Goal: Information Seeking & Learning: Learn about a topic

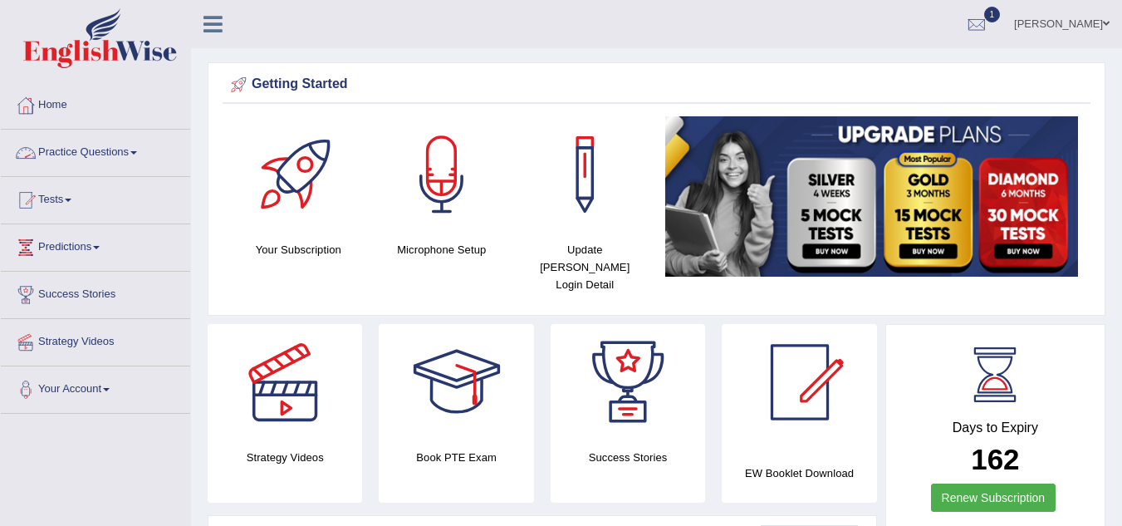
click at [137, 151] on span at bounding box center [133, 152] width 7 height 3
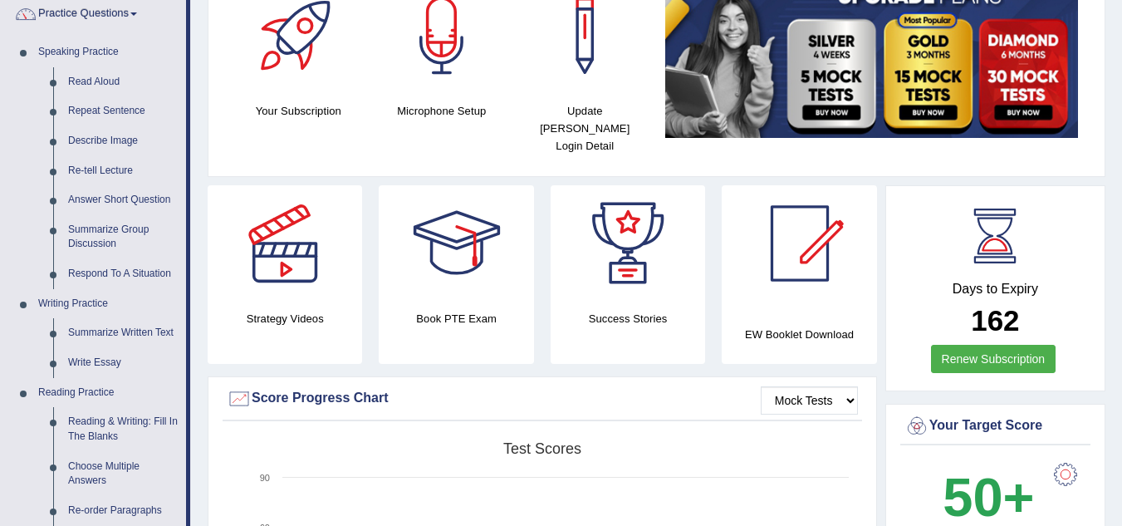
scroll to position [139, 0]
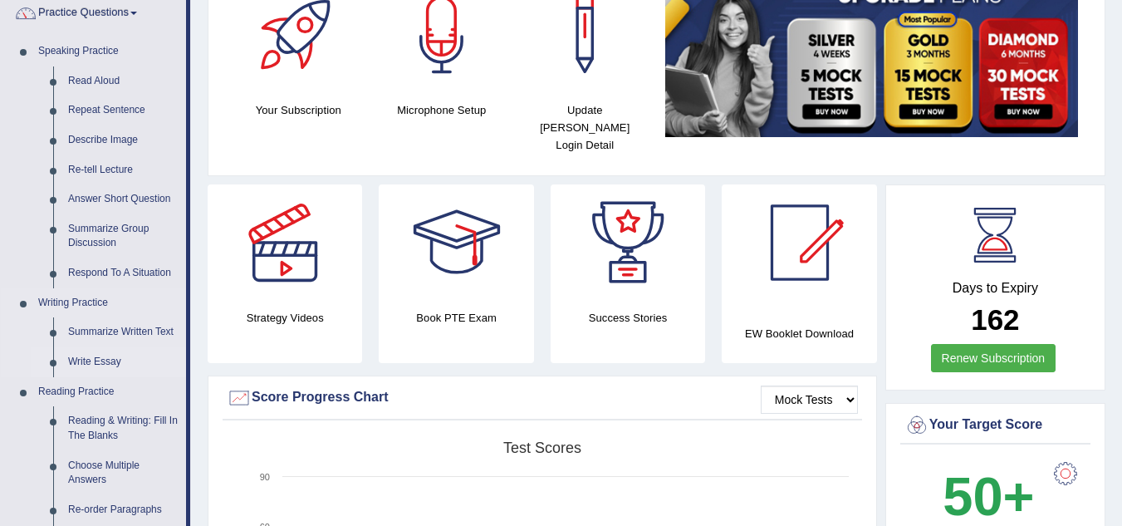
click at [87, 361] on link "Write Essay" at bounding box center [123, 362] width 125 height 30
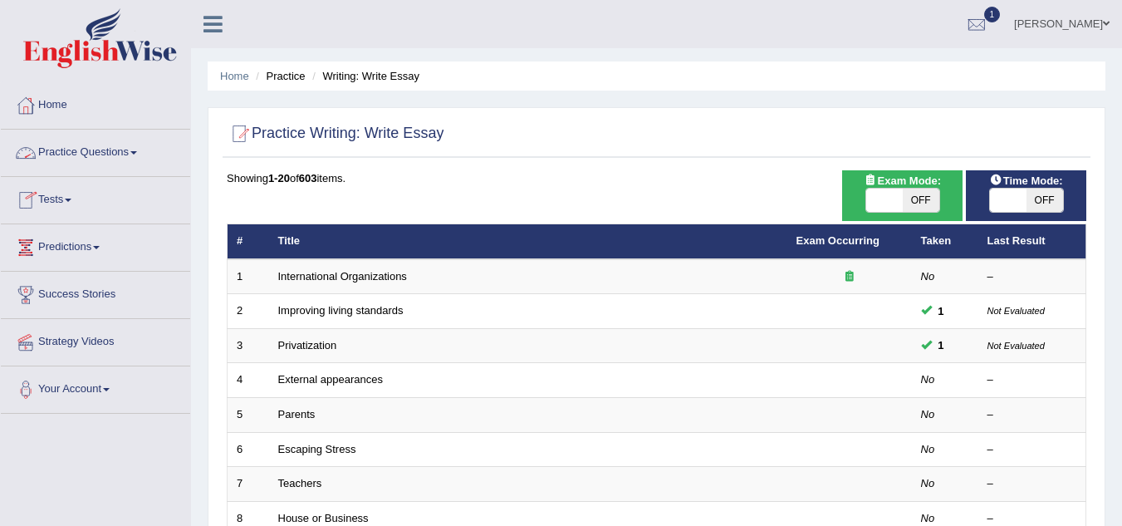
click at [107, 157] on link "Practice Questions" at bounding box center [95, 151] width 189 height 42
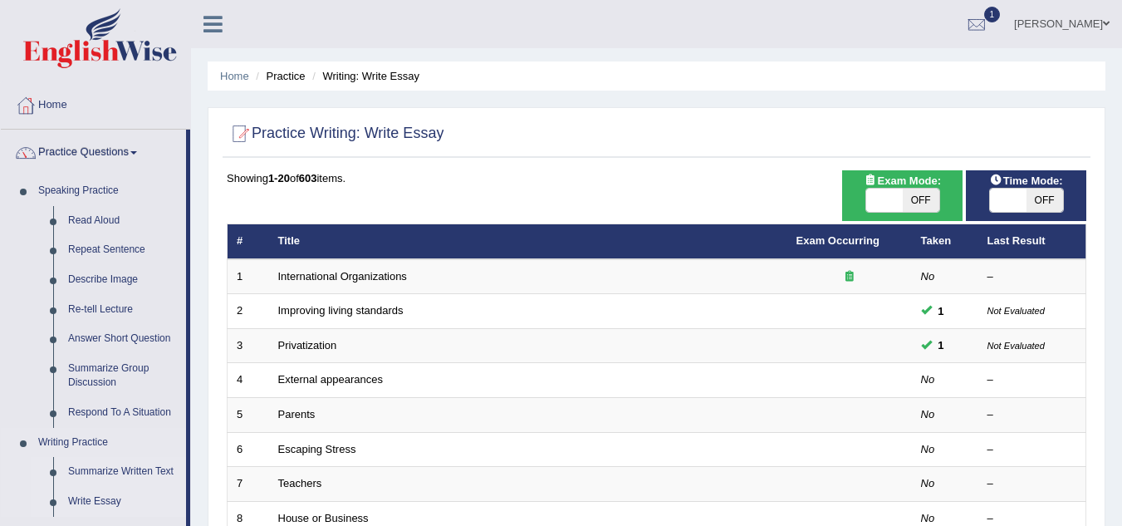
click at [122, 469] on link "Summarize Written Text" at bounding box center [123, 472] width 125 height 30
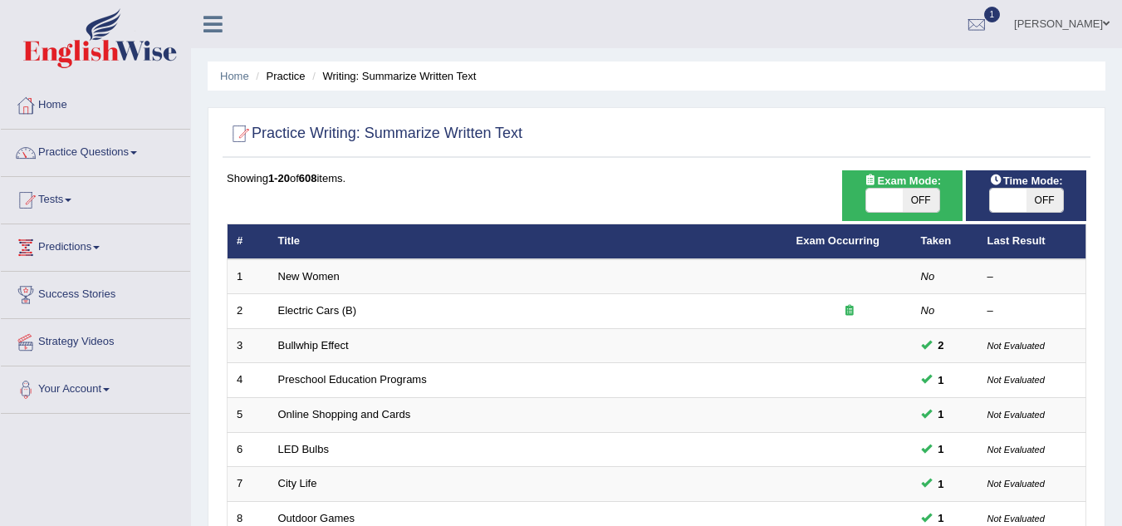
click at [87, 154] on link "Practice Questions" at bounding box center [95, 151] width 189 height 42
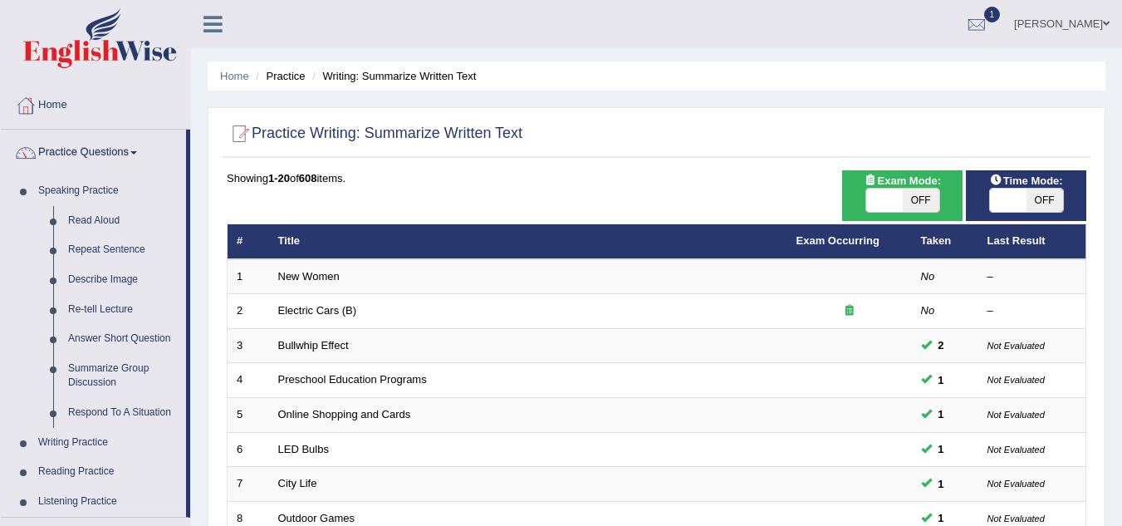
click at [117, 149] on link "Practice Questions" at bounding box center [93, 151] width 185 height 42
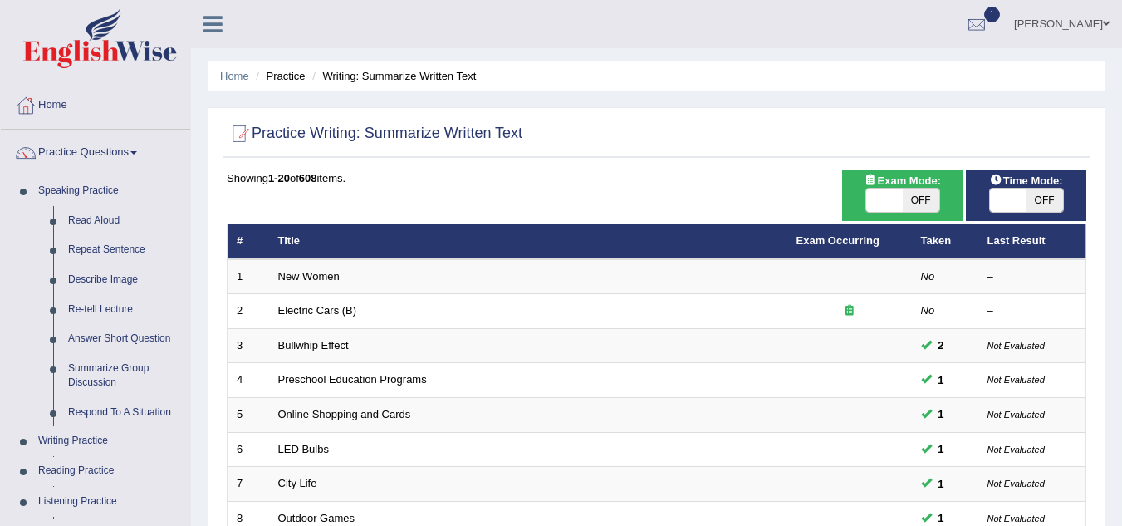
drag, startPoint x: 139, startPoint y: 141, endPoint x: 189, endPoint y: 91, distance: 70.5
click at [139, 141] on link "Practice Questions" at bounding box center [95, 151] width 189 height 42
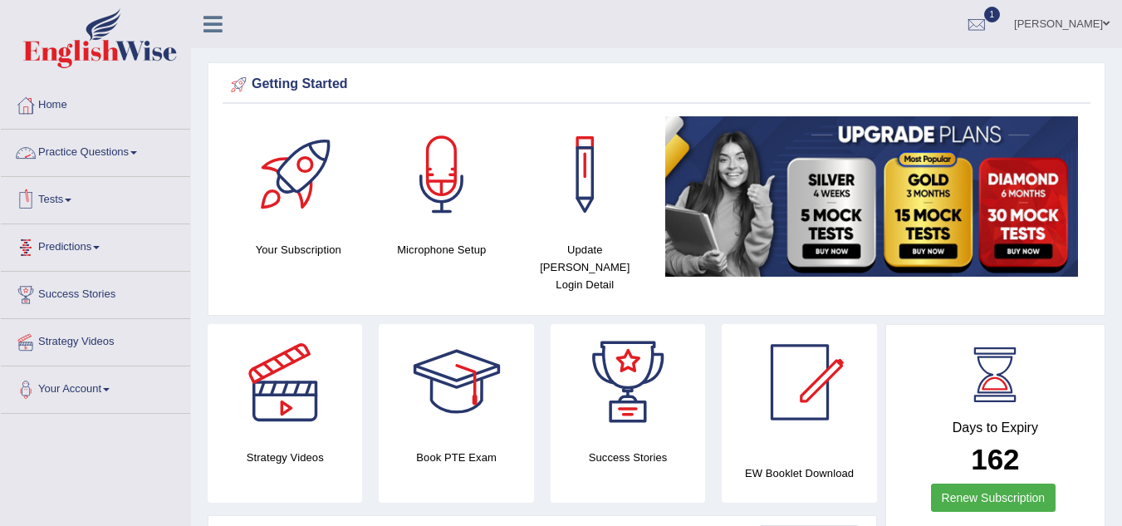
click at [114, 143] on link "Practice Questions" at bounding box center [95, 151] width 189 height 42
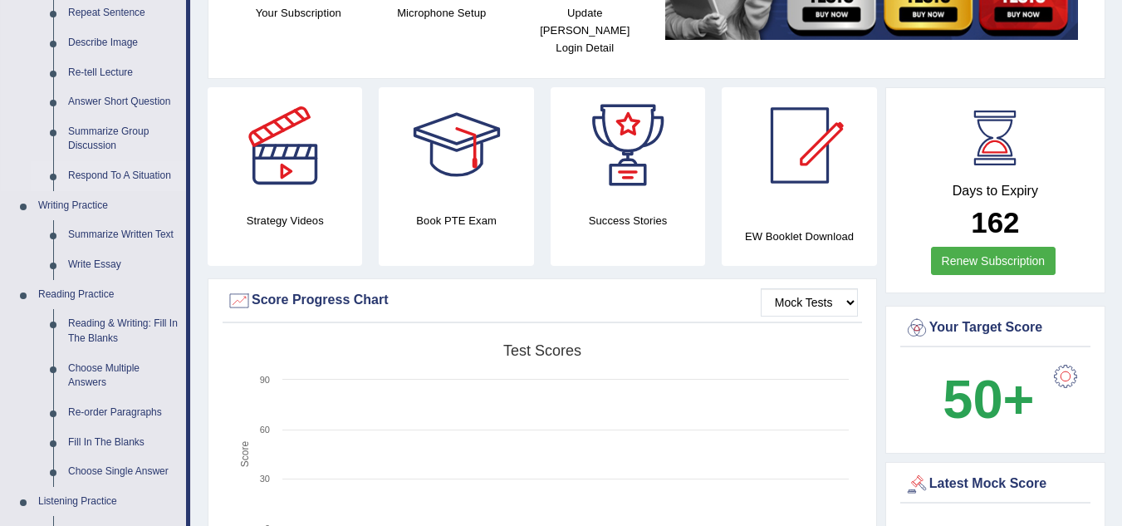
scroll to position [300, 0]
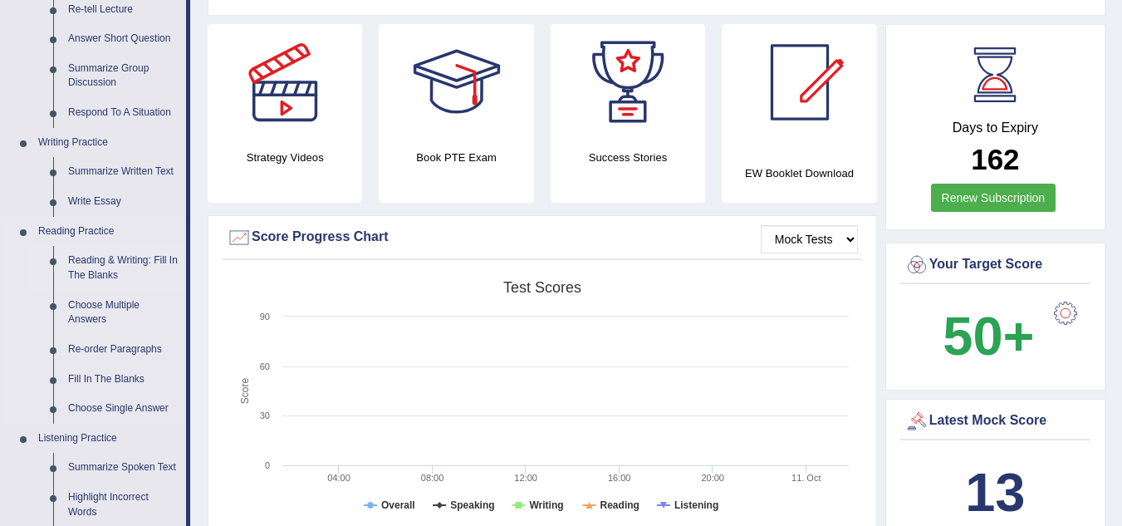
click at [105, 269] on link "Reading & Writing: Fill In The Blanks" at bounding box center [123, 268] width 125 height 44
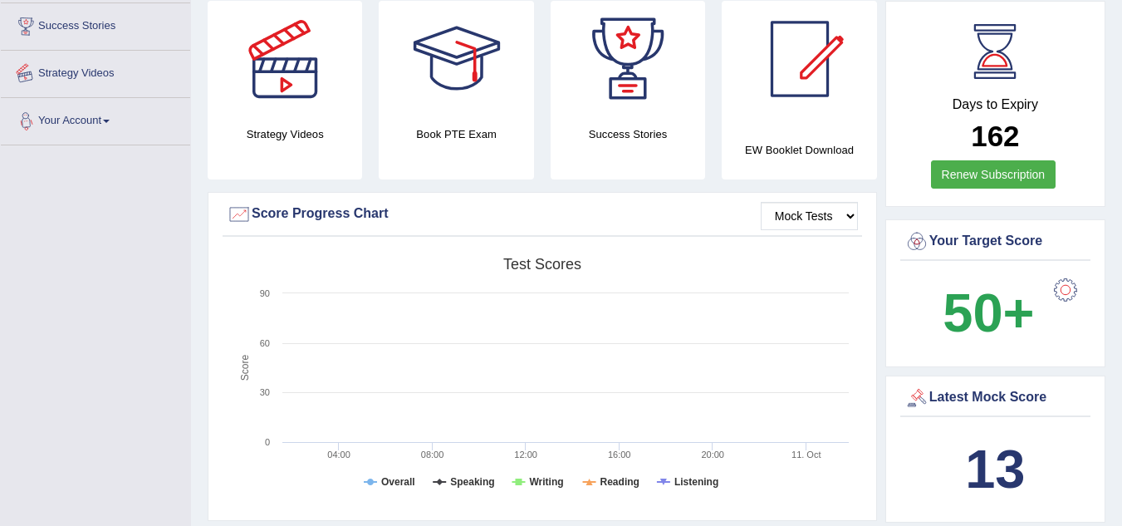
scroll to position [413, 0]
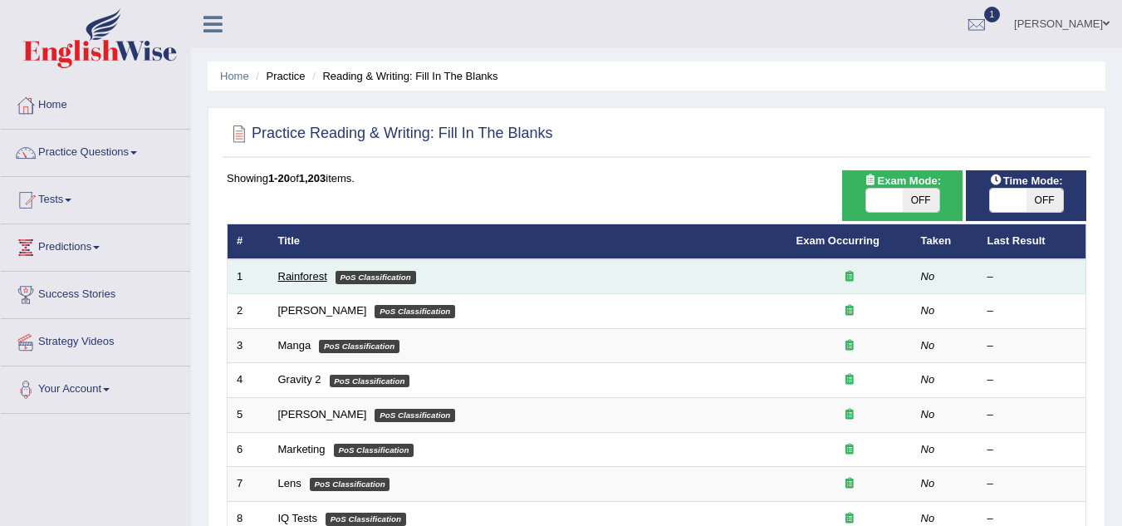
click at [311, 280] on link "Rainforest" at bounding box center [302, 276] width 49 height 12
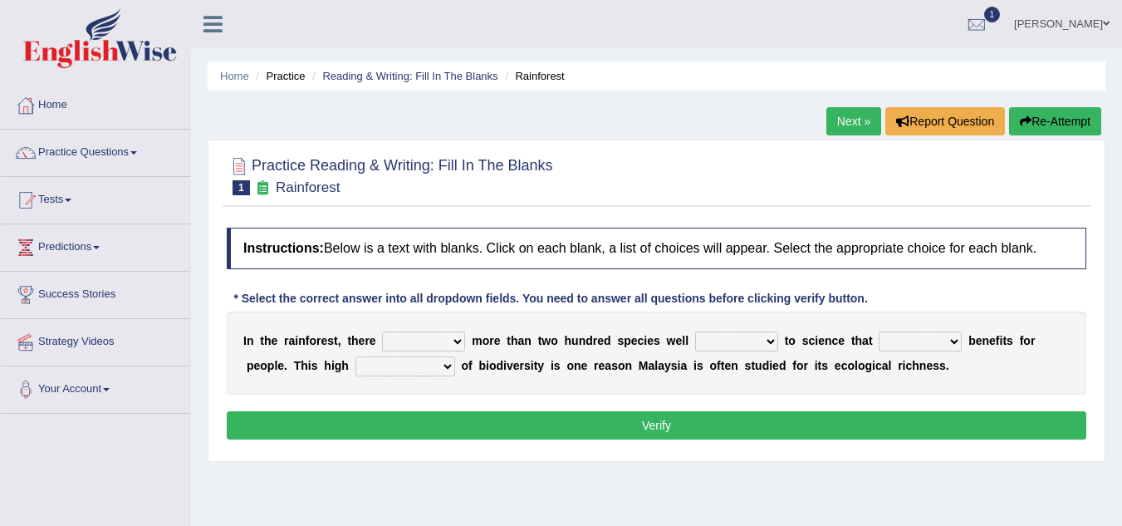
click at [459, 340] on select "have can be has is" at bounding box center [423, 341] width 83 height 20
click at [382, 331] on select "have can be has is" at bounding box center [423, 341] width 83 height 20
click at [457, 341] on select "have can be has is" at bounding box center [423, 341] width 83 height 20
select select "is"
click at [382, 331] on select "have can be has is" at bounding box center [423, 341] width 83 height 20
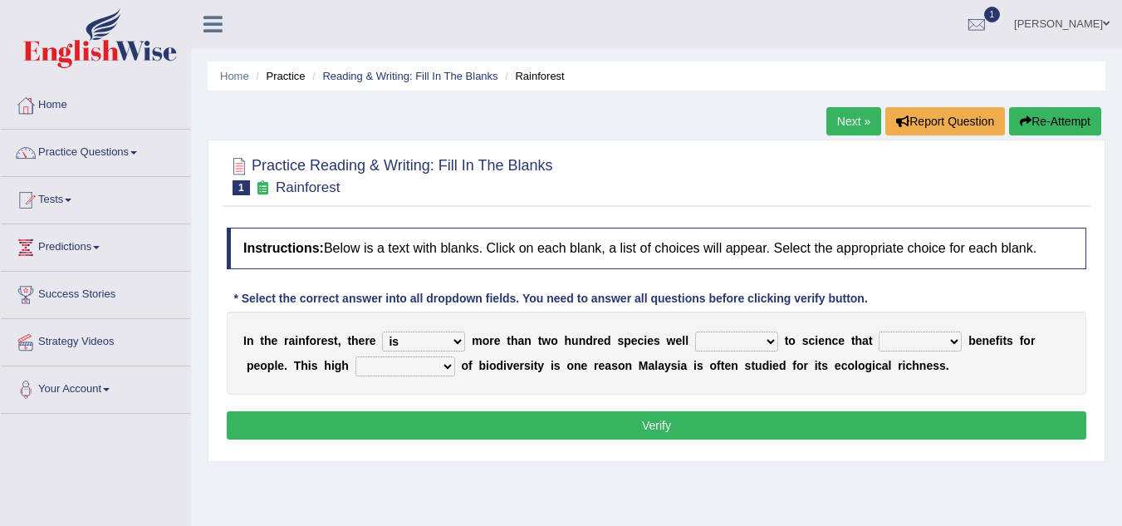
click at [772, 337] on select "knowing known knew know" at bounding box center [736, 341] width 83 height 20
select select "known"
click at [695, 331] on select "knowing known knew know" at bounding box center [736, 341] width 83 height 20
click at [955, 339] on select "contain contained containing contains" at bounding box center [919, 341] width 83 height 20
select select "contain"
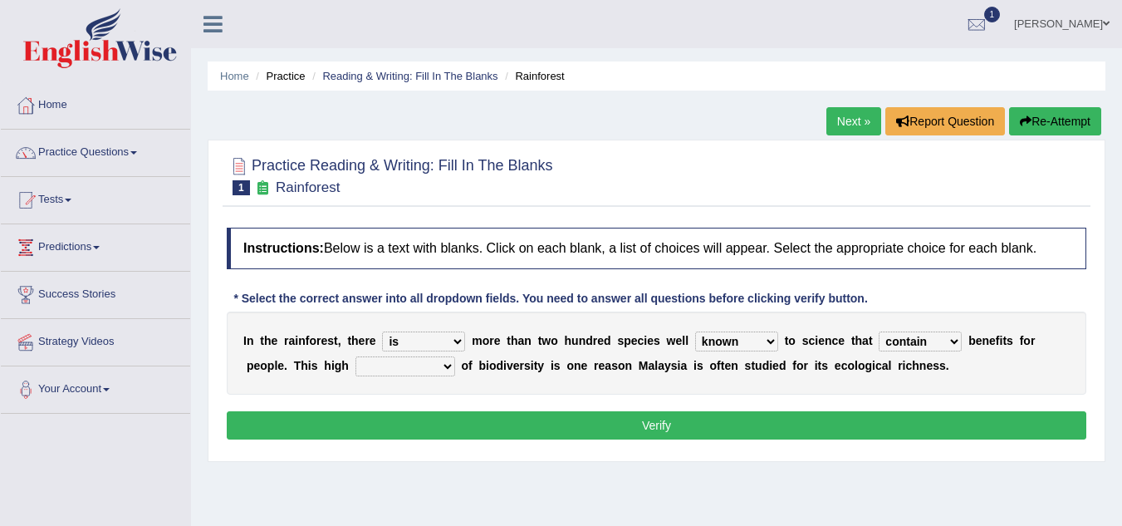
click at [878, 331] on select "contain contained containing contains" at bounding box center [919, 341] width 83 height 20
click at [443, 364] on select "condensation conjunction continuity complexity" at bounding box center [405, 366] width 100 height 20
select select "continuity"
click at [355, 356] on select "condensation conjunction continuity complexity" at bounding box center [405, 366] width 100 height 20
click at [658, 431] on button "Verify" at bounding box center [656, 425] width 859 height 28
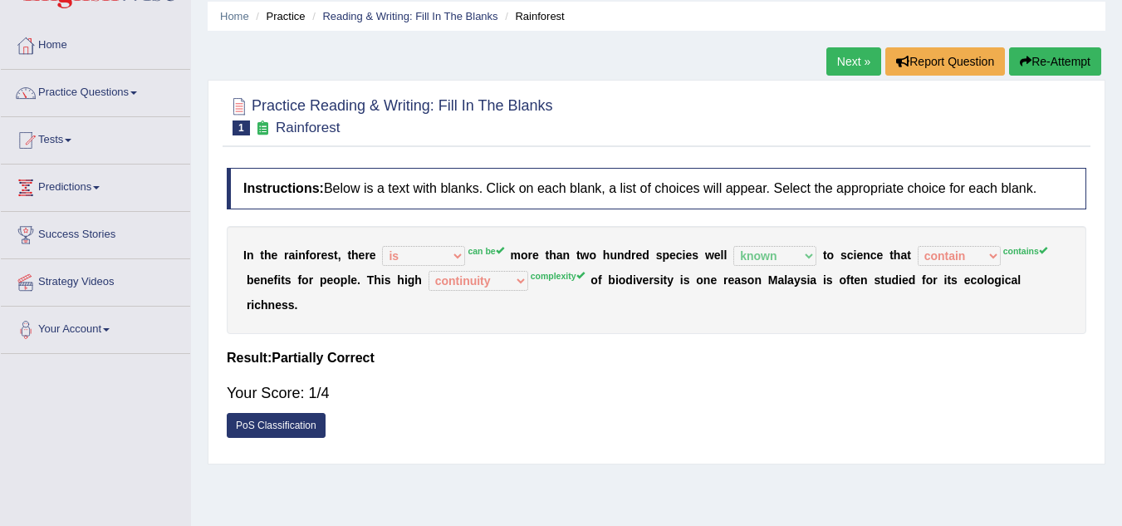
scroll to position [31, 0]
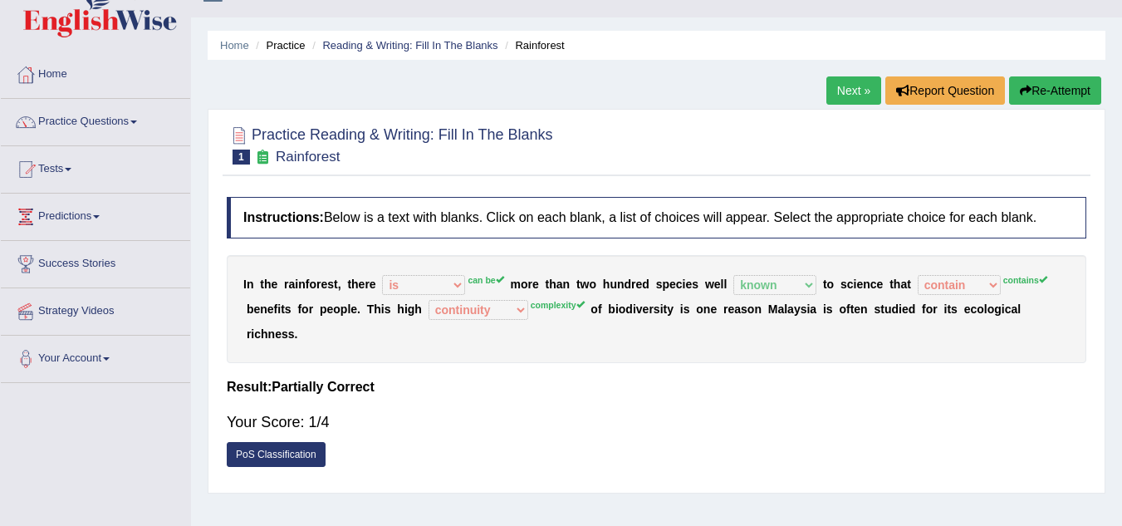
click at [848, 94] on link "Next »" at bounding box center [853, 90] width 55 height 28
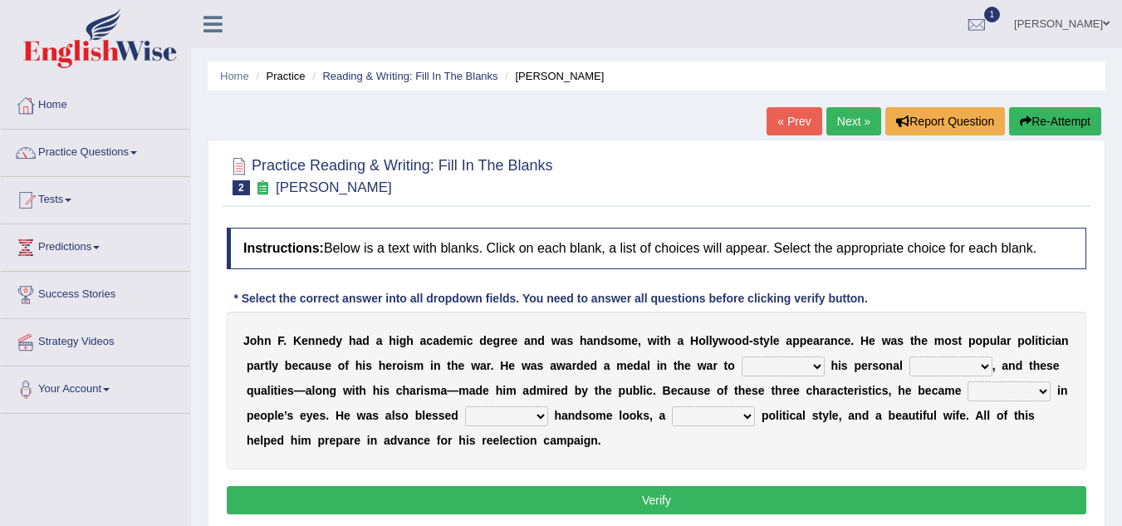
click at [814, 364] on select "prove show evidence upthrow" at bounding box center [782, 366] width 83 height 20
select select "evidence"
click at [741, 356] on select "prove show evidence upthrow" at bounding box center [782, 366] width 83 height 20
click at [981, 363] on select "passion courage charm liking" at bounding box center [950, 366] width 83 height 20
select select "passion"
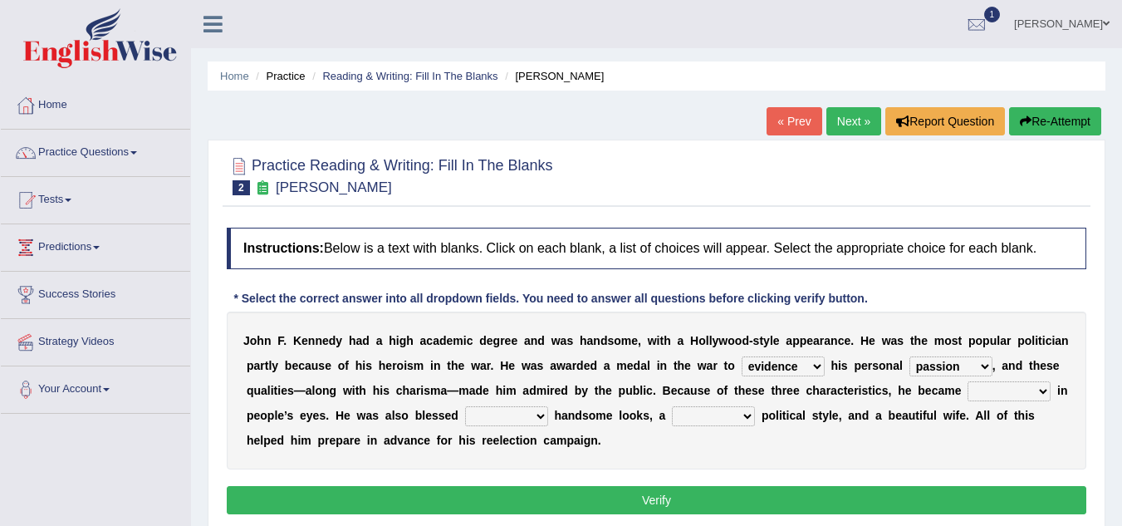
click at [909, 356] on select "passion courage charm liking" at bounding box center [950, 366] width 83 height 20
click at [1039, 389] on select "iconic ironic identical impotent" at bounding box center [1008, 391] width 83 height 20
select select "iconic"
click at [967, 381] on select "iconic ironic identical impotent" at bounding box center [1008, 391] width 83 height 20
click at [541, 417] on select "with in upon to" at bounding box center [506, 416] width 83 height 20
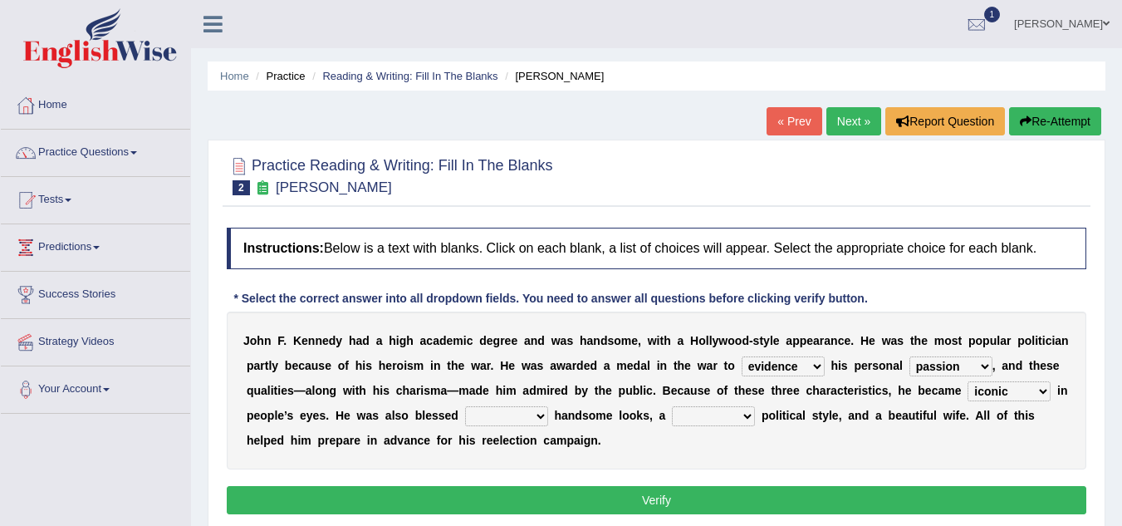
select select "with"
click at [465, 406] on select "with in upon to" at bounding box center [506, 416] width 83 height 20
click at [744, 414] on select "mending mends mended mend" at bounding box center [713, 416] width 83 height 20
select select "mend"
click at [672, 406] on select "mending mends mended mend" at bounding box center [713, 416] width 83 height 20
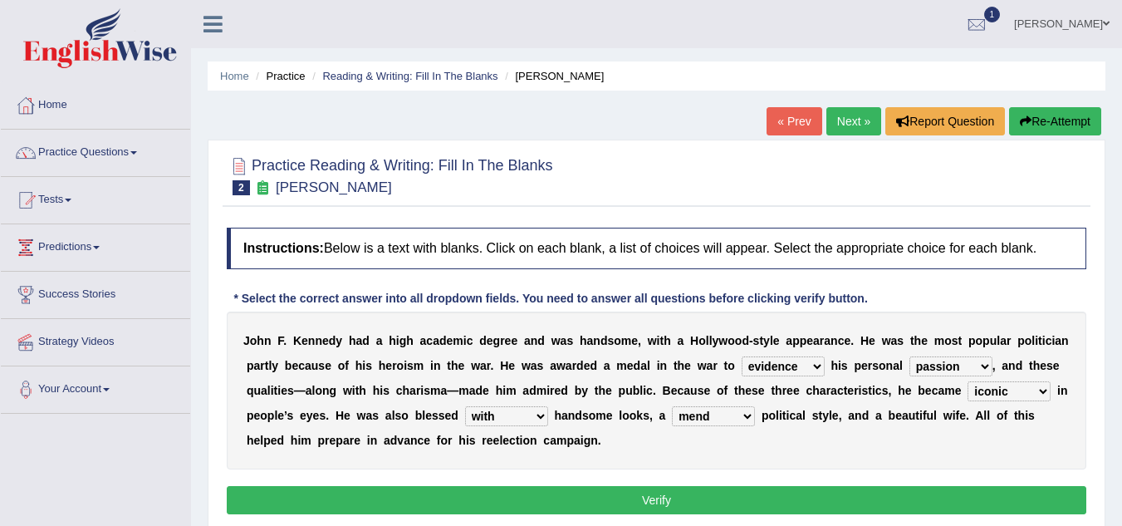
click at [662, 495] on button "Verify" at bounding box center [656, 500] width 859 height 28
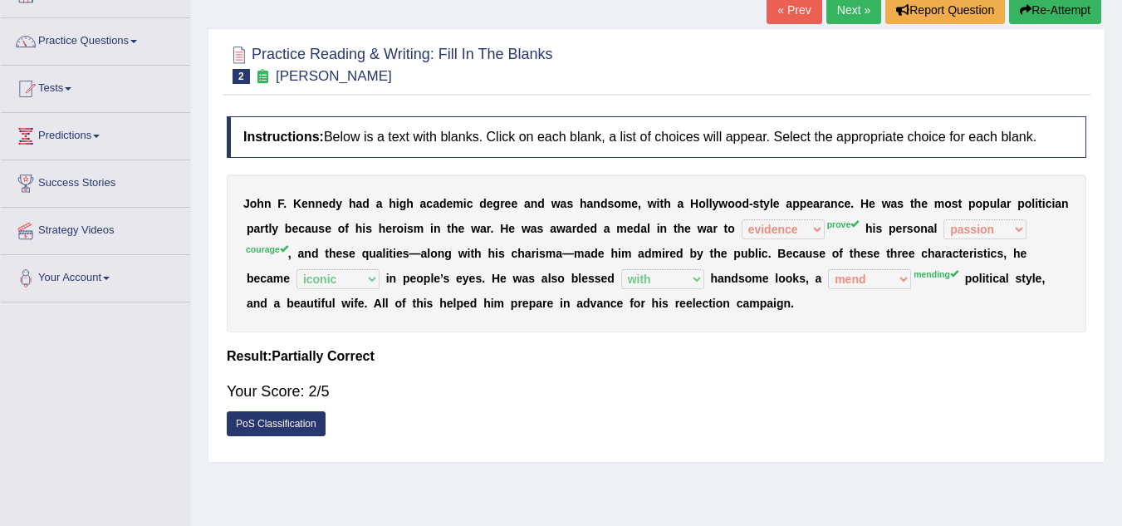
scroll to position [97, 0]
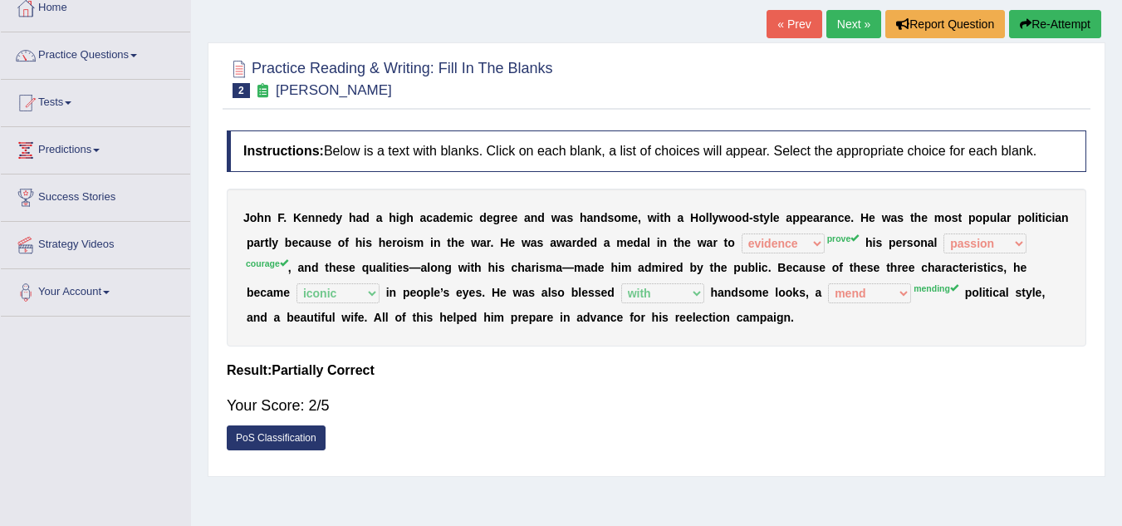
click at [844, 18] on link "Next »" at bounding box center [853, 24] width 55 height 28
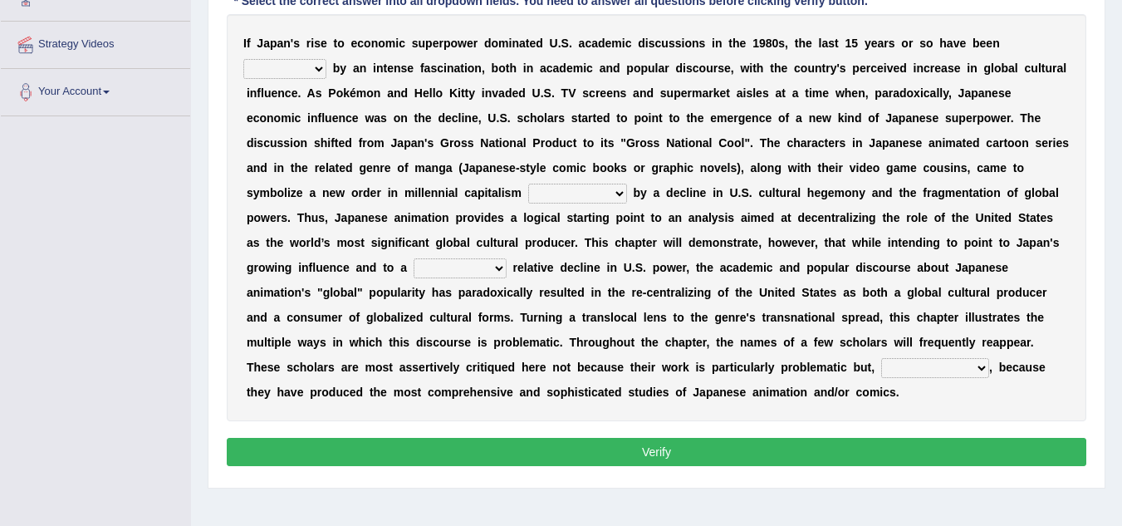
scroll to position [299, 0]
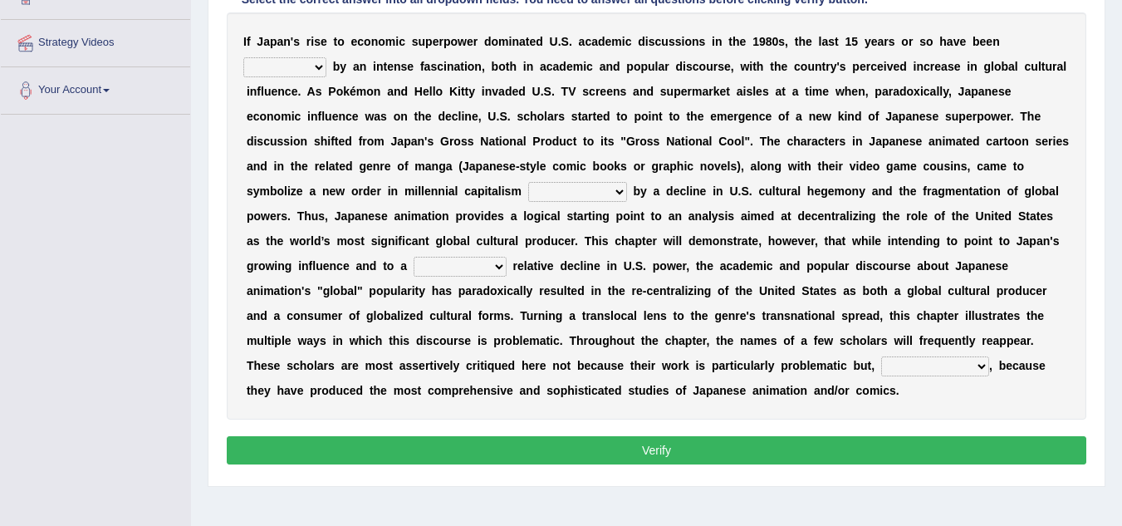
click at [844, 18] on div "I f J a p a n ' s r i s e t o e c o n o m i c s u p e r p o w e r d o m i n a t…" at bounding box center [656, 215] width 859 height 407
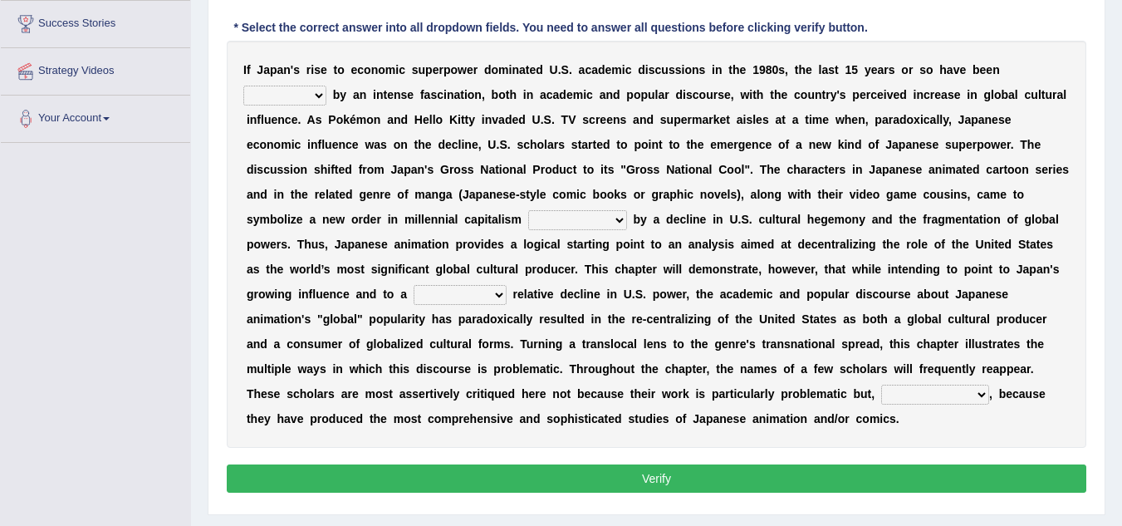
scroll to position [269, 0]
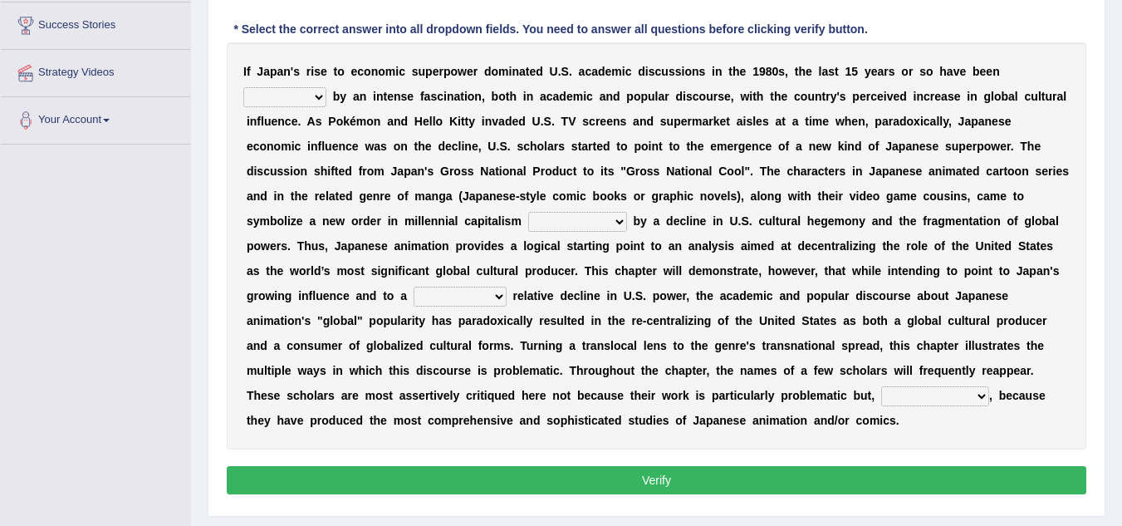
click at [844, 18] on div "Instructions: Below is a text with blanks. Click on each blank, a list of choic…" at bounding box center [657, 228] width 868 height 557
click at [319, 98] on select "marked dedicated made inspired" at bounding box center [284, 97] width 83 height 20
select select "made"
click at [243, 87] on select "marked dedicated made inspired" at bounding box center [284, 97] width 83 height 20
click at [618, 220] on select "pocessed characterized opposed tangled" at bounding box center [577, 222] width 99 height 20
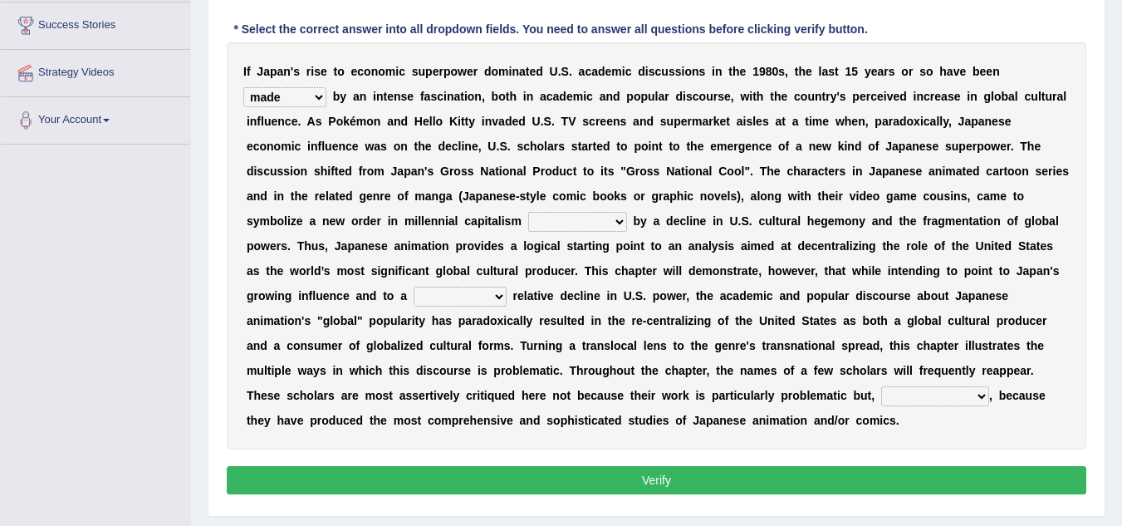
select select "characterized"
click at [528, 212] on select "pocessed characterized opposed tangled" at bounding box center [577, 222] width 99 height 20
click at [500, 292] on select "concomitant discrete proportional legitimate" at bounding box center [459, 296] width 93 height 20
select select "discrete"
click at [413, 286] on select "concomitant discrete proportional legitimate" at bounding box center [459, 296] width 93 height 20
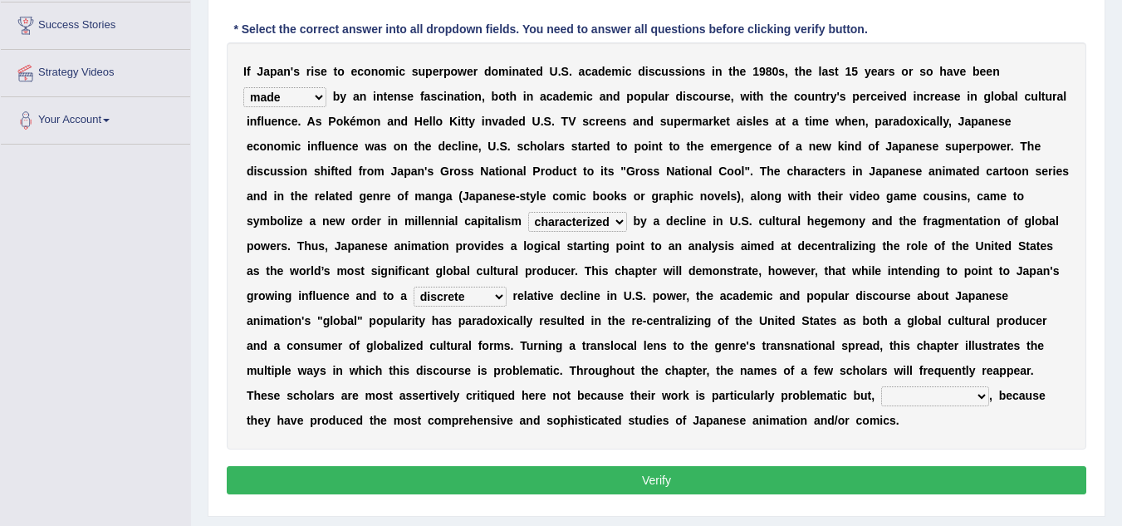
click at [977, 396] on select "however on the contrary in addition on the whole" at bounding box center [935, 396] width 108 height 20
select select "however"
click at [881, 386] on select "however on the contrary in addition on the whole" at bounding box center [935, 396] width 108 height 20
click at [671, 477] on button "Verify" at bounding box center [656, 480] width 859 height 28
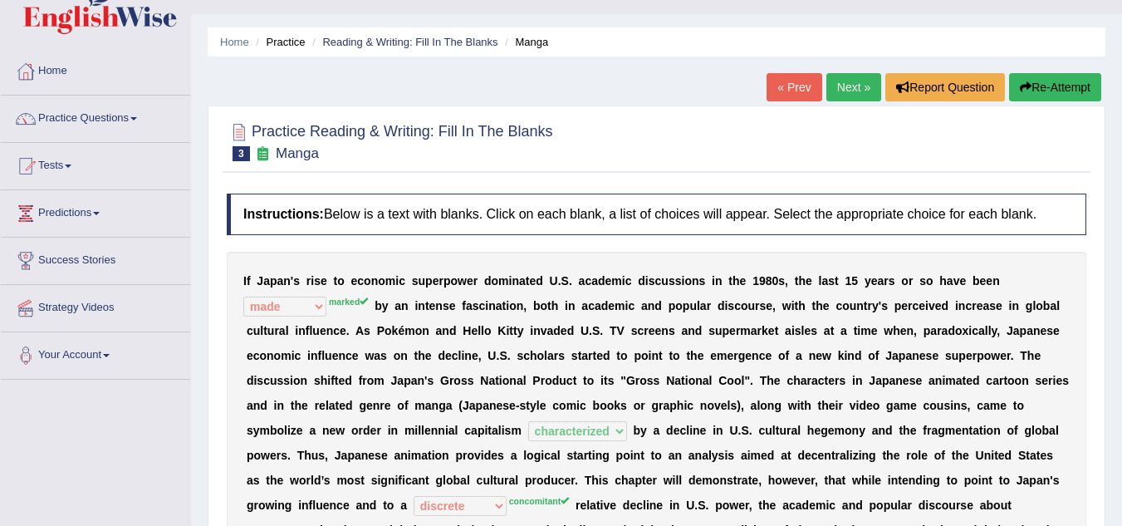
scroll to position [0, 0]
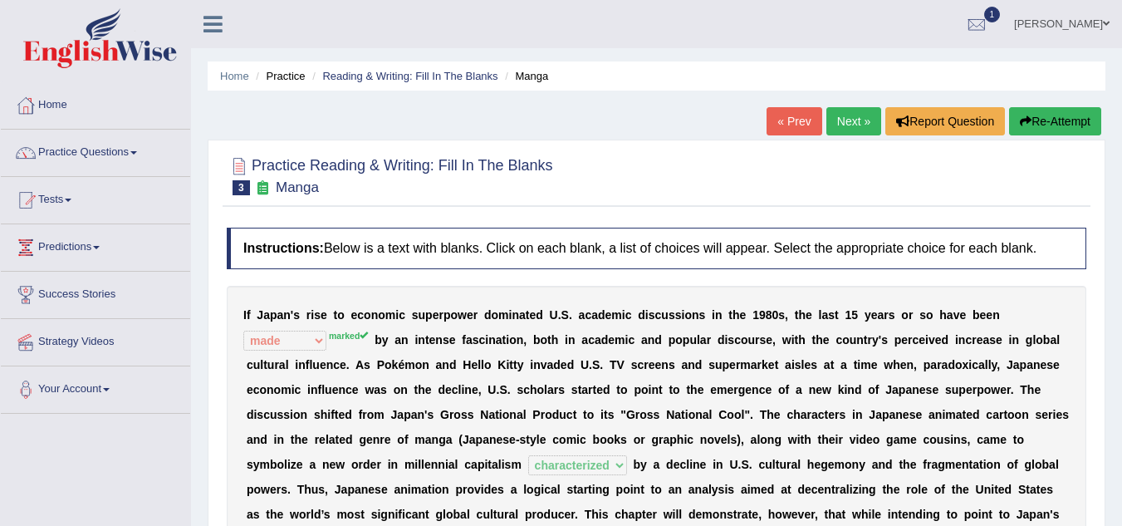
click at [841, 119] on link "Next »" at bounding box center [853, 121] width 55 height 28
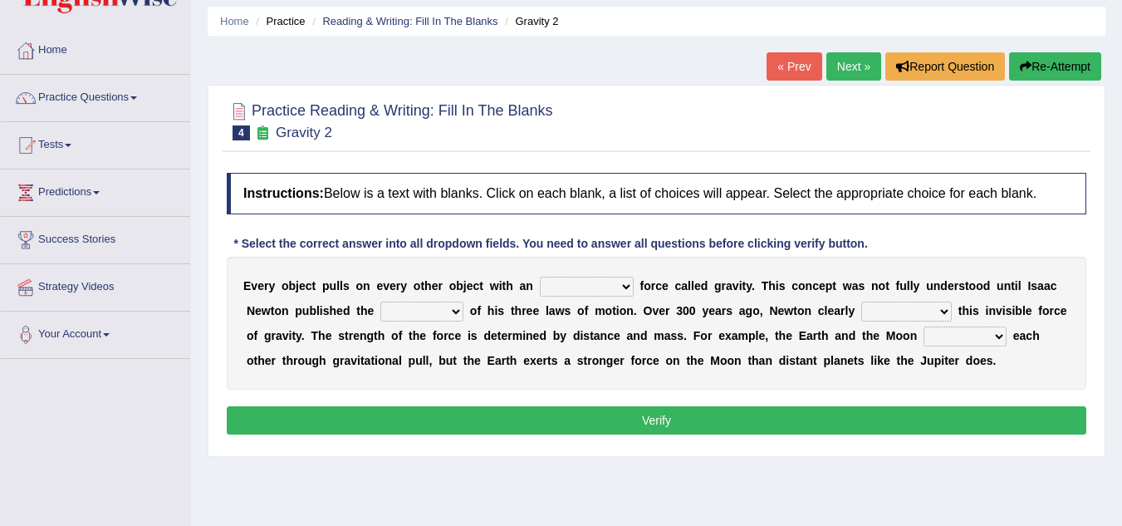
scroll to position [56, 0]
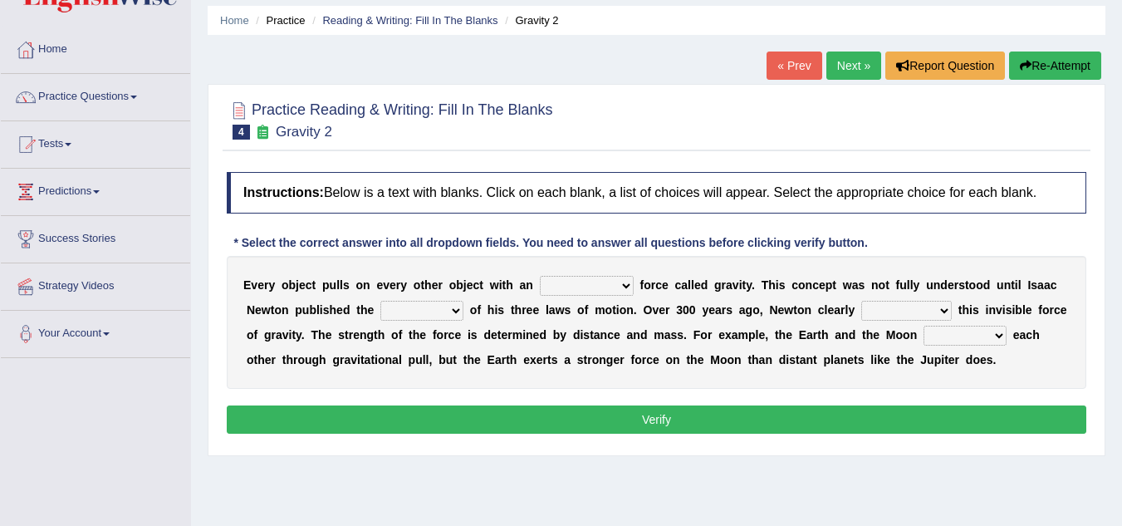
click at [624, 285] on select "invisible unknown unbelievable inconsistent" at bounding box center [587, 286] width 94 height 20
select select "unknown"
click at [540, 276] on select "invisible unknown unbelievable inconsistent" at bounding box center [587, 286] width 94 height 20
click at [454, 307] on select "concept theory method argument" at bounding box center [421, 311] width 83 height 20
select select "concept"
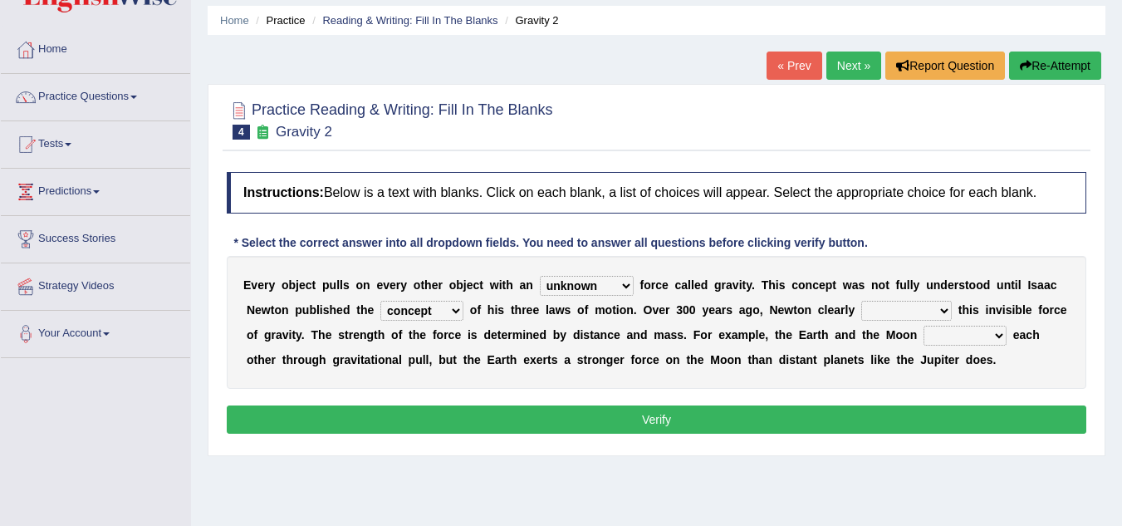
click at [380, 301] on select "concept theory method argument" at bounding box center [421, 311] width 83 height 20
click at [943, 314] on select "explained undermined overturned realized" at bounding box center [906, 311] width 90 height 20
select select "explained"
click at [861, 301] on select "explained undermined overturned realized" at bounding box center [906, 311] width 90 height 20
click at [1000, 335] on select "affect spin evade span" at bounding box center [964, 335] width 83 height 20
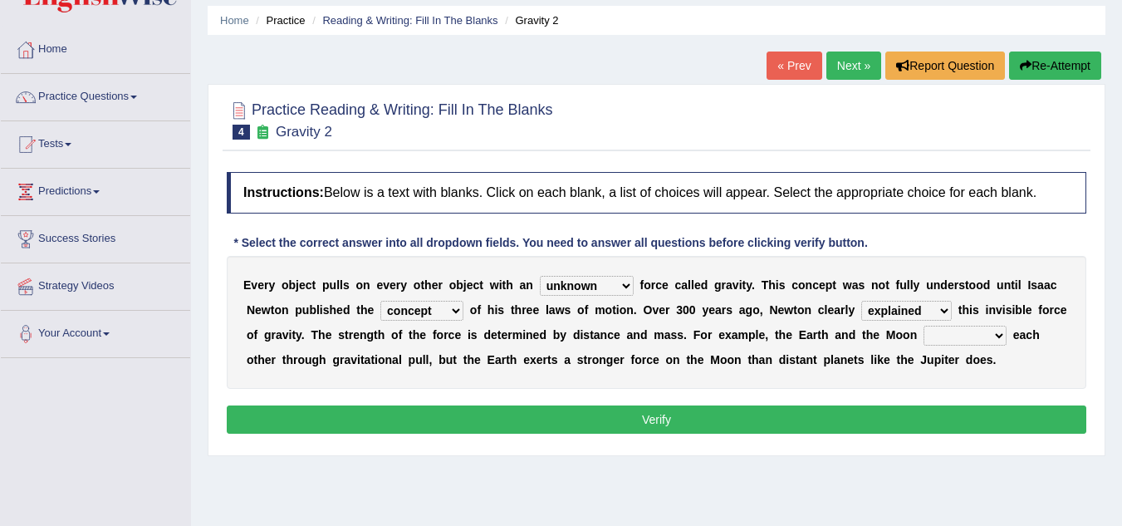
select select "evade"
click at [923, 325] on select "affect spin evade span" at bounding box center [964, 335] width 83 height 20
click at [689, 413] on button "Verify" at bounding box center [656, 419] width 859 height 28
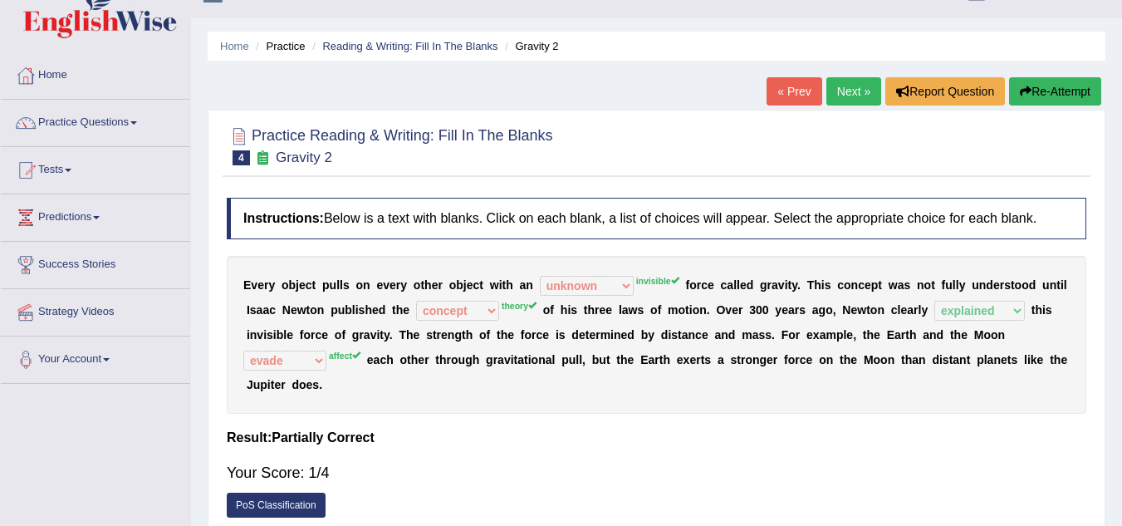
scroll to position [28, 0]
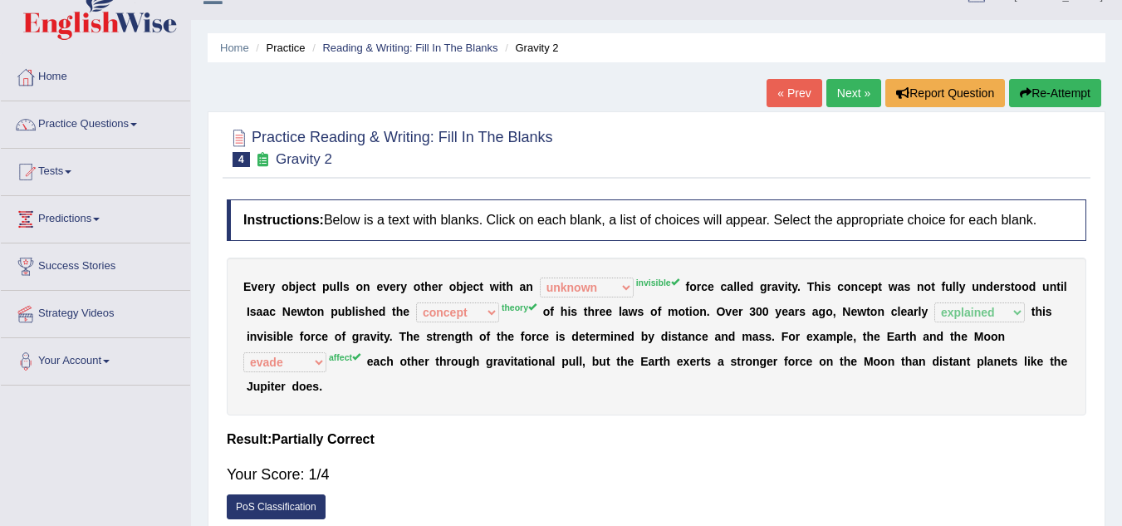
click at [832, 95] on link "Next »" at bounding box center [853, 93] width 55 height 28
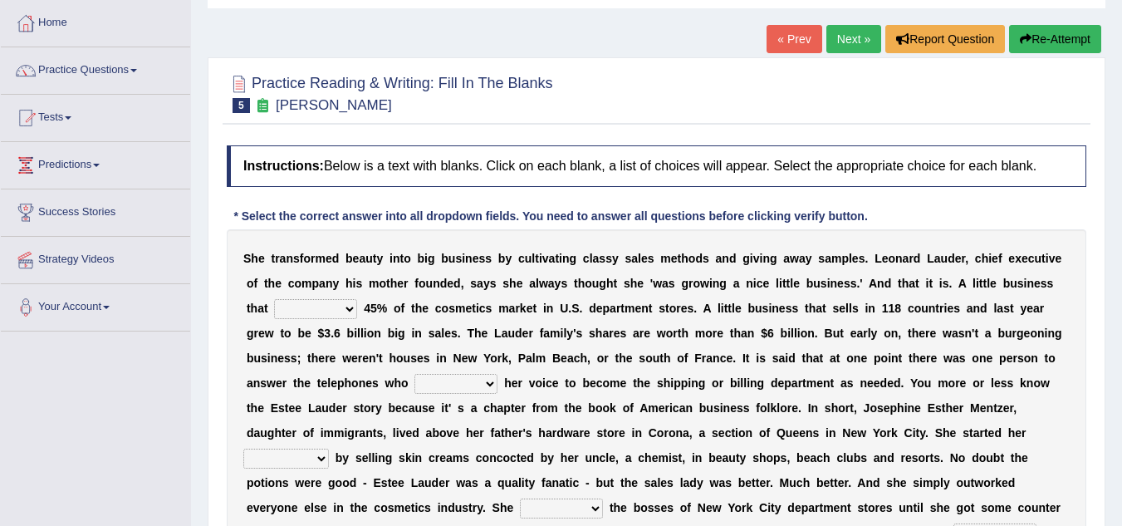
scroll to position [85, 0]
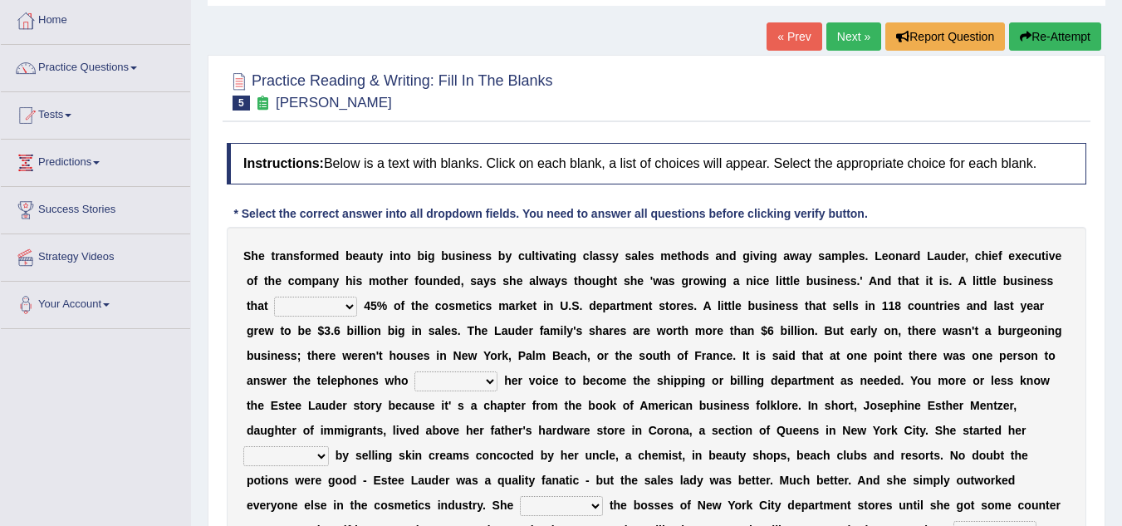
click at [832, 95] on div at bounding box center [656, 90] width 859 height 51
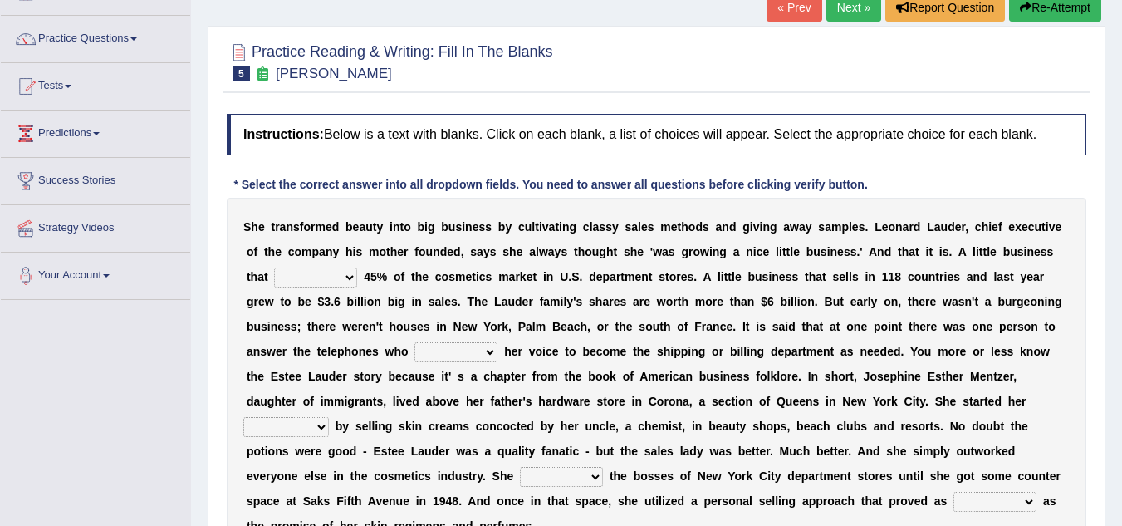
scroll to position [115, 0]
click at [352, 276] on select "has controls makes maintains" at bounding box center [315, 277] width 83 height 20
select select "has"
click at [274, 267] on select "has controls makes maintains" at bounding box center [315, 277] width 83 height 20
click at [487, 352] on select "switched changed raised used" at bounding box center [455, 351] width 83 height 20
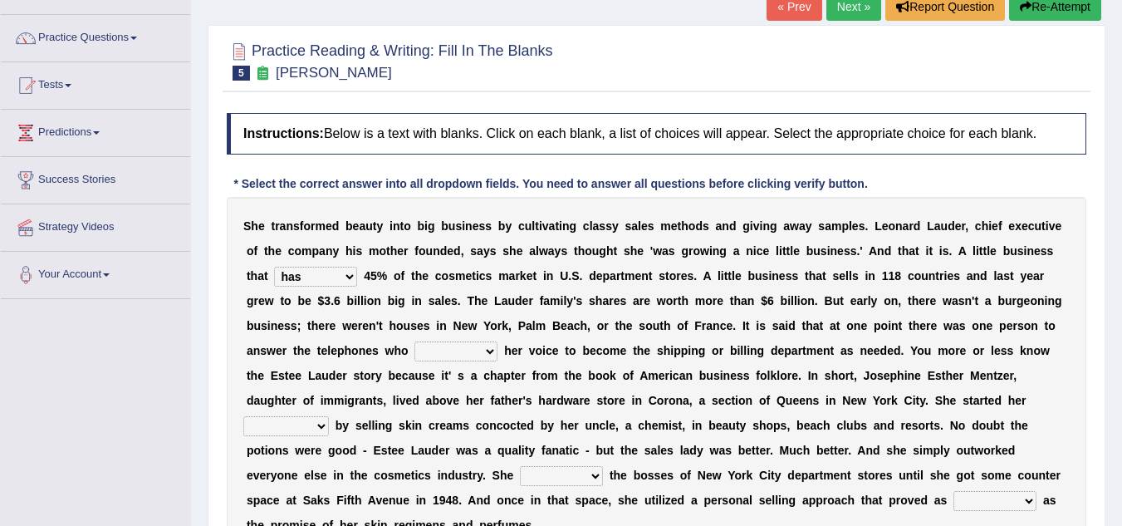
click at [406, 467] on div "S h e t r a n s f o r m e d b e a u t y i n t o b i g b u s i n e s s b y c u l…" at bounding box center [656, 375] width 859 height 357
click at [484, 345] on select "switched changed raised used" at bounding box center [455, 351] width 83 height 20
select select "used"
click at [414, 341] on select "switched changed raised used" at bounding box center [455, 351] width 83 height 20
click at [322, 423] on select "job institute companion enterprise" at bounding box center [286, 426] width 86 height 20
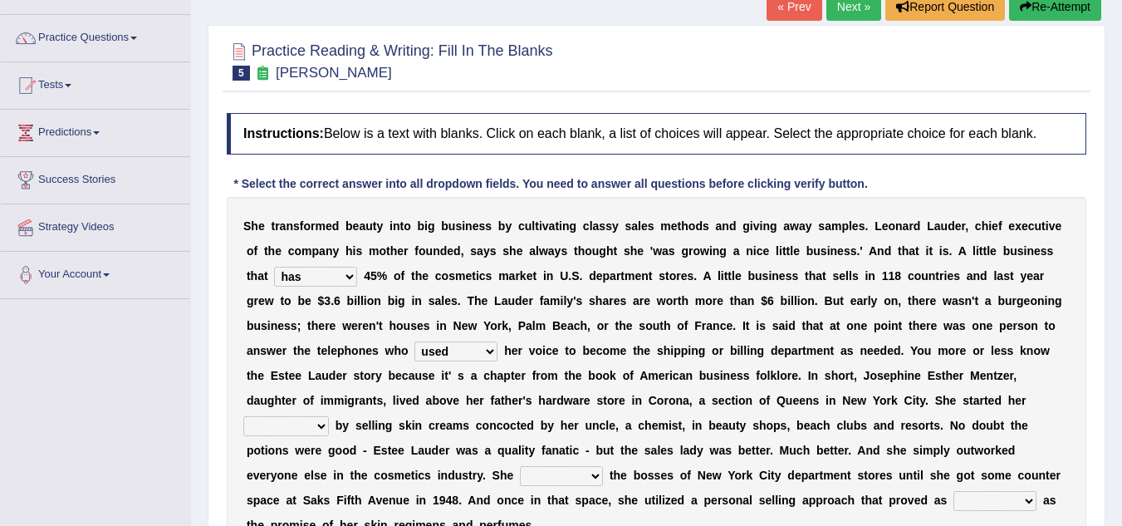
select select "institute"
click at [243, 416] on select "job institute companion enterprise" at bounding box center [286, 426] width 86 height 20
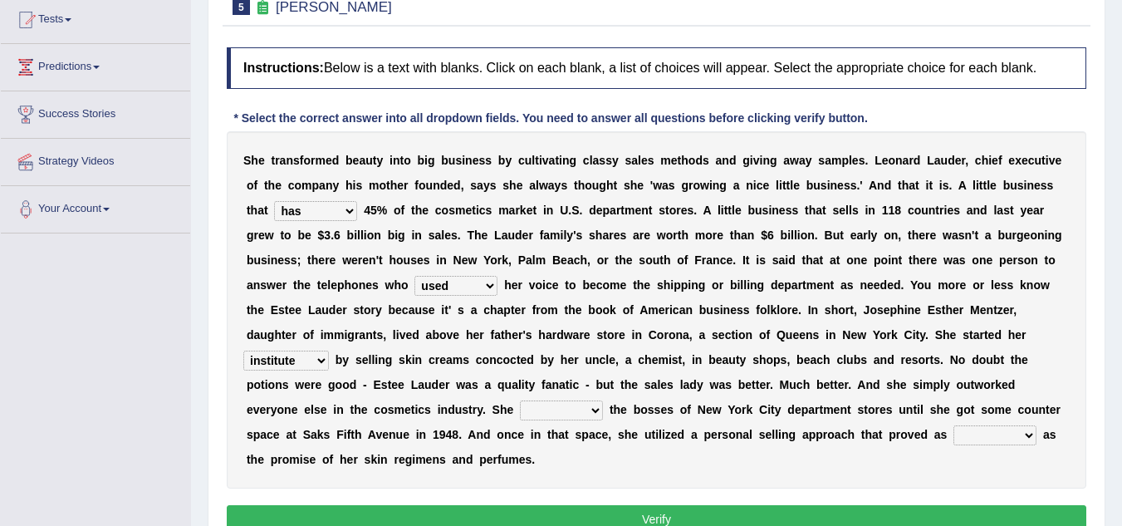
scroll to position [181, 0]
click at [594, 405] on select "stated bridged stalked heaved" at bounding box center [561, 409] width 83 height 20
select select "stated"
click at [520, 399] on select "stated bridged stalked heaved" at bounding box center [561, 409] width 83 height 20
click at [657, 512] on button "Verify" at bounding box center [656, 518] width 859 height 28
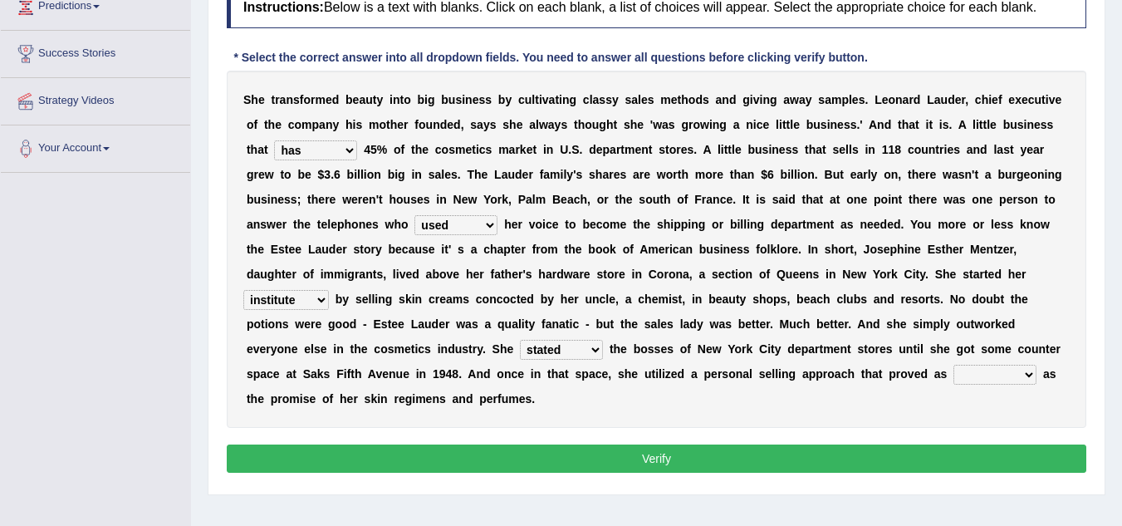
scroll to position [346, 0]
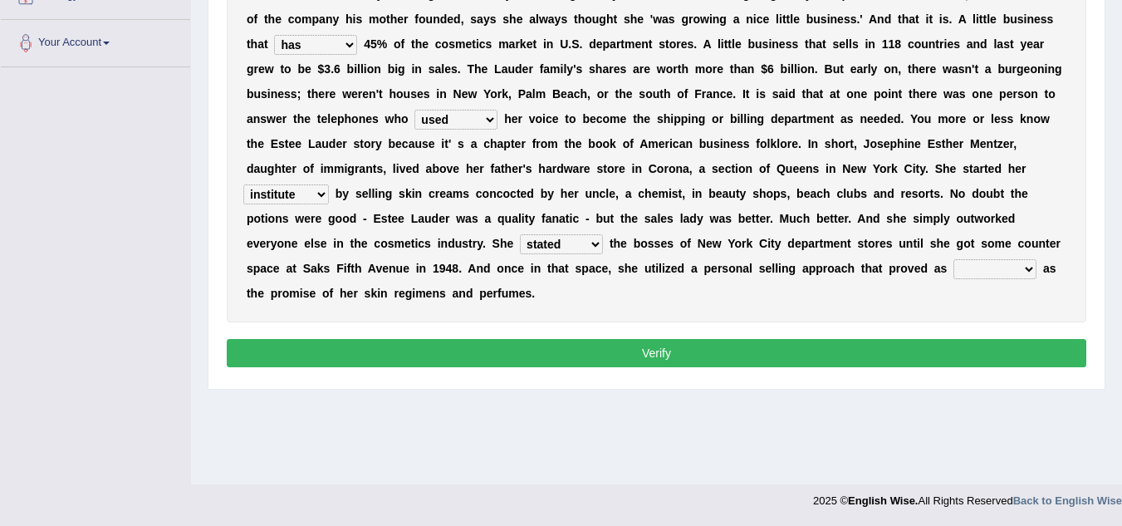
click at [1028, 265] on select "potent ruthless potential expensive" at bounding box center [994, 269] width 83 height 20
select select "ruthless"
click at [953, 259] on select "potent ruthless potential expensive" at bounding box center [994, 269] width 83 height 20
click at [663, 346] on button "Verify" at bounding box center [656, 353] width 859 height 28
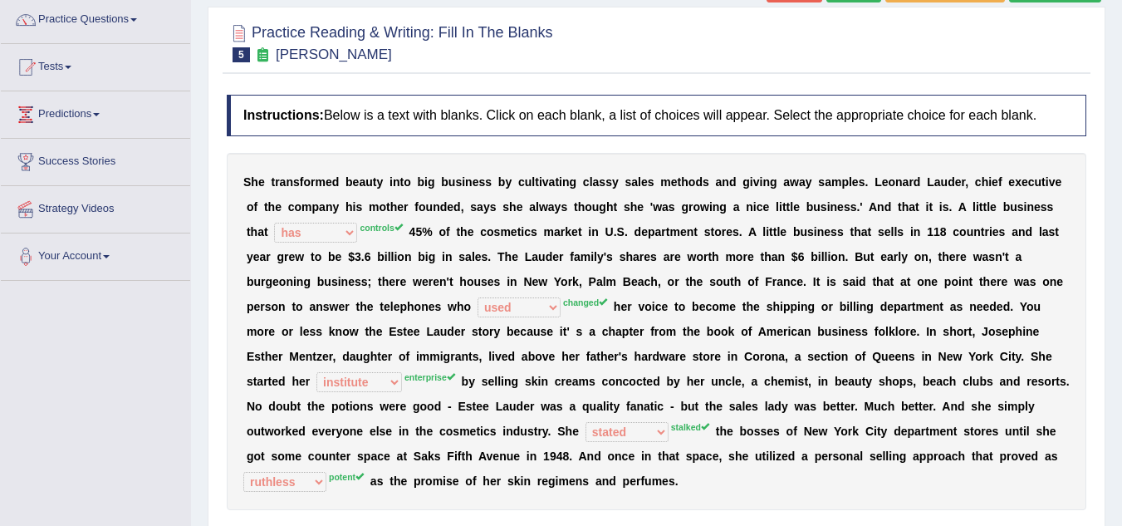
scroll to position [0, 0]
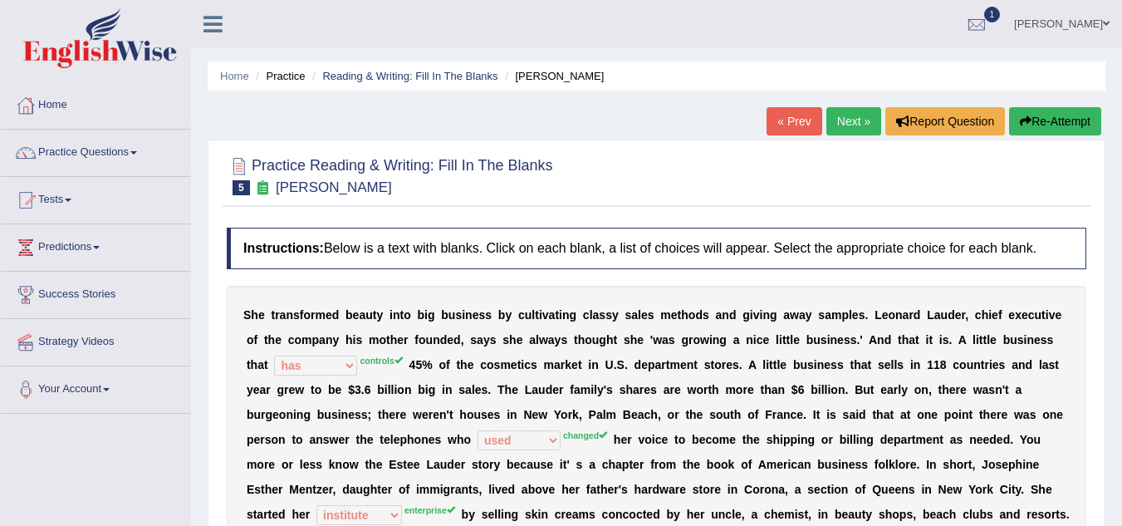
click at [845, 115] on link "Next »" at bounding box center [853, 121] width 55 height 28
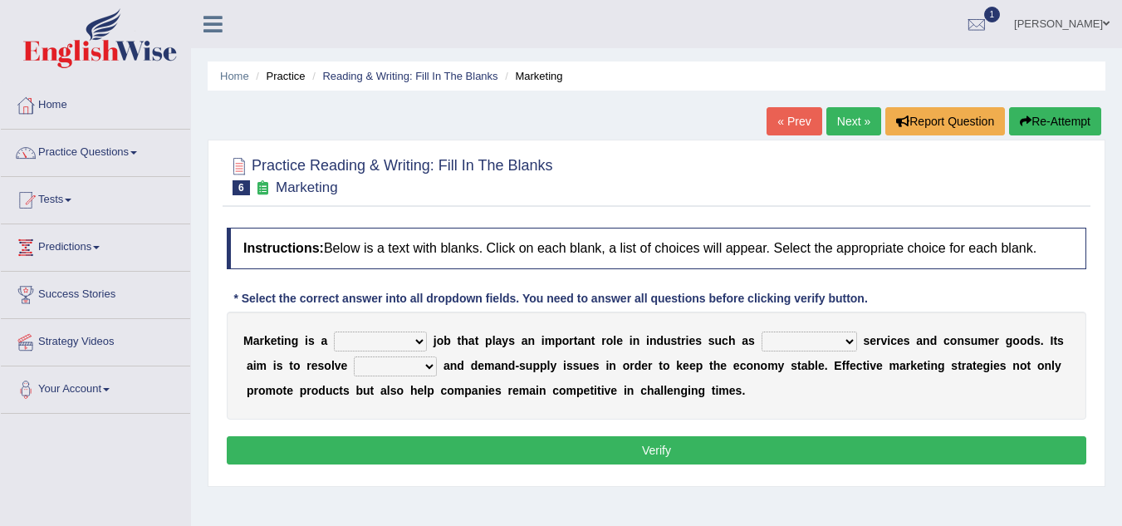
click at [418, 333] on select "professional flexible parochial descriptive" at bounding box center [380, 341] width 93 height 20
select select "parochial"
click at [334, 331] on select "professional flexible parochial descriptive" at bounding box center [380, 341] width 93 height 20
click at [846, 343] on select "civil financial conventional foremost" at bounding box center [808, 341] width 95 height 20
select select "financial"
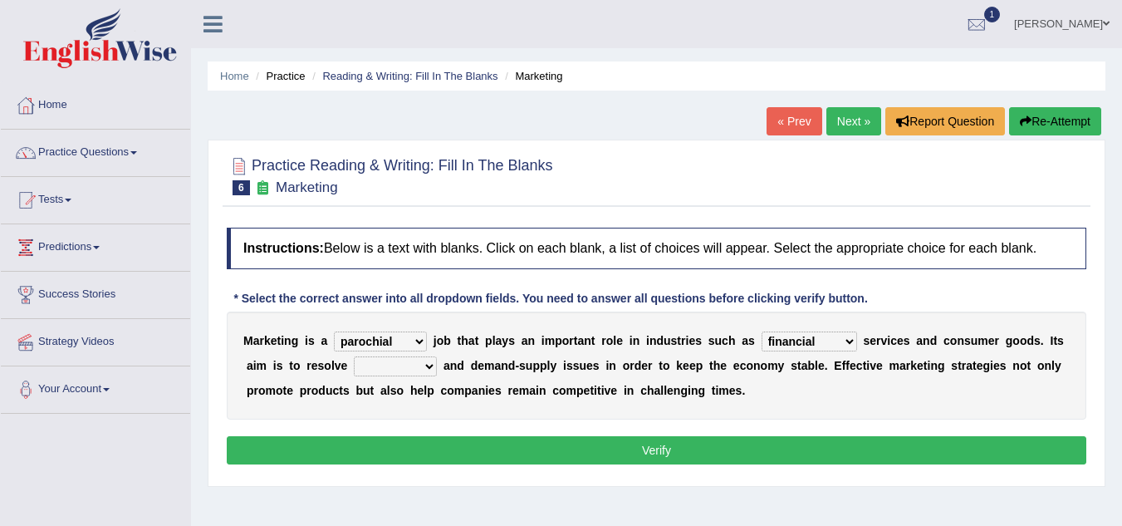
click at [761, 331] on select "civil financial conventional foremost" at bounding box center [808, 341] width 95 height 20
click at [428, 364] on select "imbalance excess symmetry budget" at bounding box center [395, 366] width 83 height 20
select select "imbalance"
click at [354, 356] on select "imbalance excess symmetry budget" at bounding box center [395, 366] width 83 height 20
click at [657, 454] on button "Verify" at bounding box center [656, 450] width 859 height 28
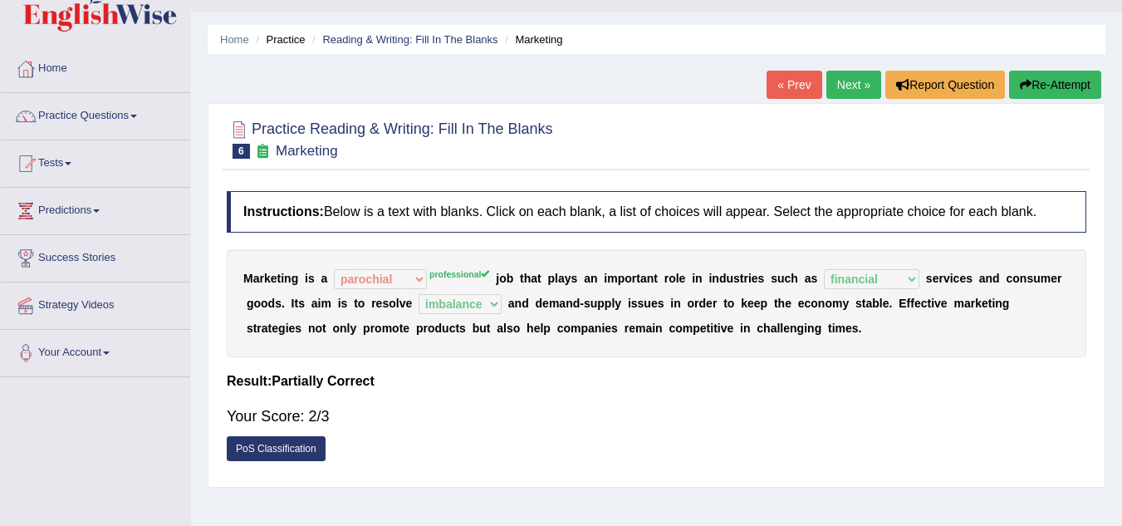
scroll to position [36, 0]
click at [834, 90] on link "Next »" at bounding box center [853, 85] width 55 height 28
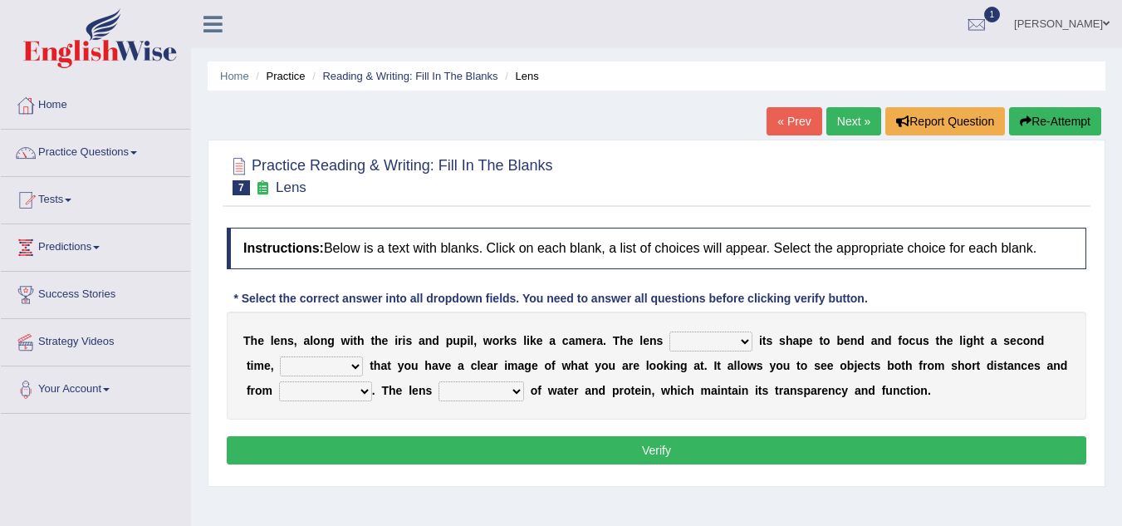
click at [747, 335] on select "adjusts shows selects presents" at bounding box center [710, 341] width 83 height 20
click at [753, 323] on div "T h e l e n s , a l o n g w i t h t h e i r i s a n d p u p i l , w o r k s l i…" at bounding box center [656, 365] width 859 height 108
click at [743, 339] on select "adjusts shows selects presents" at bounding box center [710, 341] width 83 height 20
select select "shows"
click at [669, 331] on select "adjusts shows selects presents" at bounding box center [710, 341] width 83 height 20
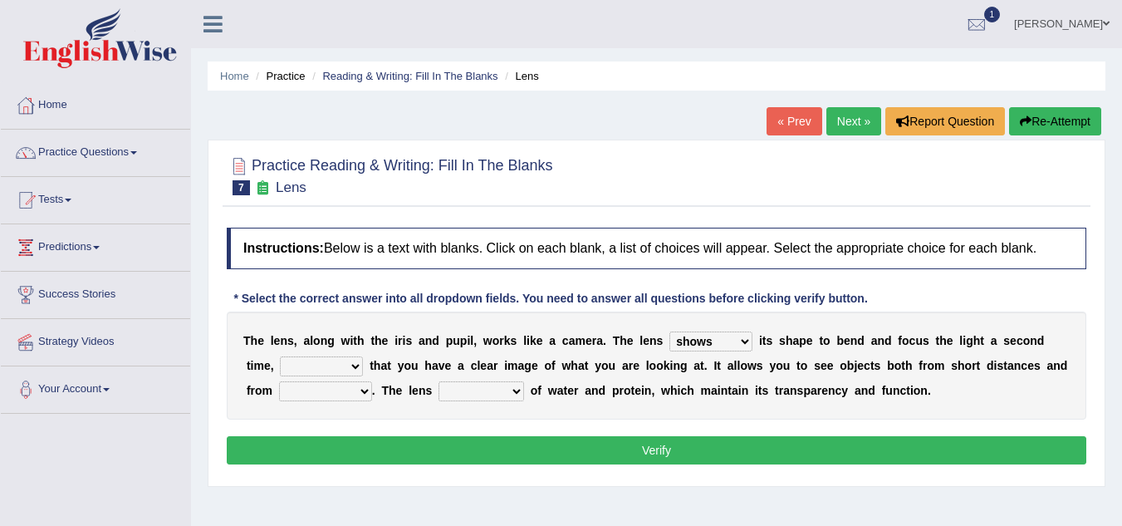
click at [354, 367] on select "ensures to ensure ensure ensured" at bounding box center [321, 366] width 83 height 20
select select "ensures"
click at [280, 356] on select "ensures to ensure ensure ensured" at bounding box center [321, 366] width 83 height 20
click at [364, 387] on select "far away in between further apart all along" at bounding box center [325, 391] width 93 height 20
select select "far away"
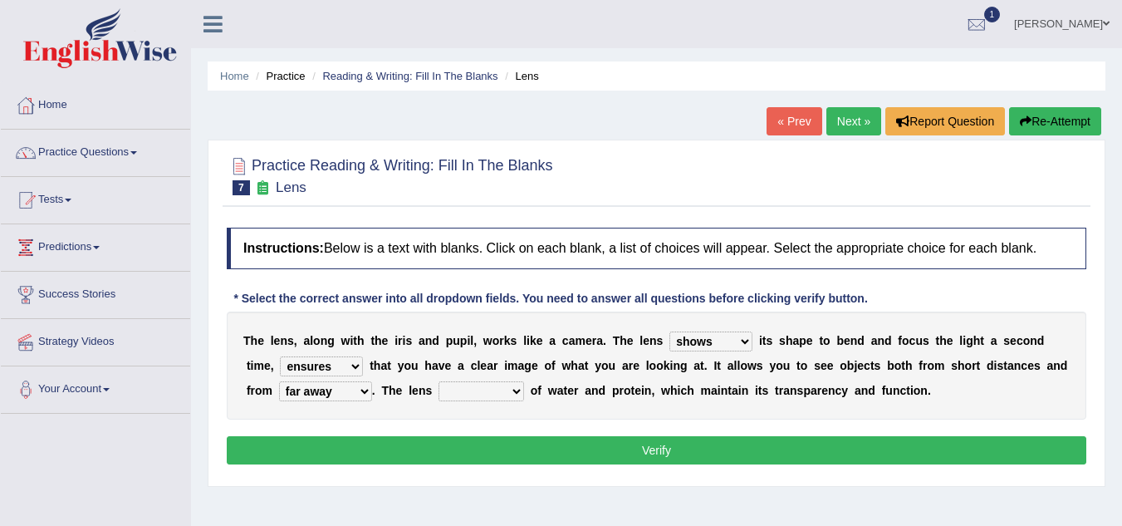
click at [279, 381] on select "far away in between further apart all along" at bounding box center [325, 391] width 93 height 20
click at [516, 386] on select "constitutes comprises composes consists" at bounding box center [481, 391] width 86 height 20
select select "composes"
click at [438, 381] on select "constitutes comprises composes consists" at bounding box center [481, 391] width 86 height 20
click at [653, 450] on button "Verify" at bounding box center [656, 450] width 859 height 28
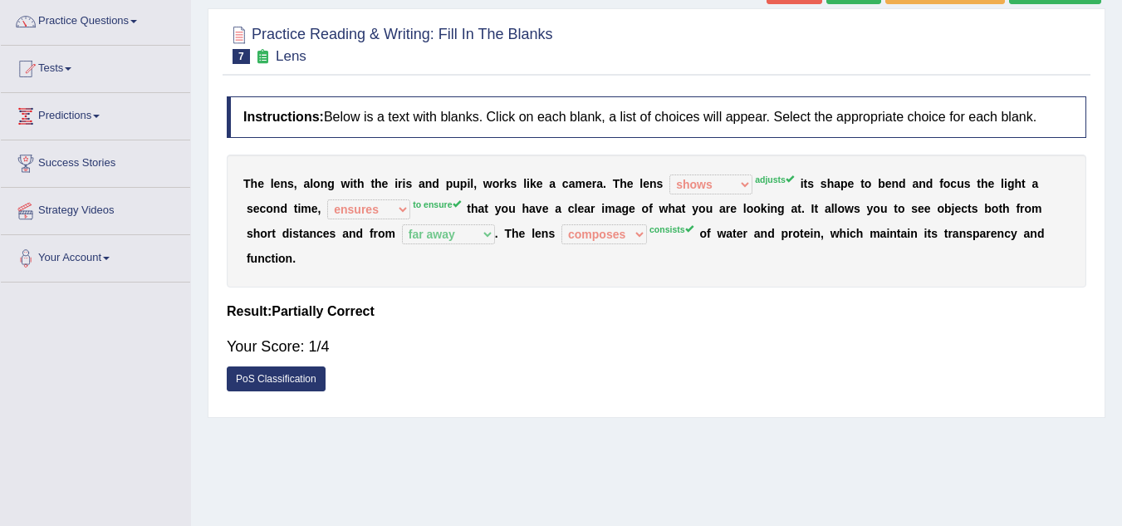
scroll to position [130, 0]
click at [91, 22] on link "Practice Questions" at bounding box center [95, 20] width 189 height 42
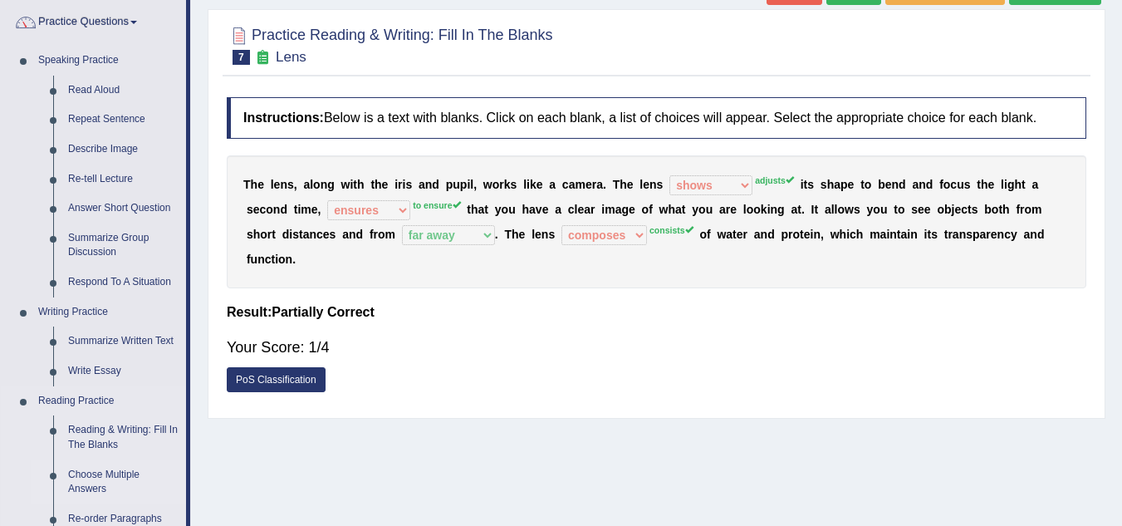
click at [105, 485] on link "Choose Multiple Answers" at bounding box center [123, 482] width 125 height 44
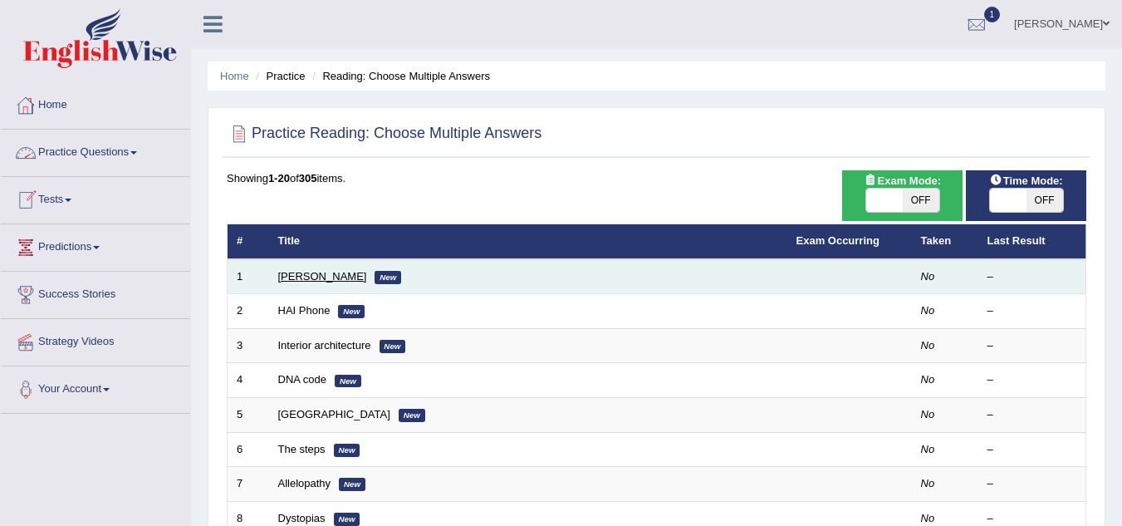
click at [288, 279] on link "[PERSON_NAME]" at bounding box center [322, 276] width 89 height 12
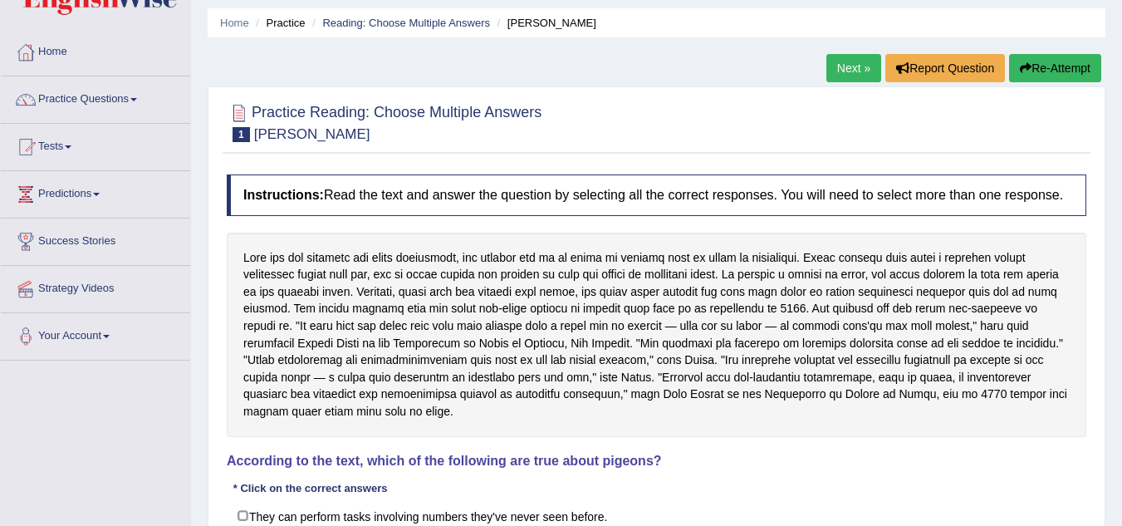
scroll to position [46, 0]
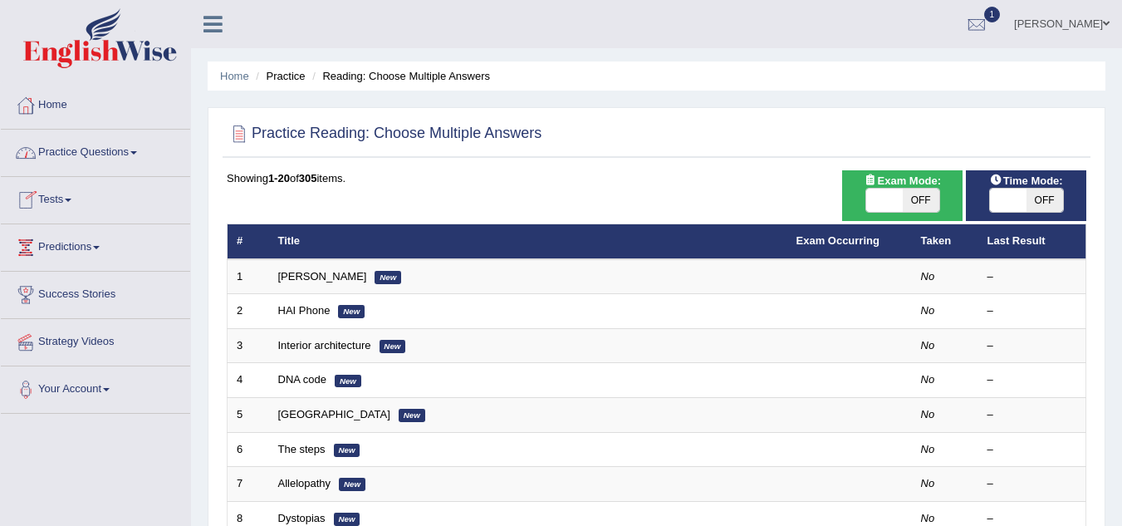
click at [101, 148] on link "Practice Questions" at bounding box center [95, 151] width 189 height 42
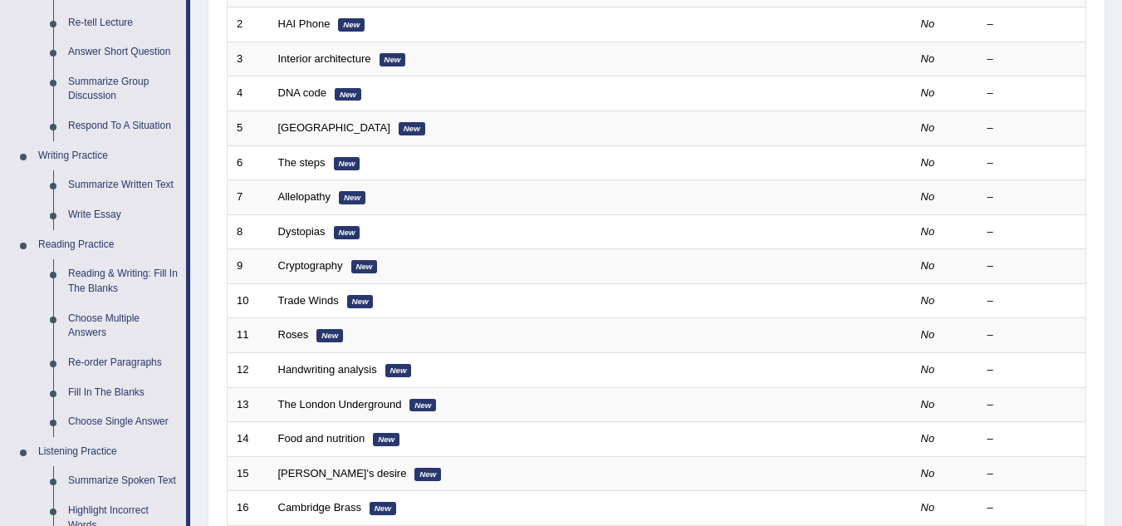
scroll to position [287, 0]
click at [94, 351] on link "Re-order Paragraphs" at bounding box center [123, 362] width 125 height 30
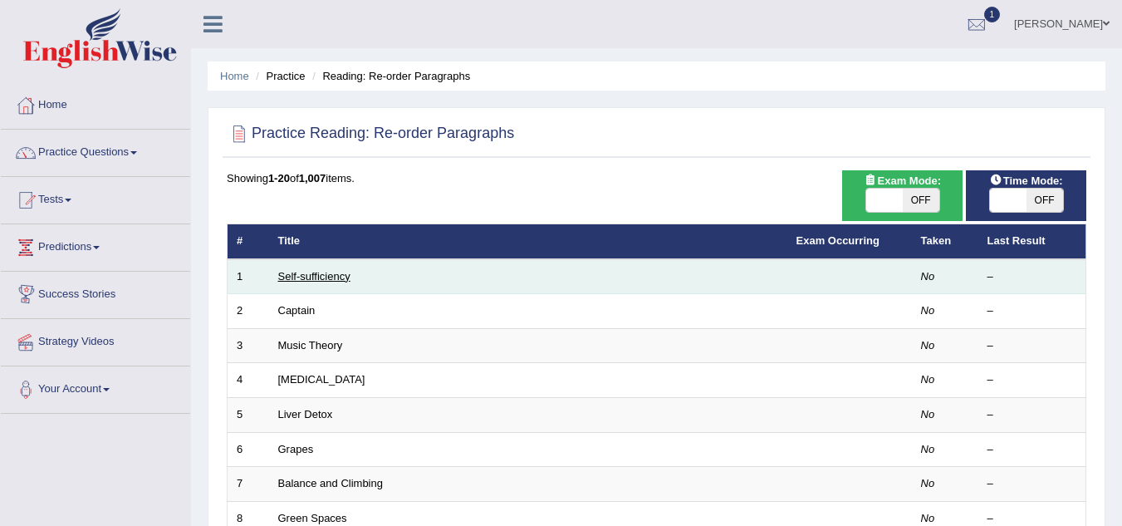
click at [319, 274] on link "Self-sufficiency" at bounding box center [314, 276] width 72 height 12
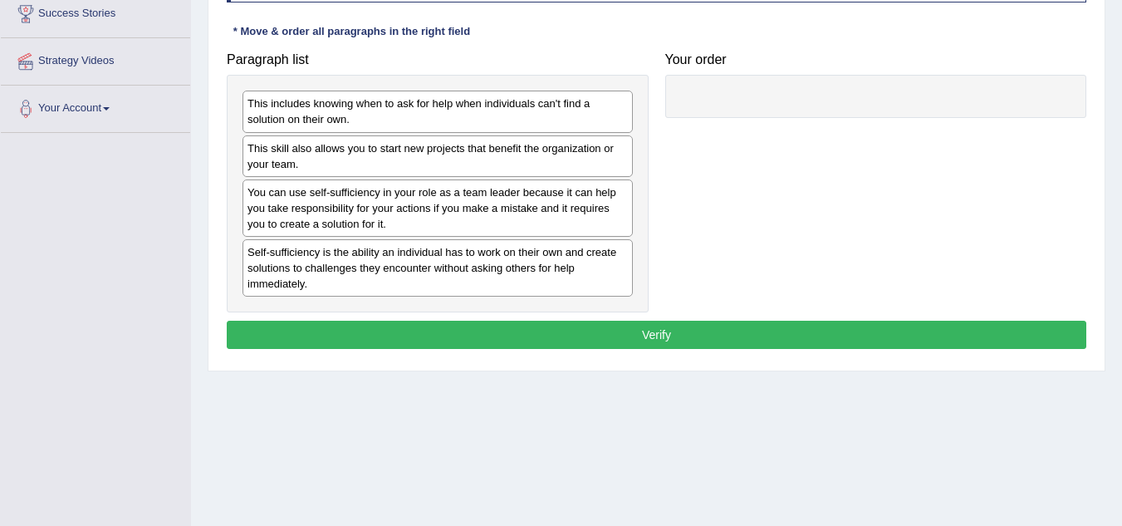
scroll to position [286, 0]
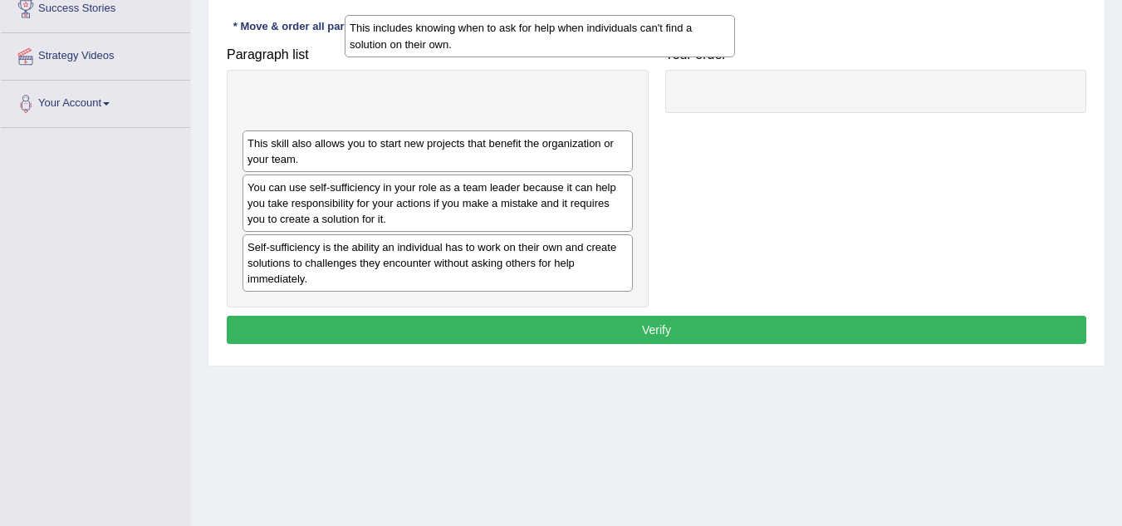
drag, startPoint x: 277, startPoint y: 109, endPoint x: 531, endPoint y: 66, distance: 256.7
click at [531, 56] on div "This includes knowing when to ask for help when individuals can't find a soluti…" at bounding box center [540, 36] width 390 height 42
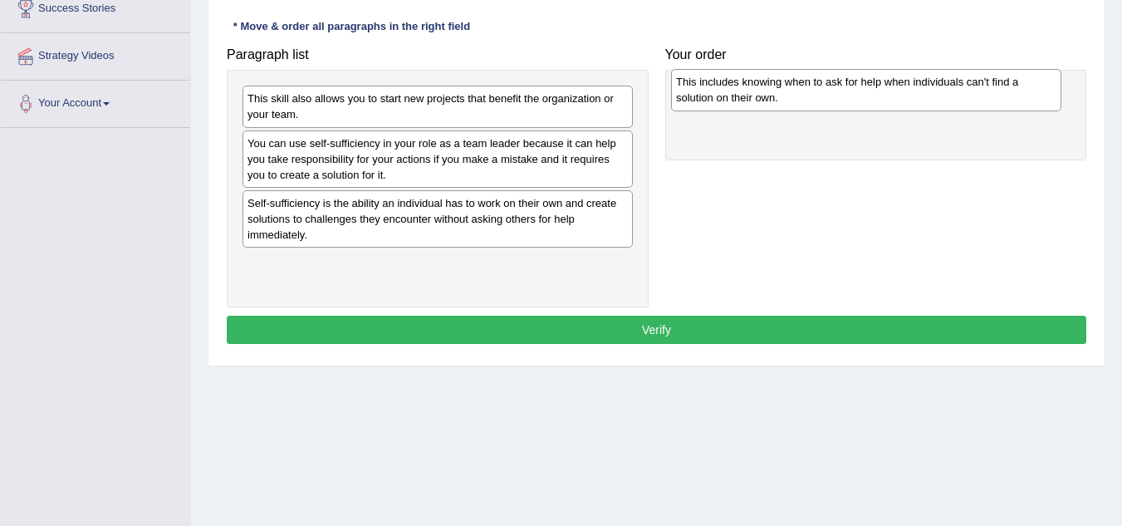
drag, startPoint x: 413, startPoint y: 105, endPoint x: 841, endPoint y: 88, distance: 428.8
click at [841, 88] on div "This includes knowing when to ask for help when individuals can't find a soluti…" at bounding box center [866, 90] width 390 height 42
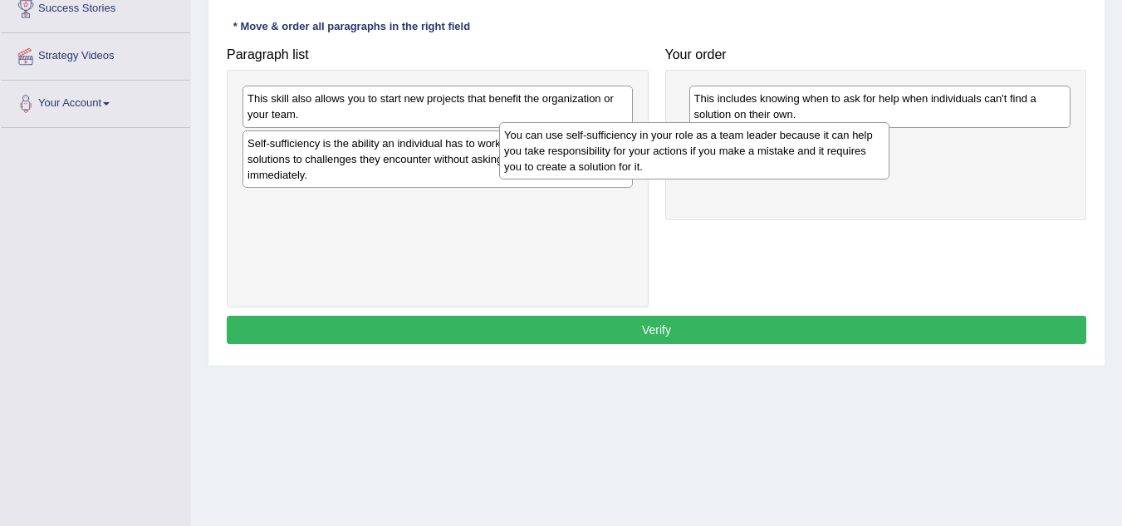
drag, startPoint x: 337, startPoint y: 156, endPoint x: 698, endPoint y: 149, distance: 361.2
click at [698, 149] on div "You can use self-sufficiency in your role as a team leader because it can help …" at bounding box center [694, 150] width 390 height 57
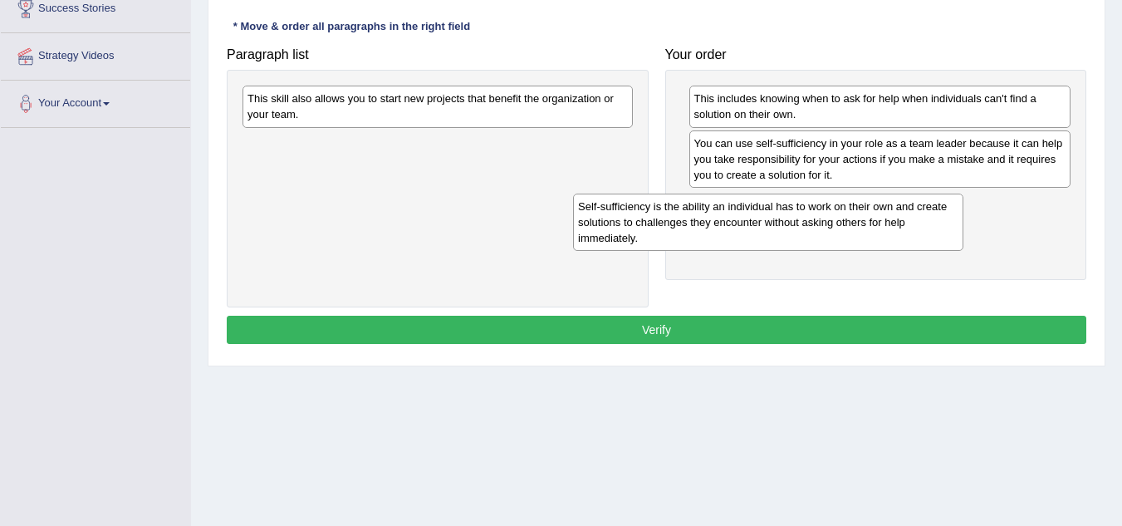
drag, startPoint x: 418, startPoint y: 154, endPoint x: 769, endPoint y: 201, distance: 353.6
click at [769, 201] on div "Self-sufficiency is the ability an individual has to work on their own and crea…" at bounding box center [768, 221] width 390 height 57
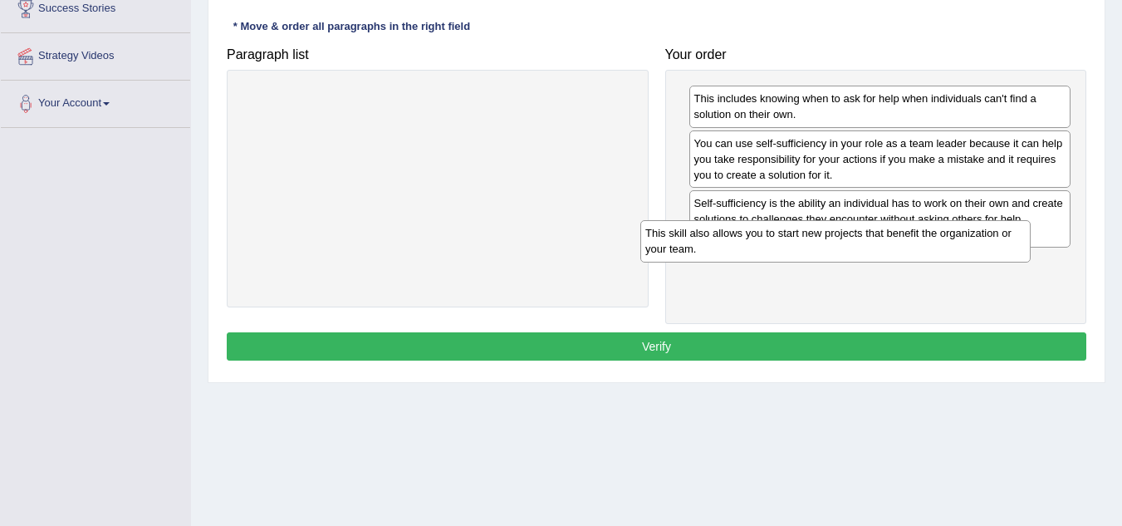
drag, startPoint x: 521, startPoint y: 110, endPoint x: 932, endPoint y: 245, distance: 432.4
click at [932, 245] on div "This skill also allows you to start new projects that benefit the organization …" at bounding box center [835, 241] width 390 height 42
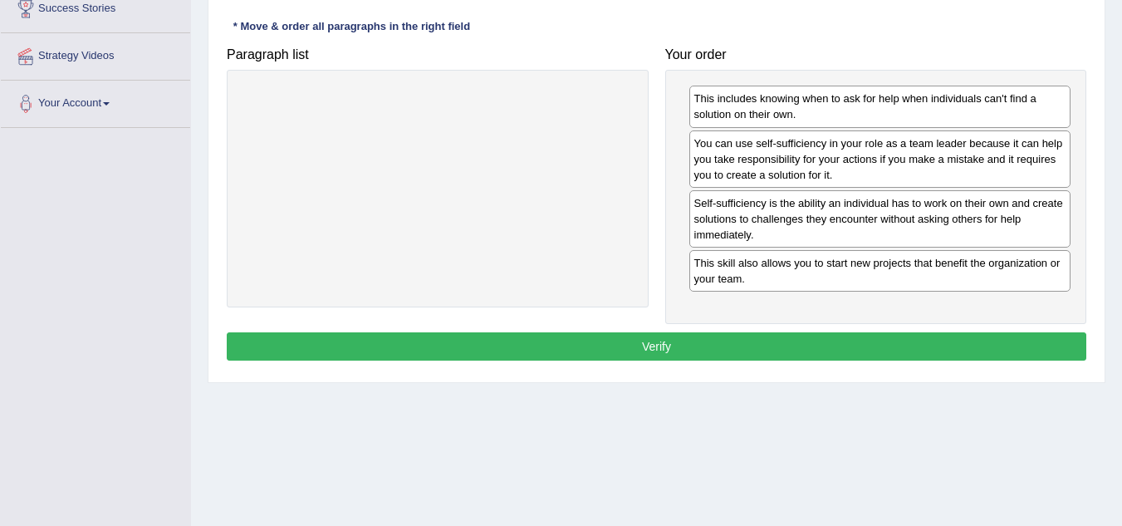
click at [702, 344] on button "Verify" at bounding box center [656, 346] width 859 height 28
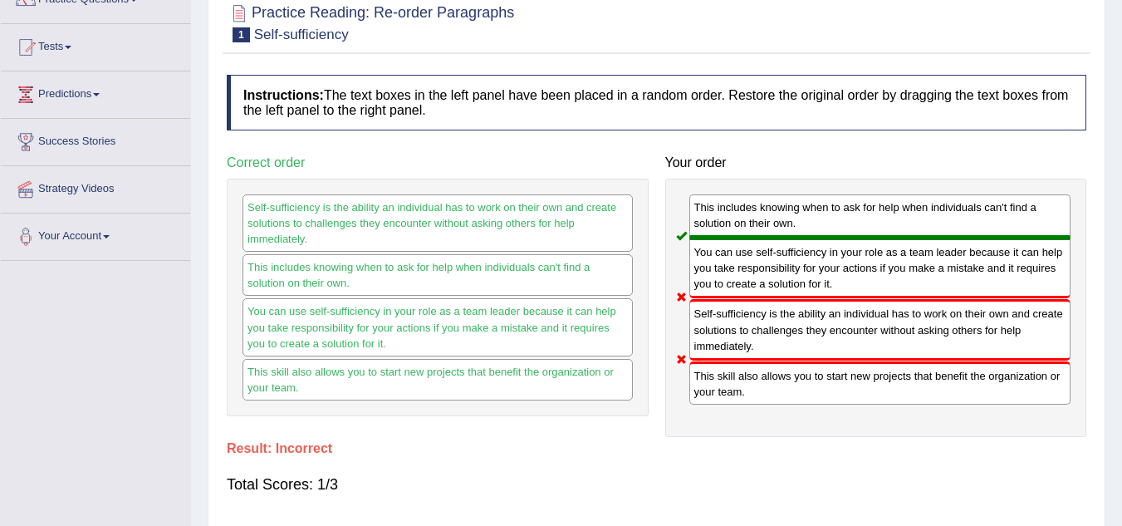
scroll to position [152, 0]
click at [352, 301] on div "You can use self-sufficiency in your role as a team leader because it can help …" at bounding box center [437, 327] width 390 height 57
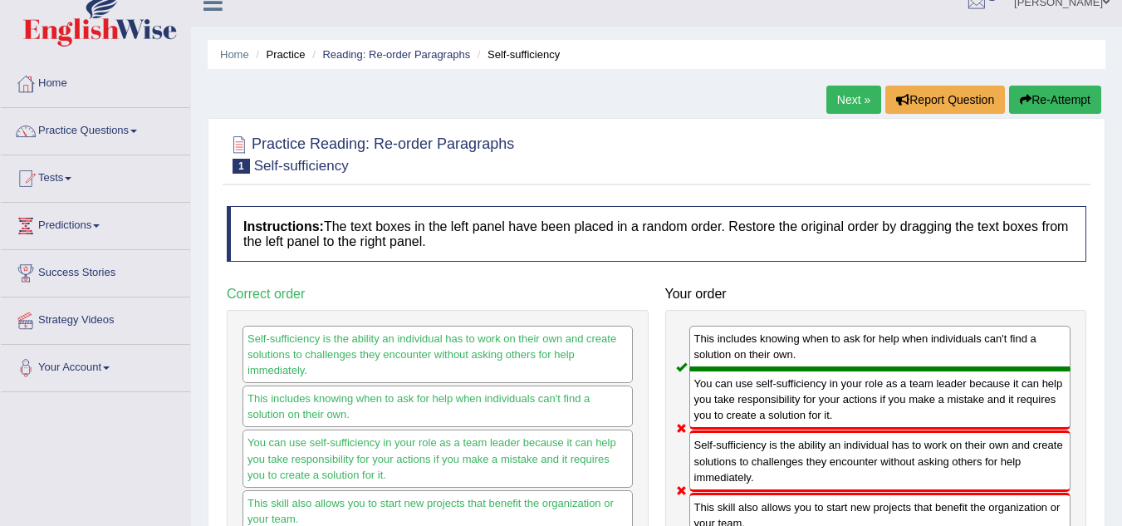
scroll to position [21, 0]
click at [854, 105] on link "Next »" at bounding box center [853, 100] width 55 height 28
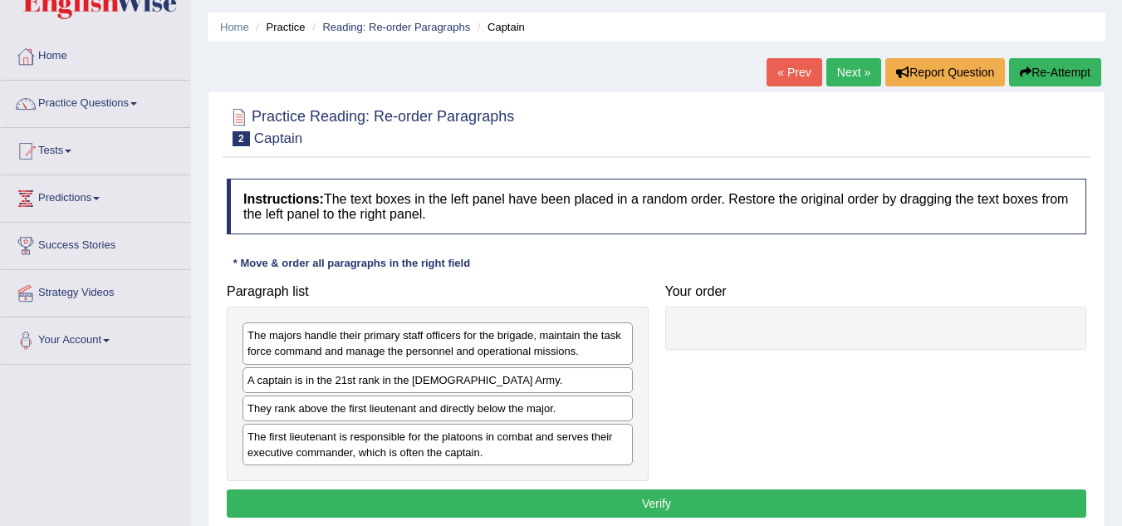
scroll to position [66, 0]
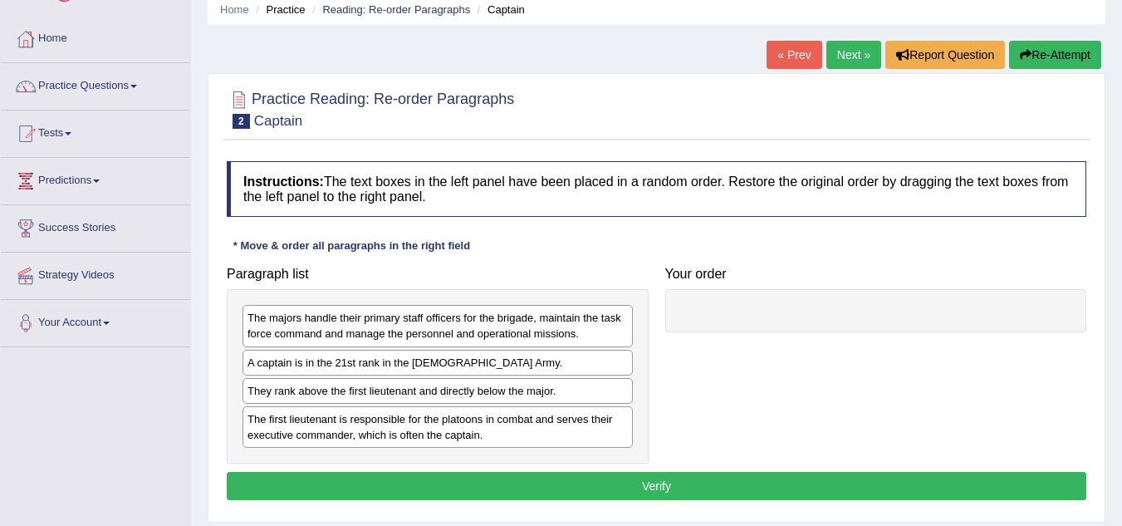
click at [854, 105] on div at bounding box center [656, 108] width 859 height 51
click at [483, 360] on div "A captain is in the 21st rank in the US Army." at bounding box center [437, 363] width 390 height 26
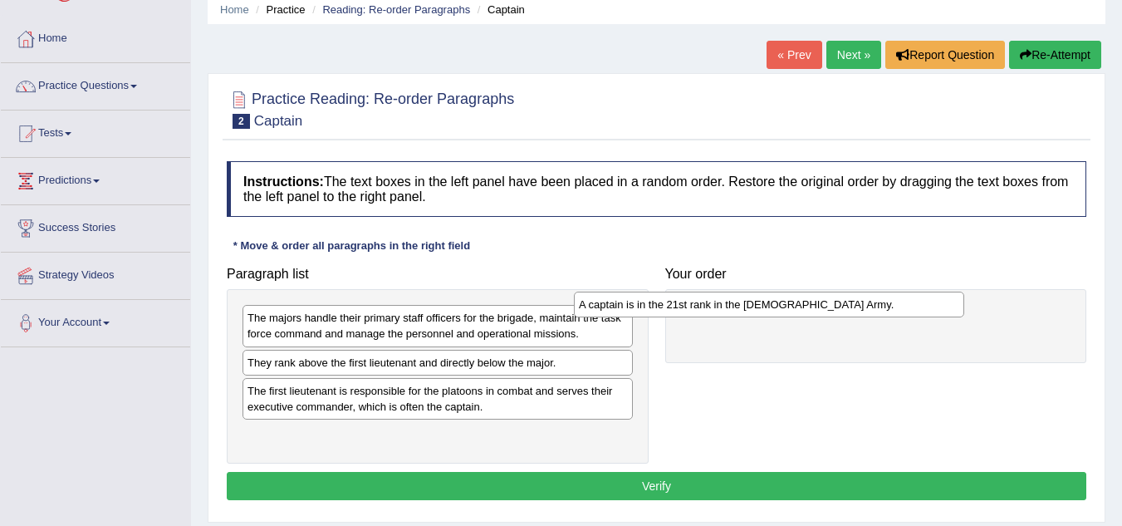
drag, startPoint x: 428, startPoint y: 362, endPoint x: 770, endPoint y: 304, distance: 347.0
click at [770, 304] on div "A captain is in the 21st rank in the US Army." at bounding box center [769, 304] width 390 height 26
drag, startPoint x: 732, startPoint y: 313, endPoint x: 709, endPoint y: 301, distance: 26.4
click at [709, 301] on div "A captain is in the 21st rank in the US Army." at bounding box center [857, 305] width 382 height 26
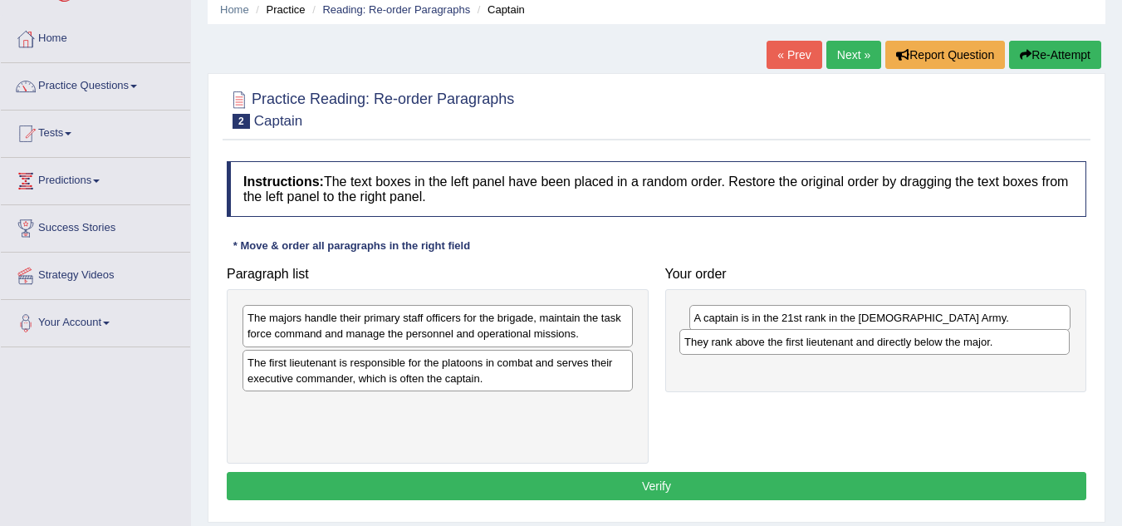
drag, startPoint x: 516, startPoint y: 366, endPoint x: 953, endPoint y: 345, distance: 437.2
click at [953, 345] on div "They rank above the first lieutenant and directly below the major." at bounding box center [874, 342] width 390 height 26
click at [509, 327] on div "The majors handle their primary staff officers for the brigade, maintain the ta…" at bounding box center [437, 326] width 390 height 42
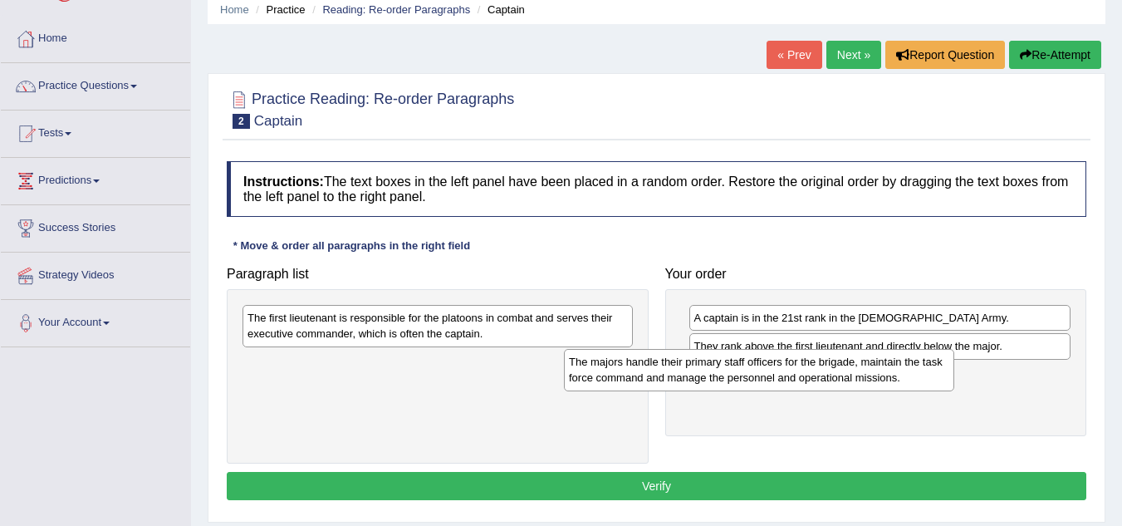
drag, startPoint x: 509, startPoint y: 327, endPoint x: 875, endPoint y: 373, distance: 369.0
click at [875, 373] on div "The majors handle their primary staff officers for the brigade, maintain the ta…" at bounding box center [759, 370] width 390 height 42
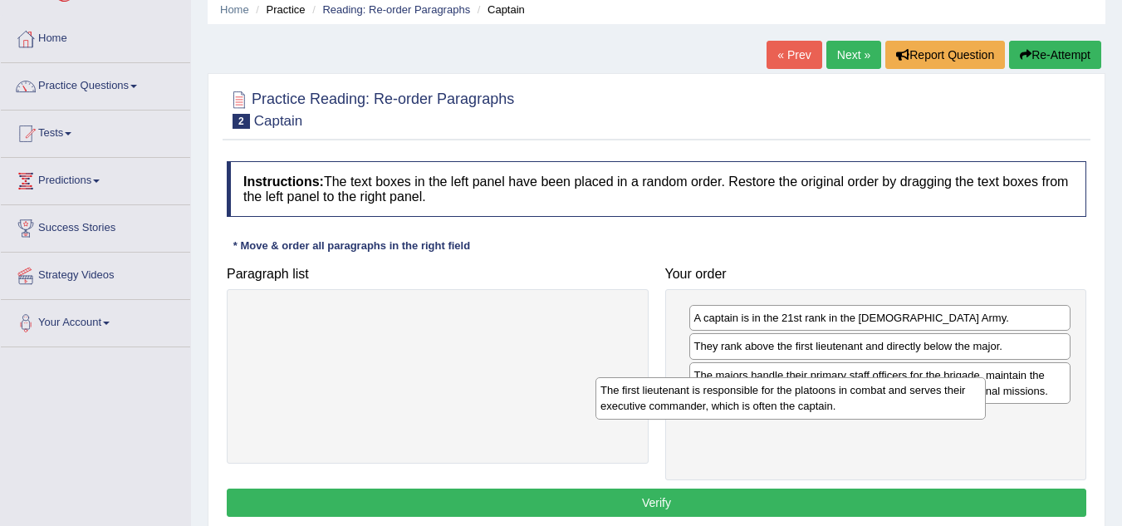
drag, startPoint x: 581, startPoint y: 337, endPoint x: 975, endPoint y: 452, distance: 410.1
click at [975, 418] on div "The first lieutenant is responsible for the platoons in combat and serves their…" at bounding box center [790, 398] width 390 height 42
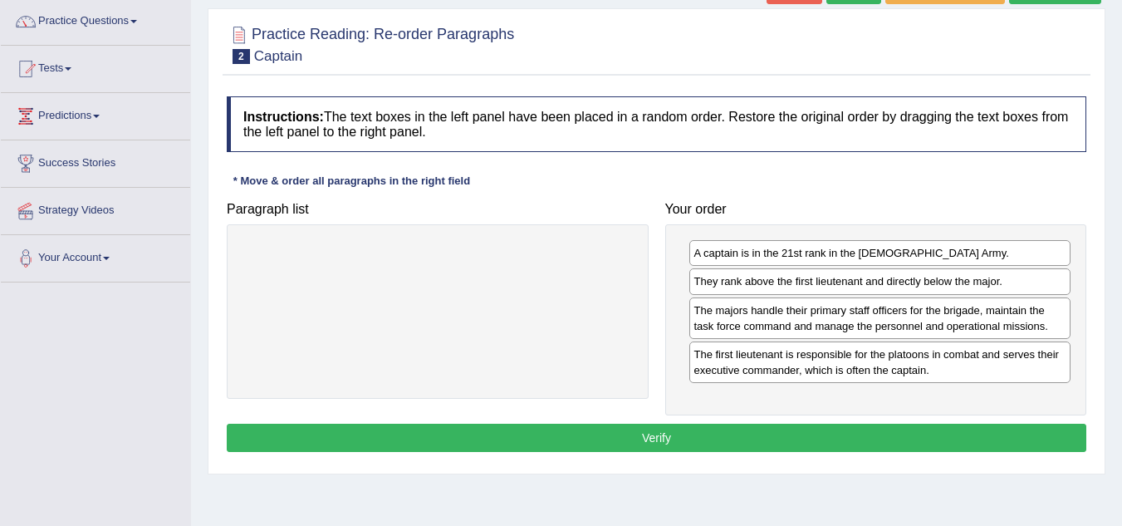
scroll to position [132, 0]
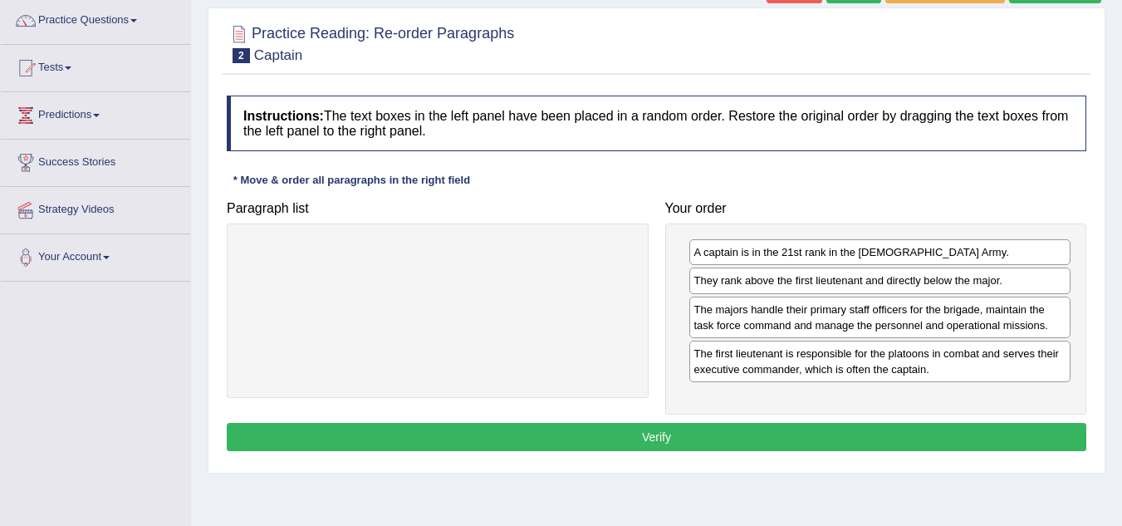
click at [657, 438] on button "Verify" at bounding box center [656, 437] width 859 height 28
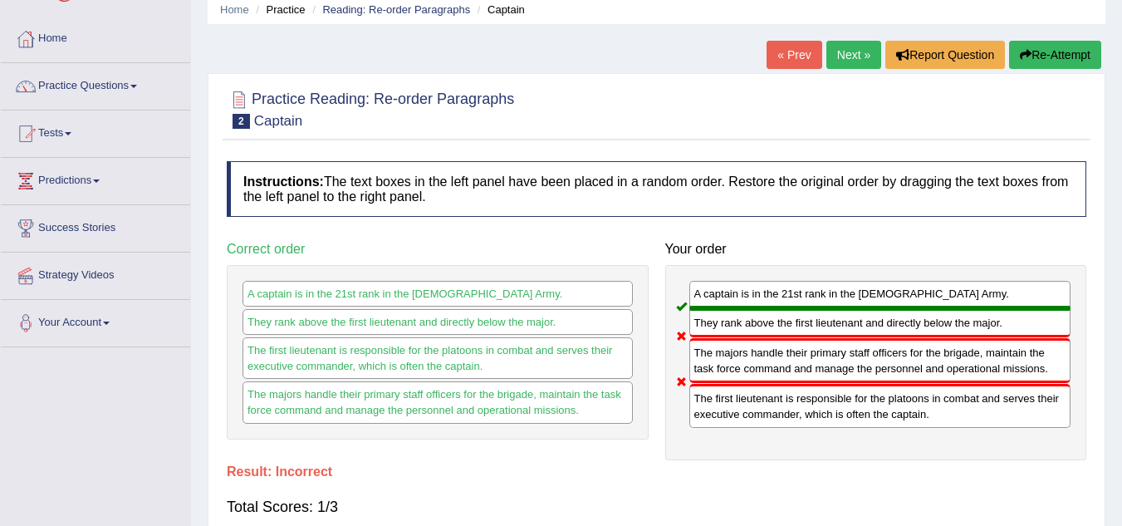
scroll to position [66, 0]
click at [852, 59] on link "Next »" at bounding box center [853, 56] width 55 height 28
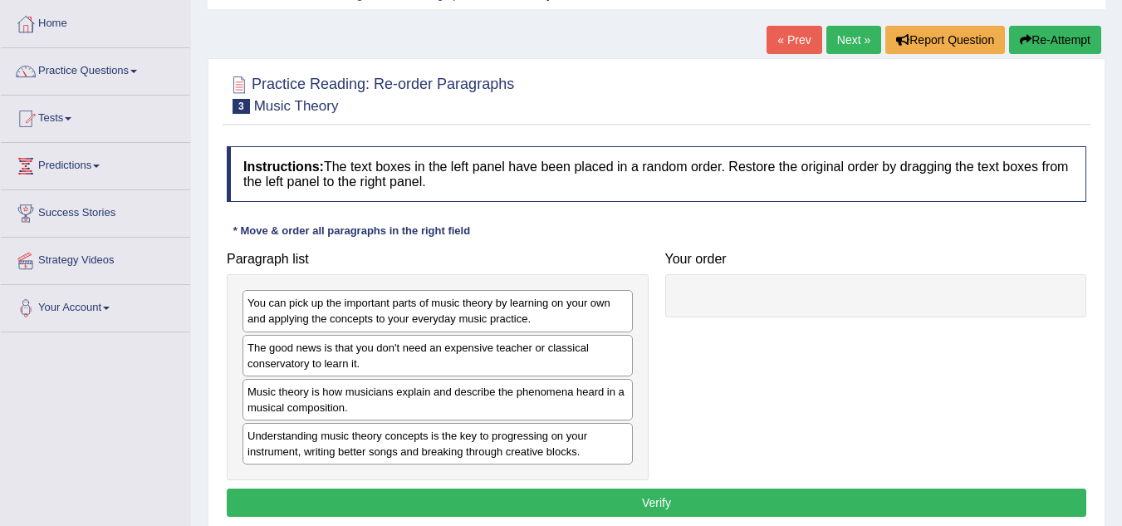
scroll to position [82, 0]
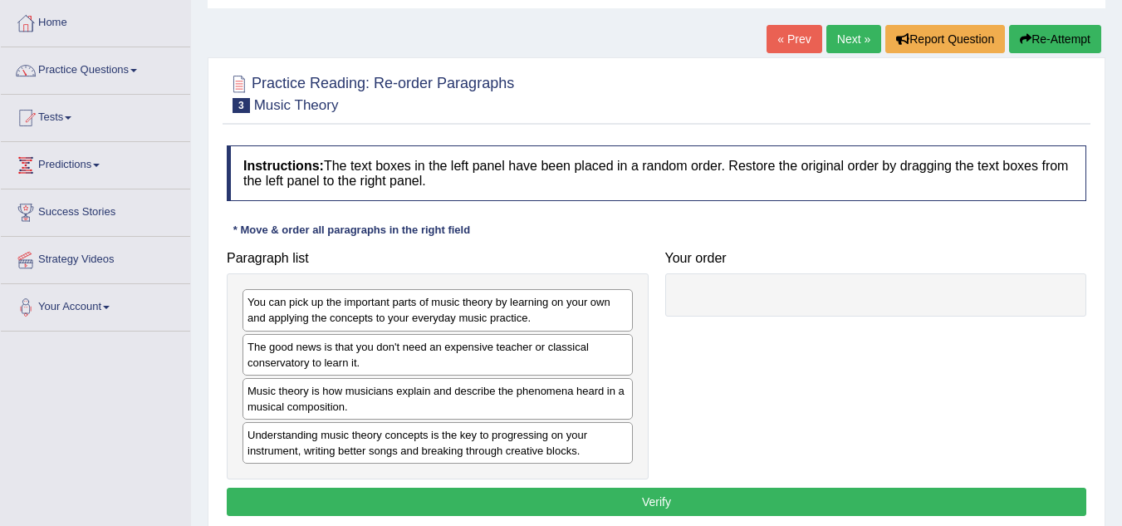
click at [852, 59] on div "Practice Reading: Re-order Paragraphs 3 Music Theory Instructions: The text box…" at bounding box center [657, 297] width 898 height 481
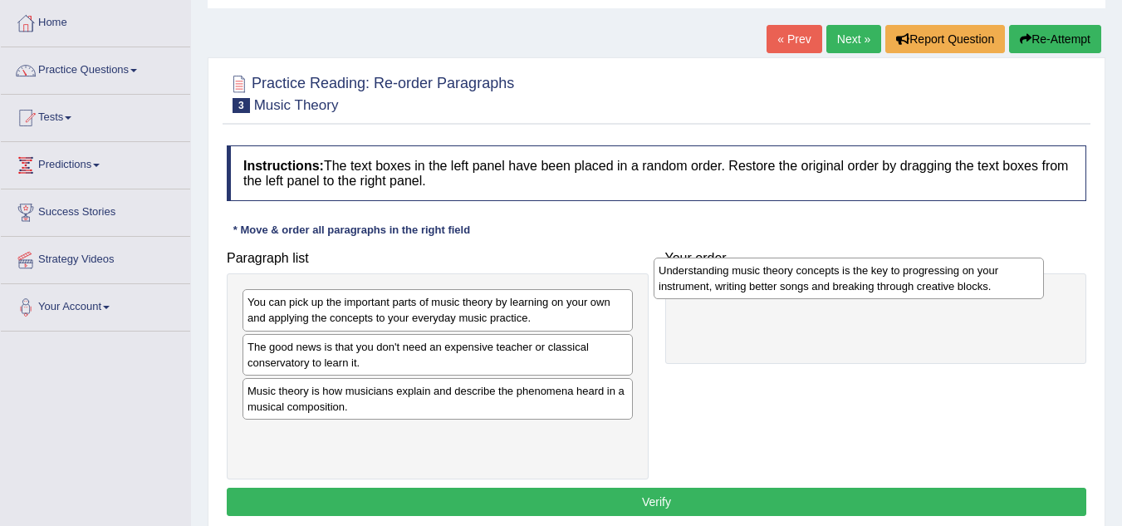
drag, startPoint x: 434, startPoint y: 438, endPoint x: 854, endPoint y: 273, distance: 450.4
click at [854, 273] on div "Understanding music theory concepts is the key to progressing on your instrumen…" at bounding box center [848, 278] width 390 height 42
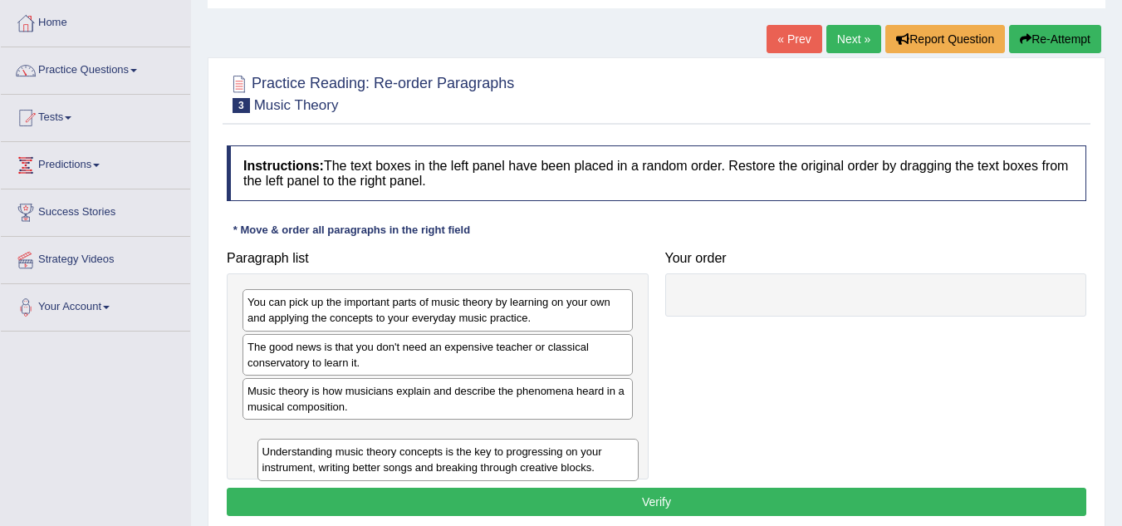
drag, startPoint x: 760, startPoint y: 325, endPoint x: 328, endPoint y: 474, distance: 456.9
click at [328, 474] on div "Understanding music theory concepts is the key to progressing on your instrumen…" at bounding box center [448, 459] width 382 height 42
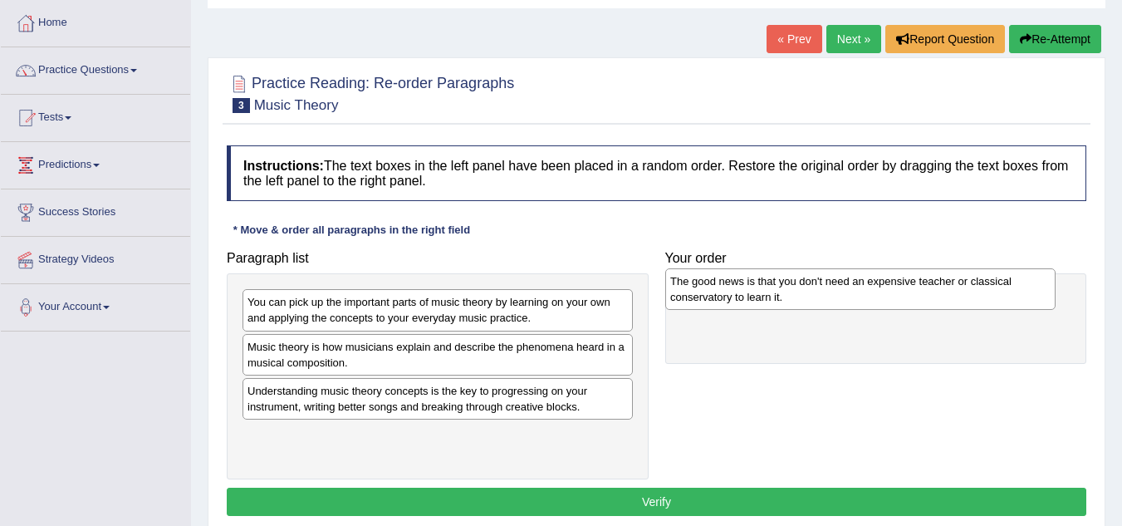
drag, startPoint x: 388, startPoint y: 350, endPoint x: 810, endPoint y: 285, distance: 427.7
click at [810, 285] on div "The good news is that you don't need an expensive teacher or classical conserva…" at bounding box center [860, 289] width 390 height 42
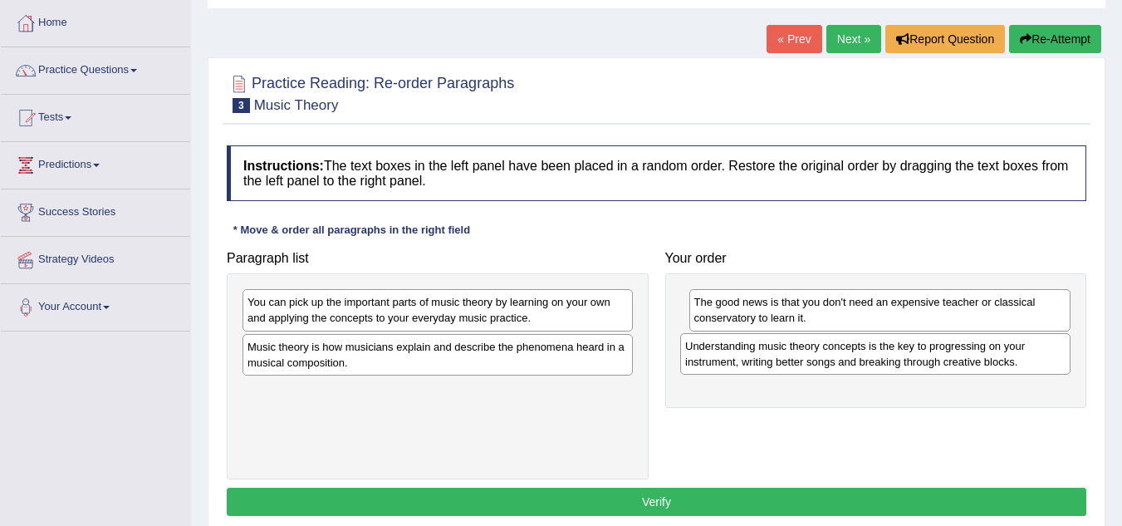
drag, startPoint x: 513, startPoint y: 407, endPoint x: 951, endPoint y: 362, distance: 439.8
click at [951, 362] on div "Understanding music theory concepts is the key to progressing on your instrumen…" at bounding box center [875, 354] width 390 height 42
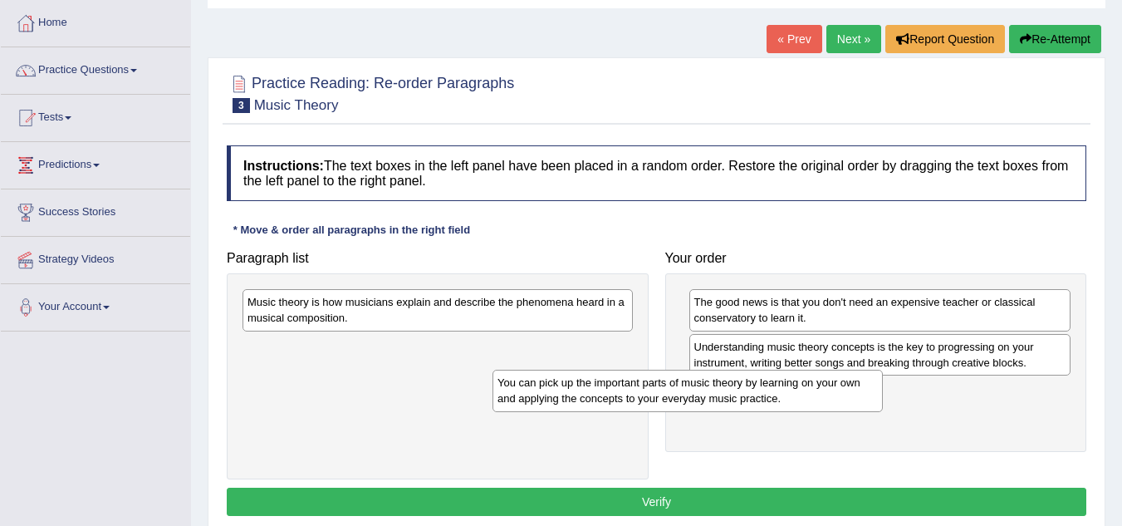
drag, startPoint x: 540, startPoint y: 301, endPoint x: 843, endPoint y: 390, distance: 316.0
click at [843, 390] on div "You can pick up the important parts of music theory by learning on your own and…" at bounding box center [687, 390] width 390 height 42
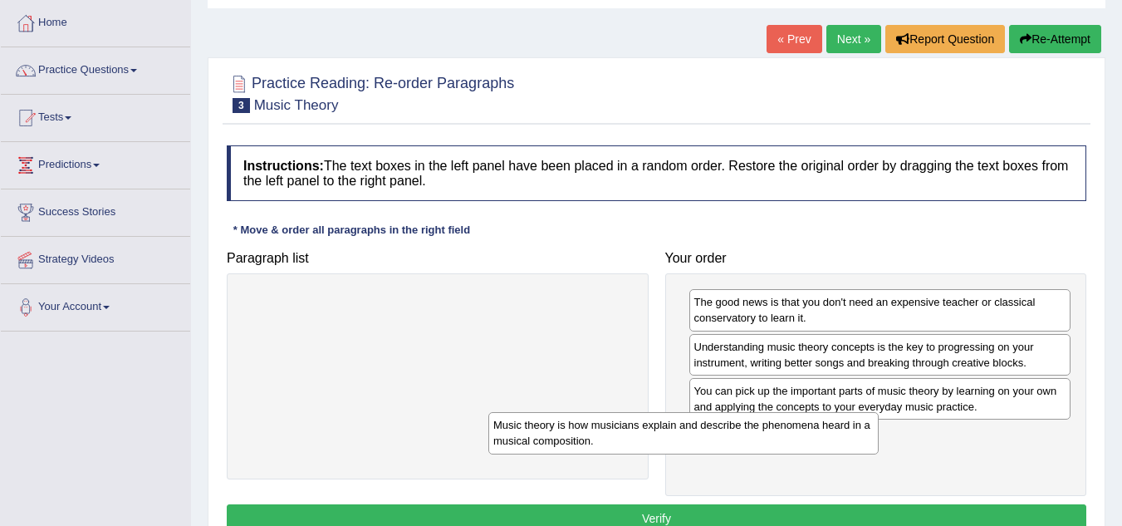
drag, startPoint x: 550, startPoint y: 302, endPoint x: 839, endPoint y: 439, distance: 319.8
click at [839, 439] on div "Music theory is how musicians explain and describe the phenomena heard in a mus…" at bounding box center [683, 433] width 390 height 42
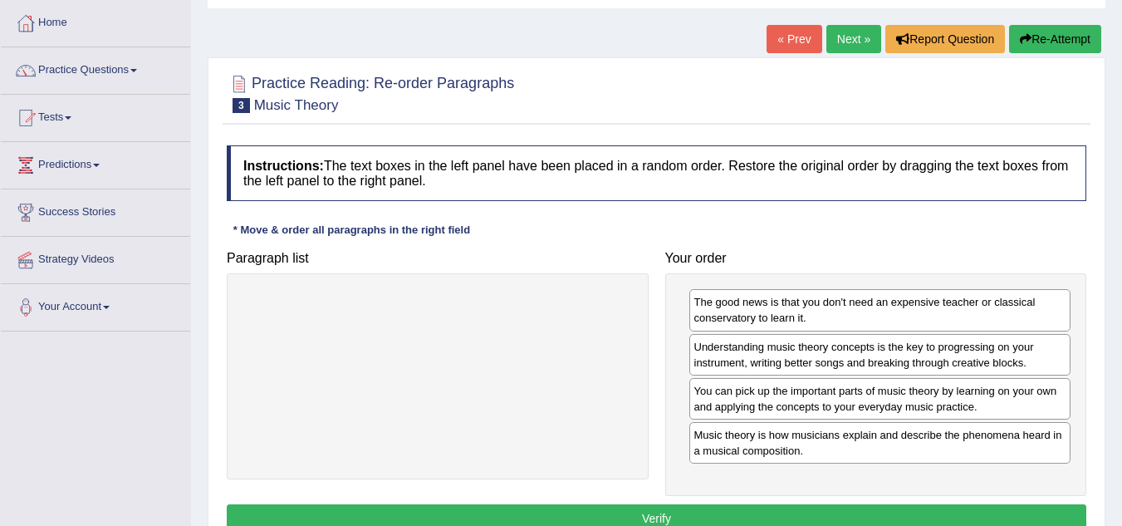
click at [694, 513] on button "Verify" at bounding box center [656, 518] width 859 height 28
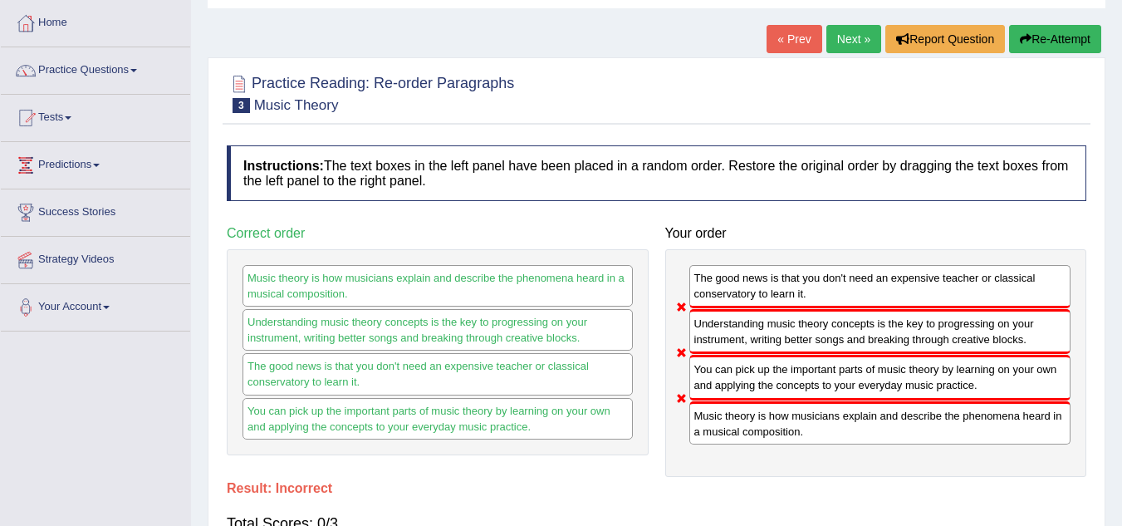
click at [754, 435] on div "Music theory is how musicians explain and describe the phenomena heard in a mus…" at bounding box center [880, 422] width 382 height 43
click at [837, 35] on link "Next »" at bounding box center [853, 39] width 55 height 28
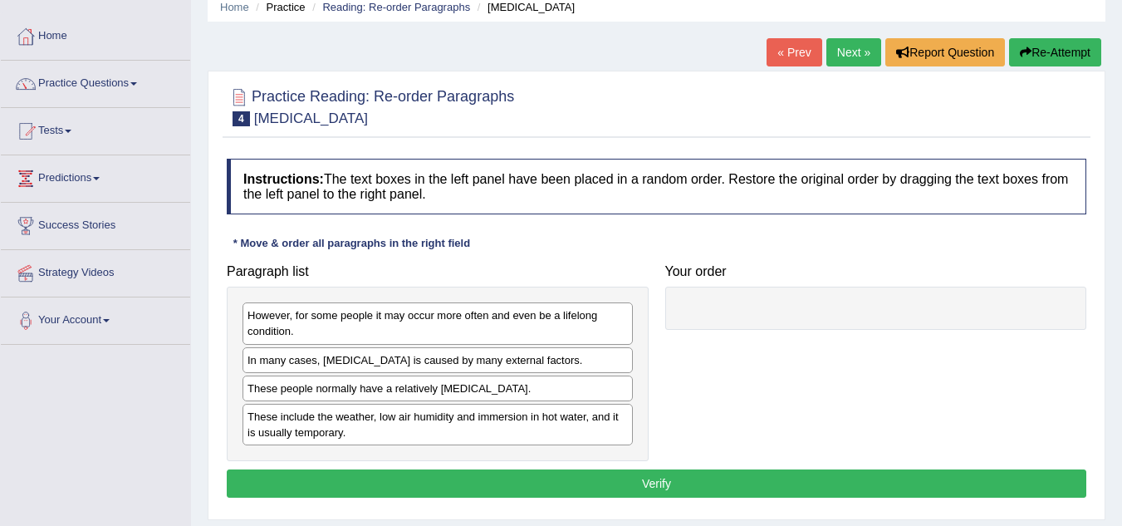
scroll to position [71, 0]
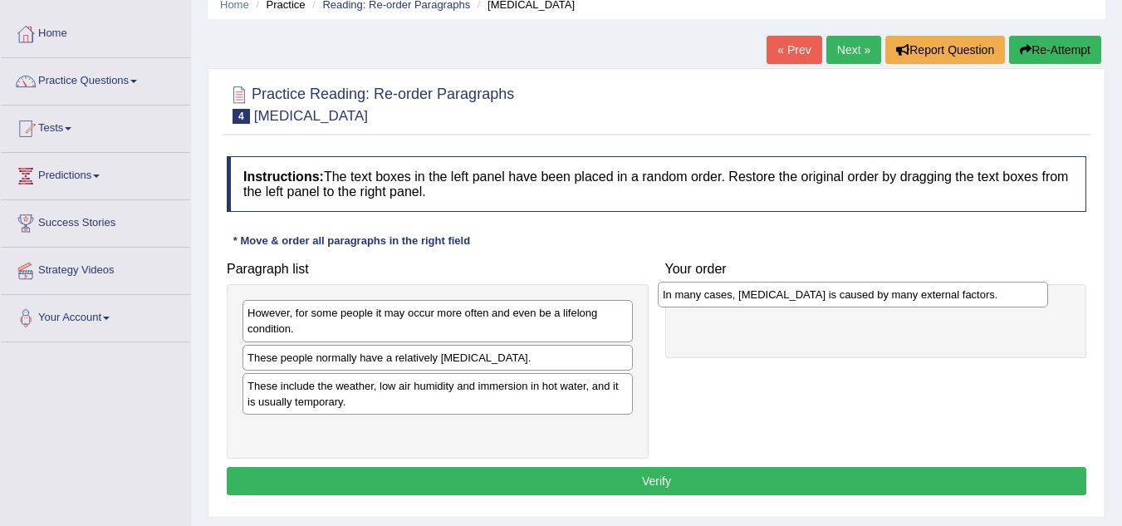
drag, startPoint x: 381, startPoint y: 358, endPoint x: 796, endPoint y: 295, distance: 419.9
click at [796, 295] on div "In many cases, dry skin is caused by many external factors." at bounding box center [853, 294] width 390 height 26
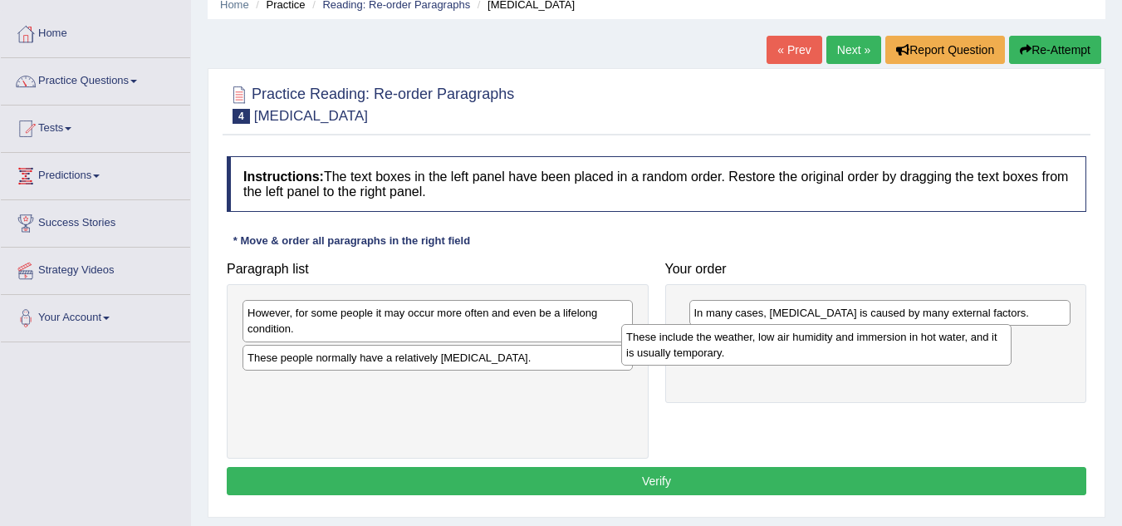
drag, startPoint x: 428, startPoint y: 402, endPoint x: 819, endPoint y: 364, distance: 392.1
click at [819, 364] on div "These include the weather, low air humidity and immersion in hot water, and it …" at bounding box center [816, 345] width 390 height 42
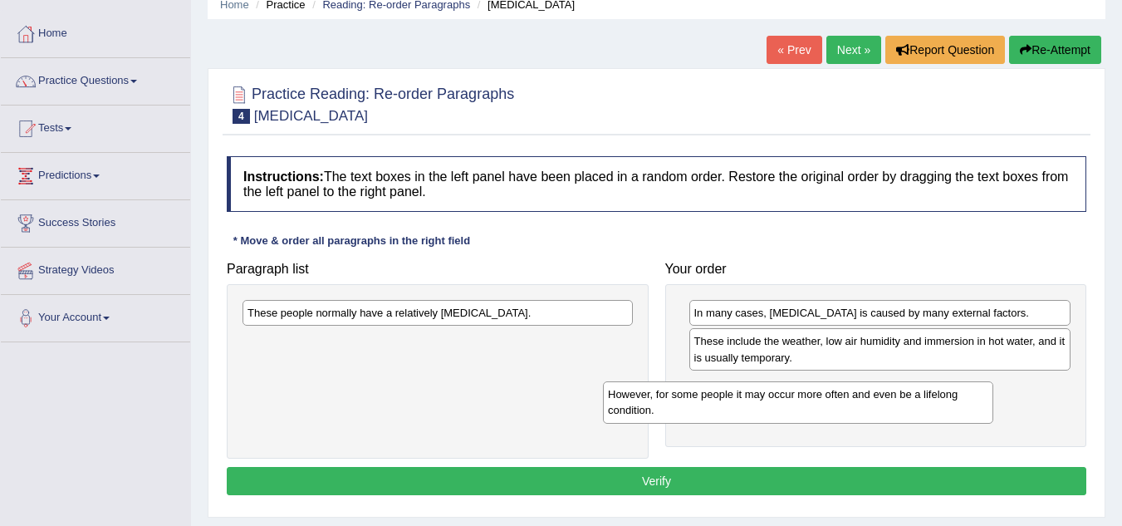
drag, startPoint x: 389, startPoint y: 313, endPoint x: 754, endPoint y: 392, distance: 372.9
click at [754, 392] on div "However, for some people it may occur more often and even be a lifelong conditi…" at bounding box center [798, 402] width 390 height 42
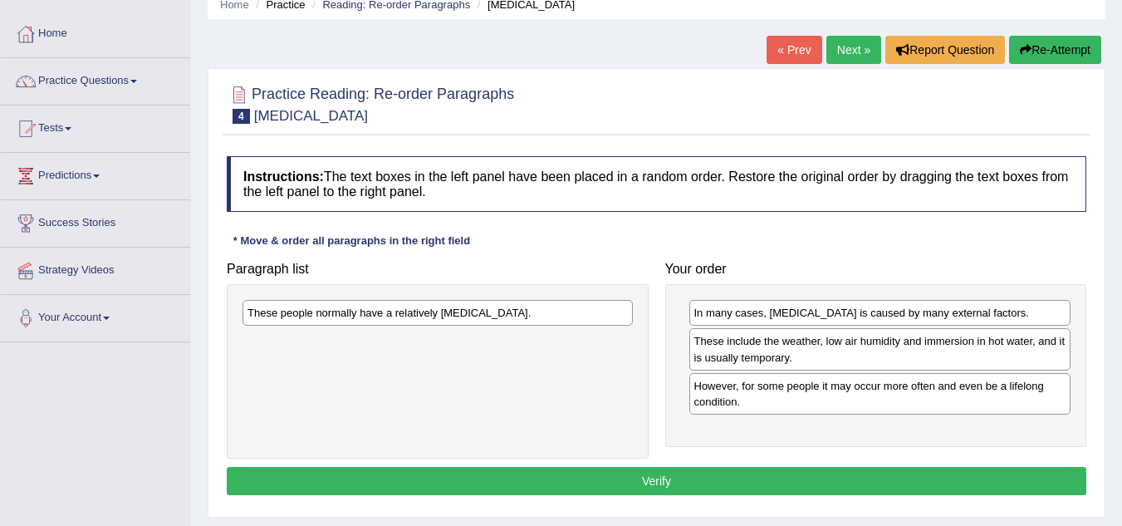
click at [482, 319] on div "These people normally have a relatively sensitive skin." at bounding box center [437, 313] width 390 height 26
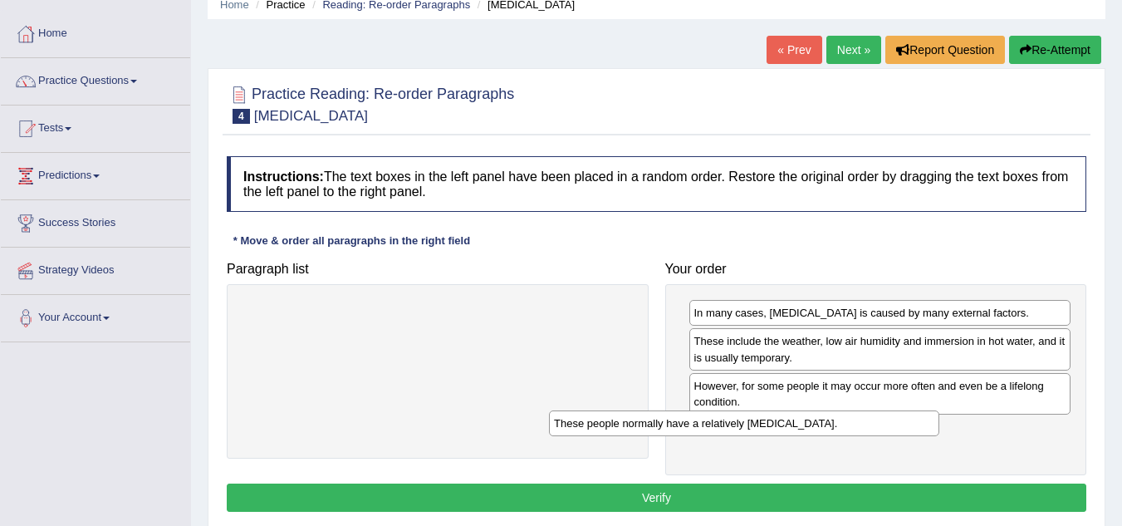
drag, startPoint x: 482, startPoint y: 319, endPoint x: 814, endPoint y: 430, distance: 351.0
click at [814, 430] on div "These people normally have a relatively sensitive skin." at bounding box center [744, 423] width 390 height 26
click at [664, 490] on button "Verify" at bounding box center [656, 497] width 859 height 28
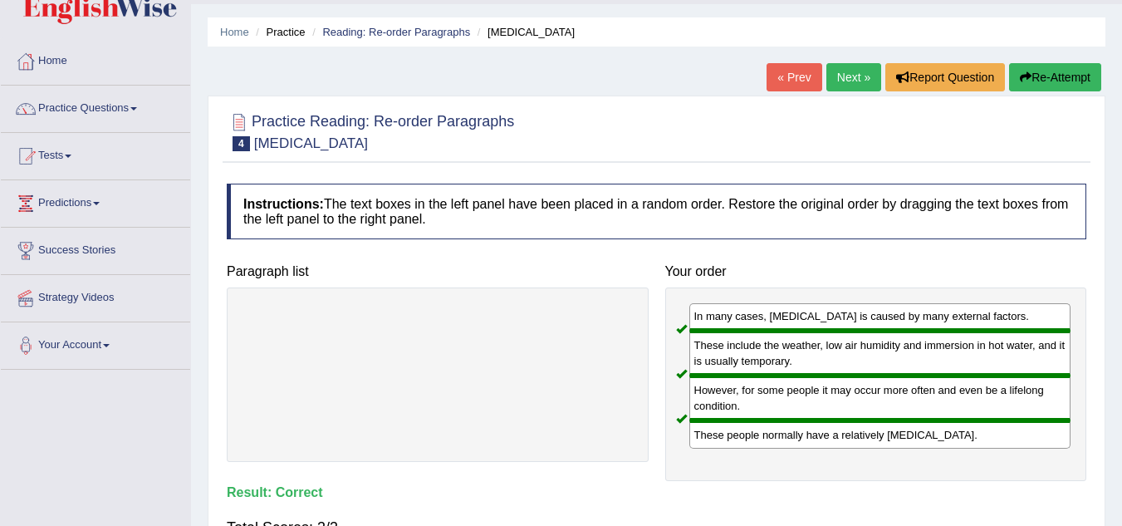
scroll to position [43, 0]
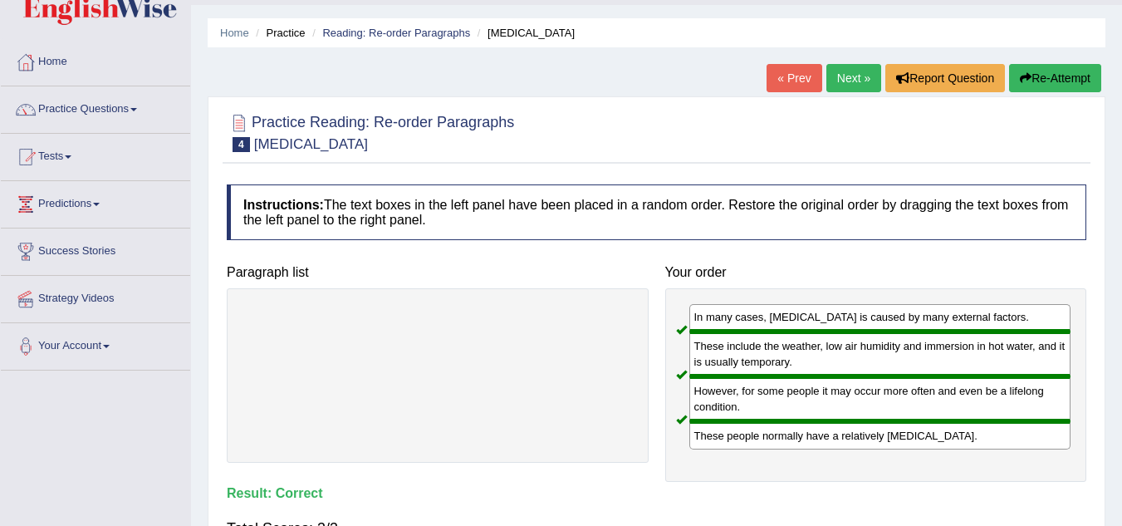
click at [843, 86] on link "Next »" at bounding box center [853, 78] width 55 height 28
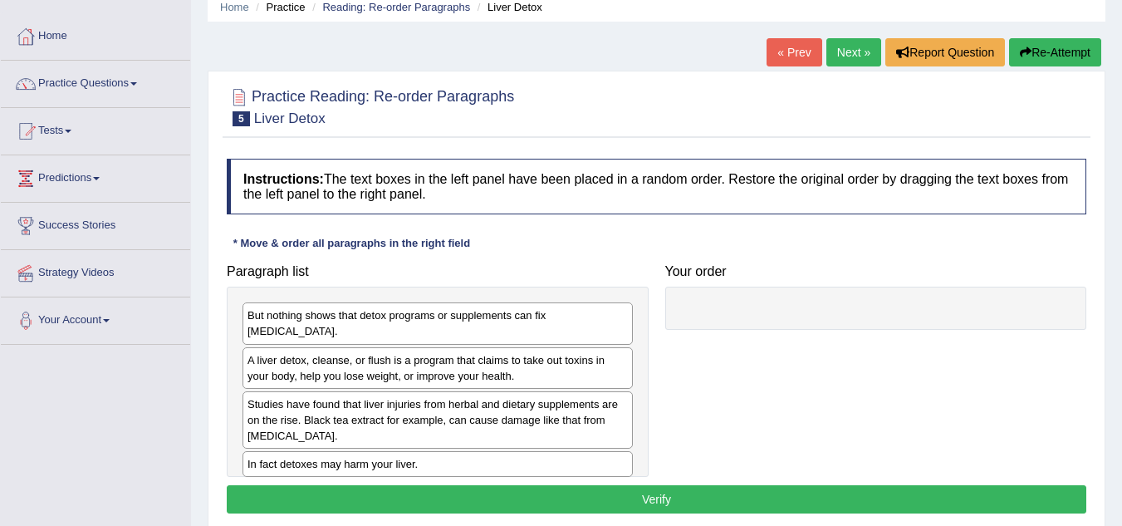
scroll to position [78, 0]
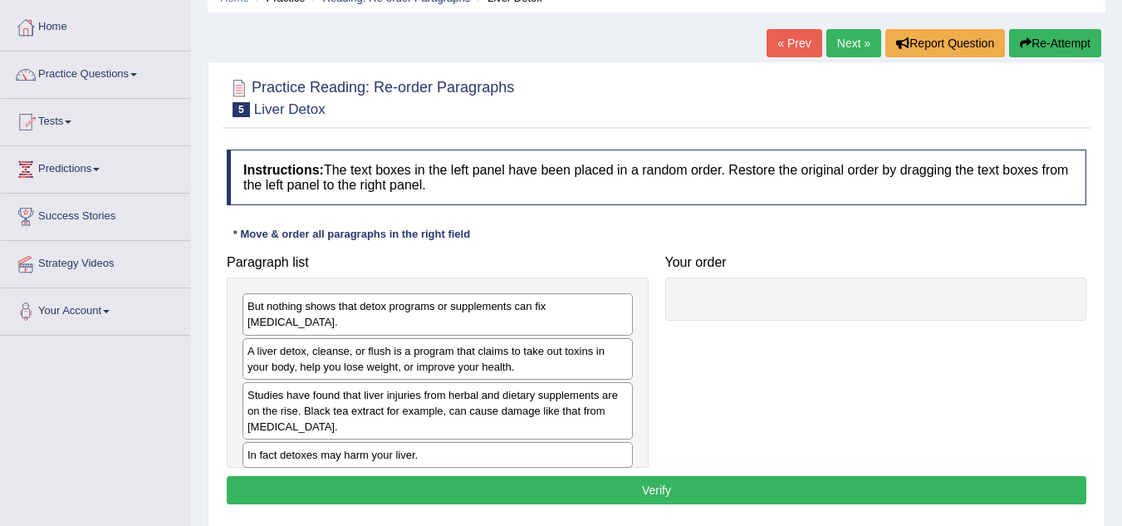
click at [372, 338] on div "A liver detox, cleanse, or flush is a program that claims to take out toxins in…" at bounding box center [437, 359] width 390 height 42
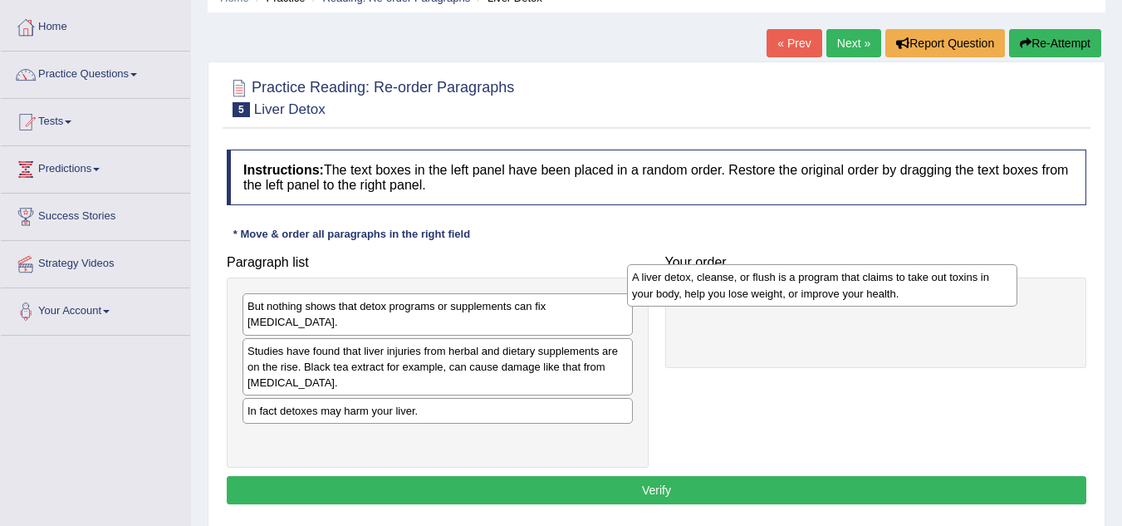
drag, startPoint x: 331, startPoint y: 335, endPoint x: 725, endPoint y: 278, distance: 397.7
click at [725, 278] on div "A liver detox, cleanse, or flush is a program that claims to take out toxins in…" at bounding box center [822, 285] width 390 height 42
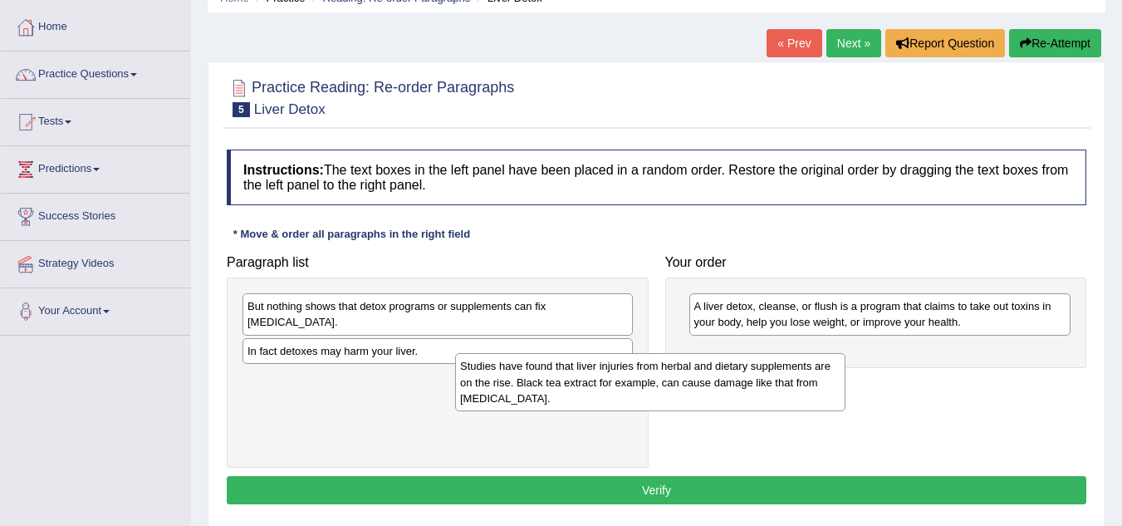
drag, startPoint x: 425, startPoint y: 358, endPoint x: 704, endPoint y: 369, distance: 279.2
click at [704, 369] on div "Studies have found that liver injuries from herbal and dietary supplements are …" at bounding box center [650, 381] width 390 height 57
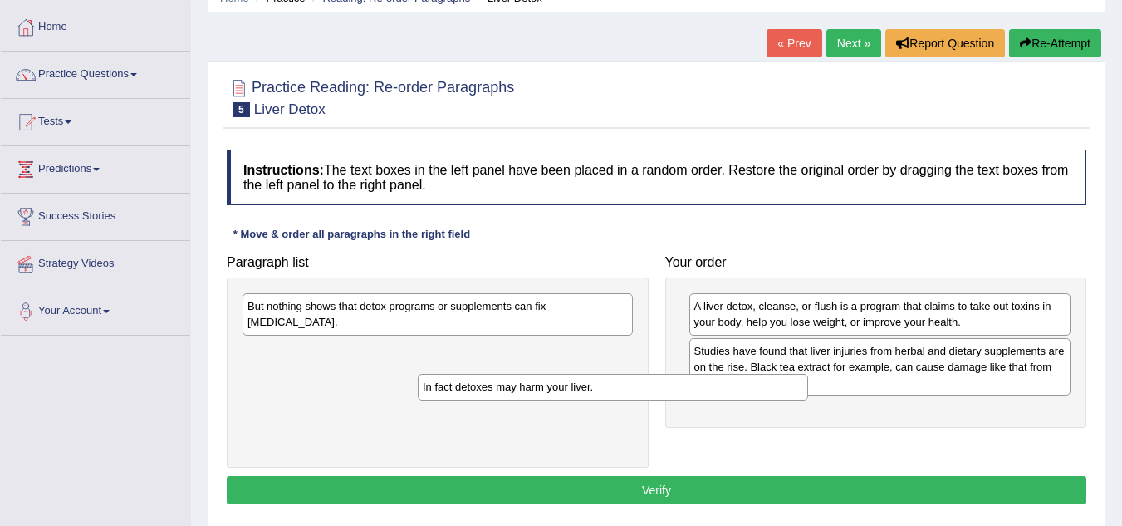
drag, startPoint x: 401, startPoint y: 345, endPoint x: 623, endPoint y: 409, distance: 230.9
click at [623, 399] on div "In fact detoxes may harm your liver." at bounding box center [613, 387] width 390 height 26
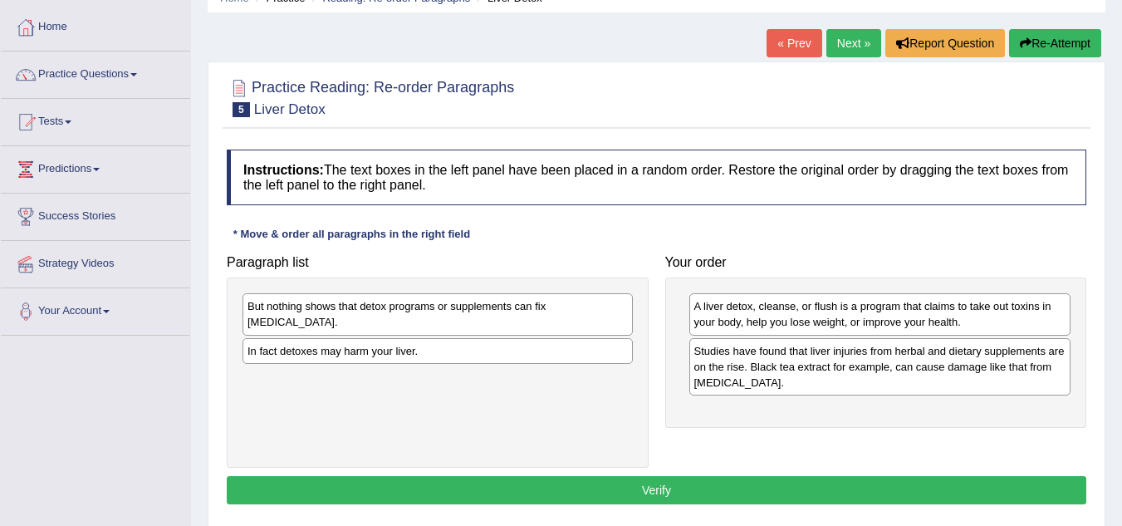
click at [547, 339] on div "In fact detoxes may harm your liver." at bounding box center [437, 351] width 390 height 26
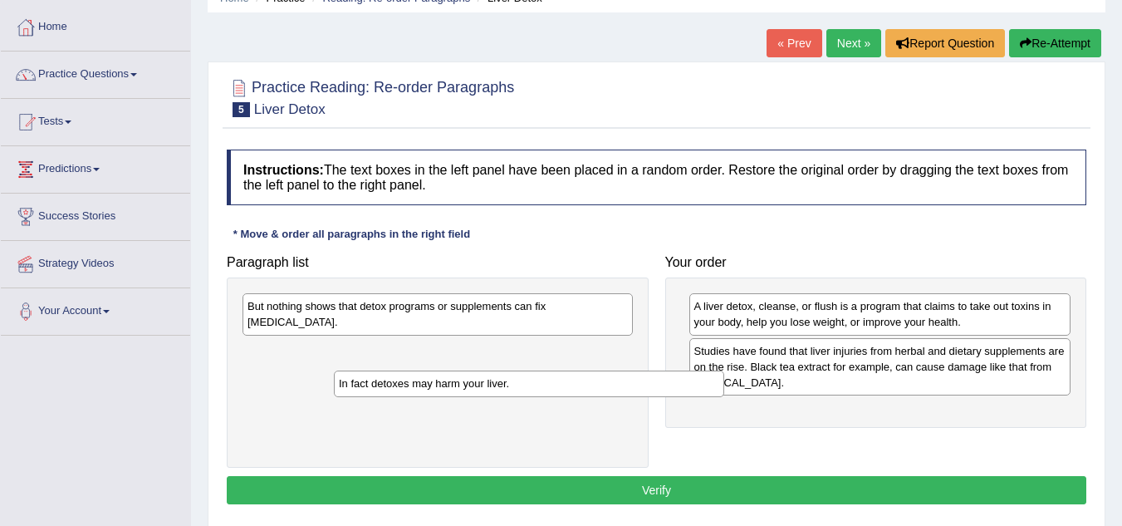
drag, startPoint x: 547, startPoint y: 339, endPoint x: 785, endPoint y: 483, distance: 278.7
click at [724, 396] on div "In fact detoxes may harm your liver." at bounding box center [529, 383] width 390 height 26
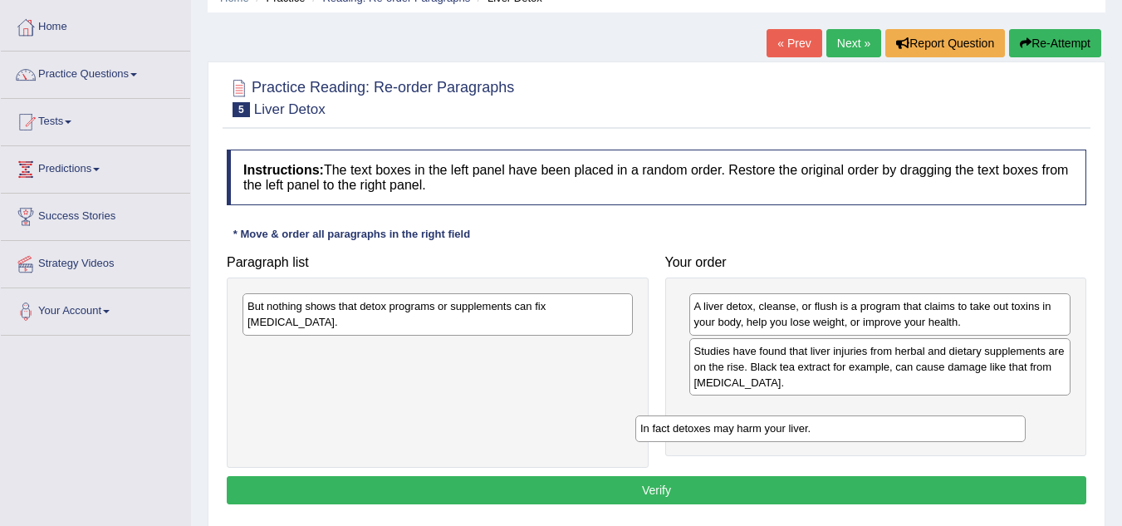
drag, startPoint x: 478, startPoint y: 335, endPoint x: 888, endPoint y: 429, distance: 420.7
click at [888, 429] on div "In fact detoxes may harm your liver." at bounding box center [830, 428] width 390 height 26
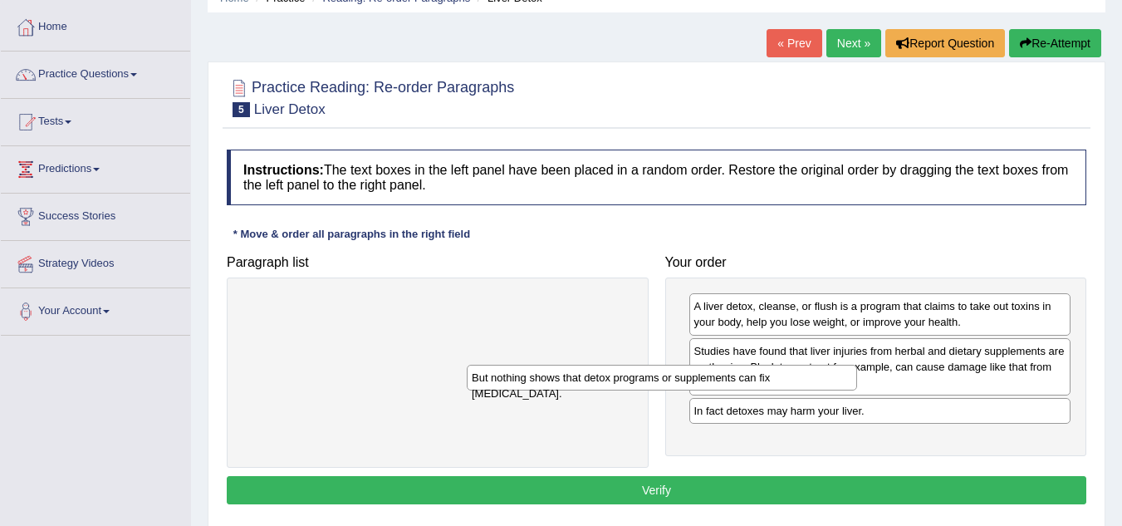
drag, startPoint x: 571, startPoint y: 307, endPoint x: 881, endPoint y: 423, distance: 330.5
click at [857, 390] on div "But nothing shows that detox programs or supplements can fix liver damage." at bounding box center [662, 377] width 390 height 26
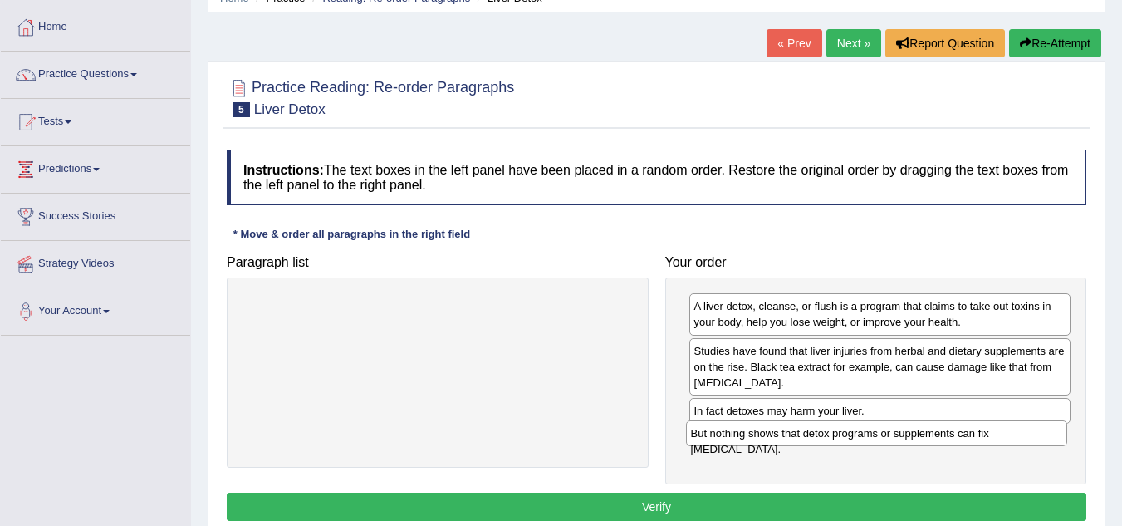
drag, startPoint x: 873, startPoint y: 410, endPoint x: 870, endPoint y: 433, distance: 22.7
click at [870, 433] on div "But nothing shows that detox programs or supplements can fix liver damage." at bounding box center [877, 433] width 382 height 26
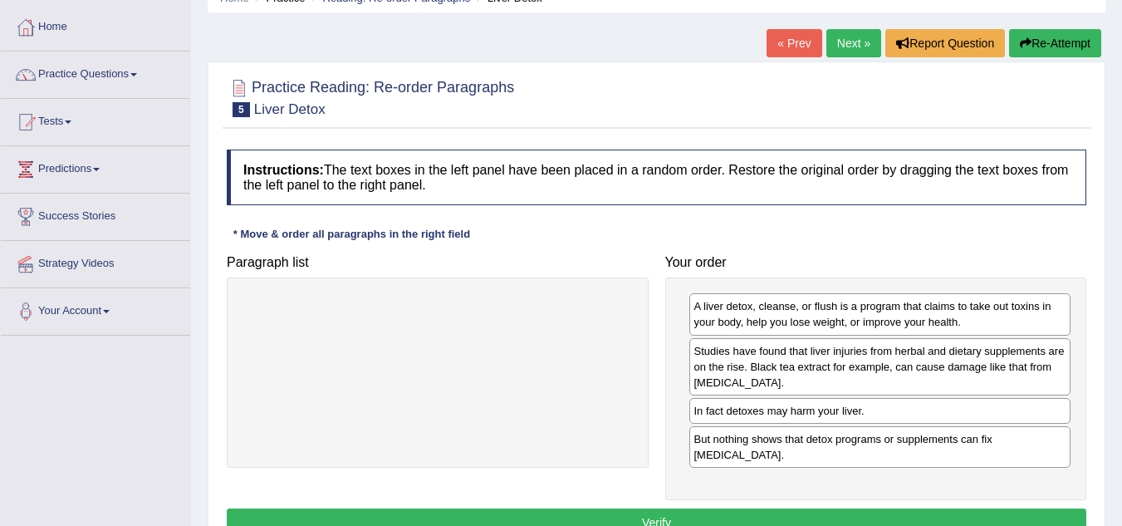
click at [671, 508] on button "Verify" at bounding box center [656, 522] width 859 height 28
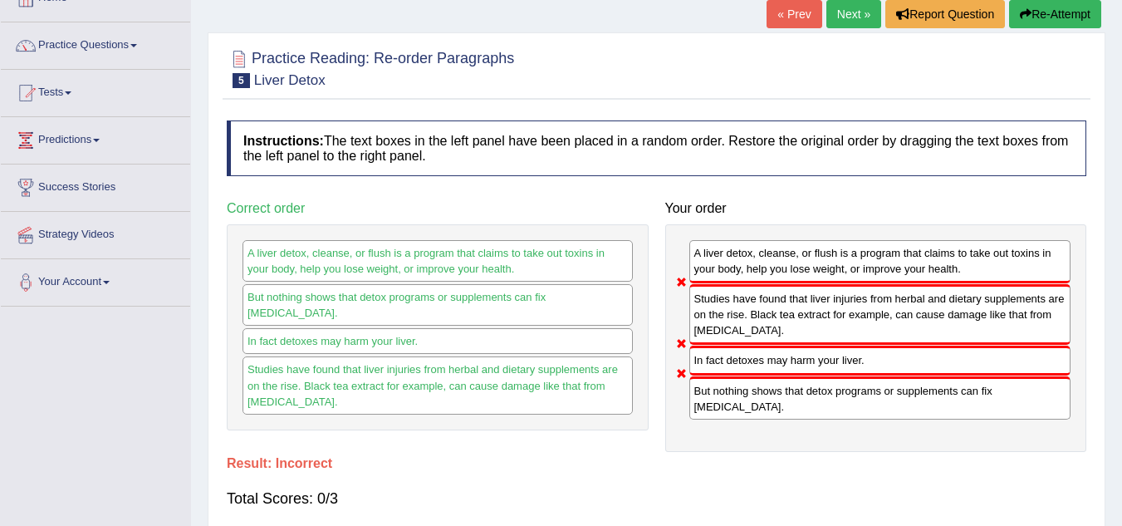
scroll to position [96, 0]
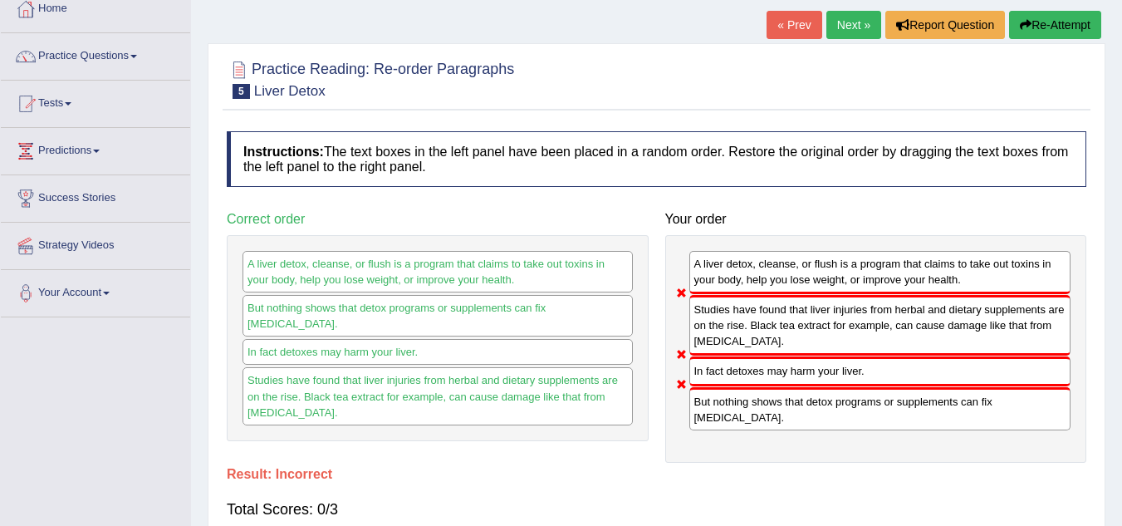
click at [844, 20] on link "Next »" at bounding box center [853, 25] width 55 height 28
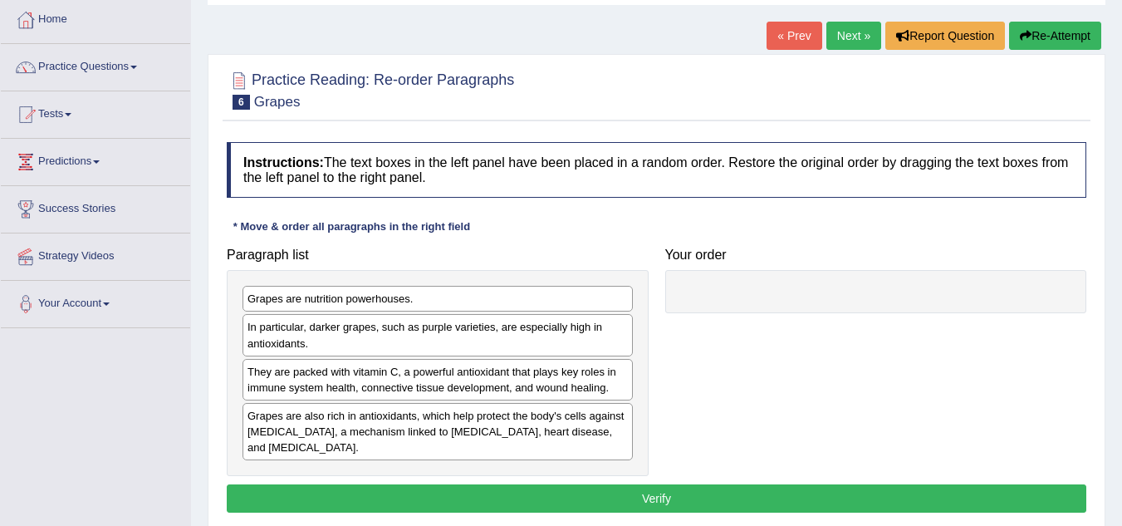
scroll to position [86, 0]
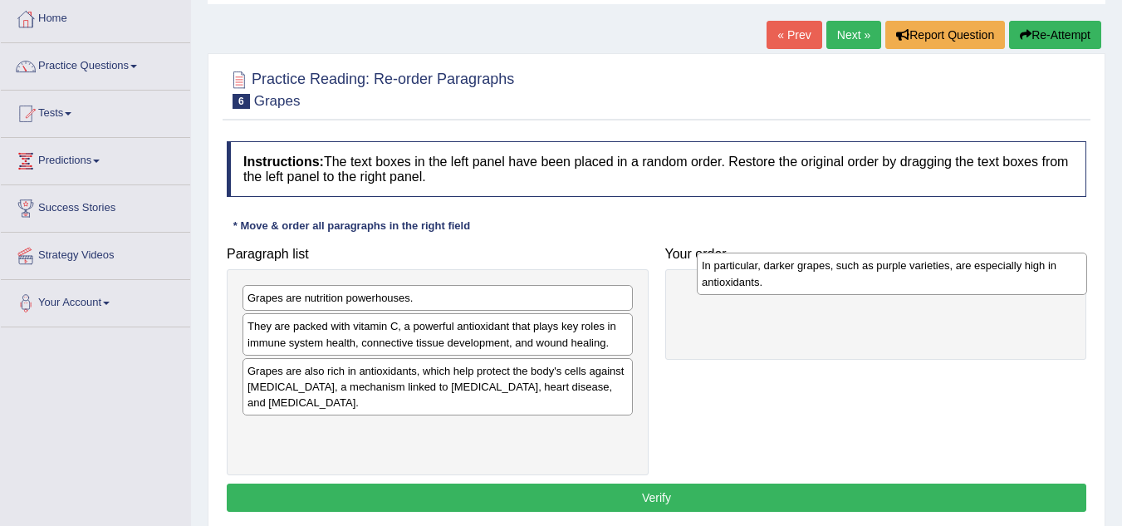
drag, startPoint x: 366, startPoint y: 332, endPoint x: 816, endPoint y: 274, distance: 453.7
click at [816, 274] on div "In particular, darker grapes, such as purple varieties, are especially high in …" at bounding box center [892, 273] width 390 height 42
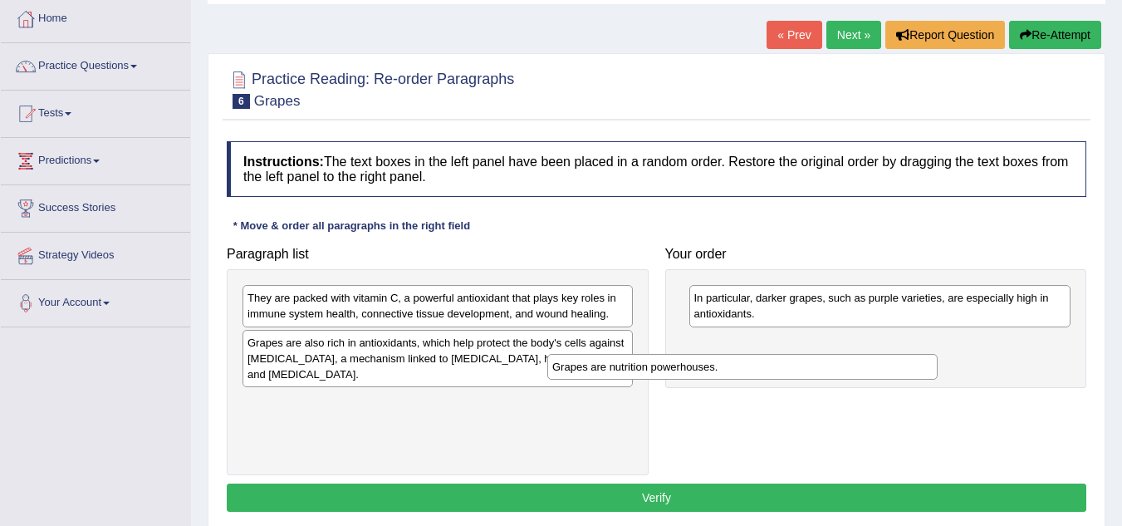
drag, startPoint x: 399, startPoint y: 299, endPoint x: 720, endPoint y: 375, distance: 329.5
click at [720, 375] on div "Grapes are nutrition powerhouses." at bounding box center [742, 367] width 390 height 26
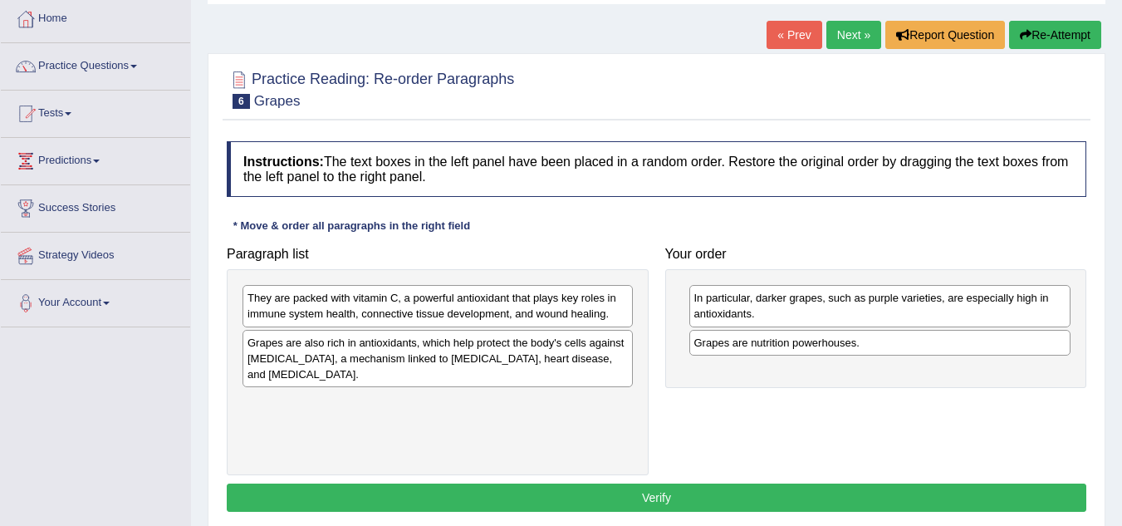
click at [519, 353] on div "Grapes are also rich in antioxidants, which help protect the body's cells again…" at bounding box center [437, 358] width 390 height 57
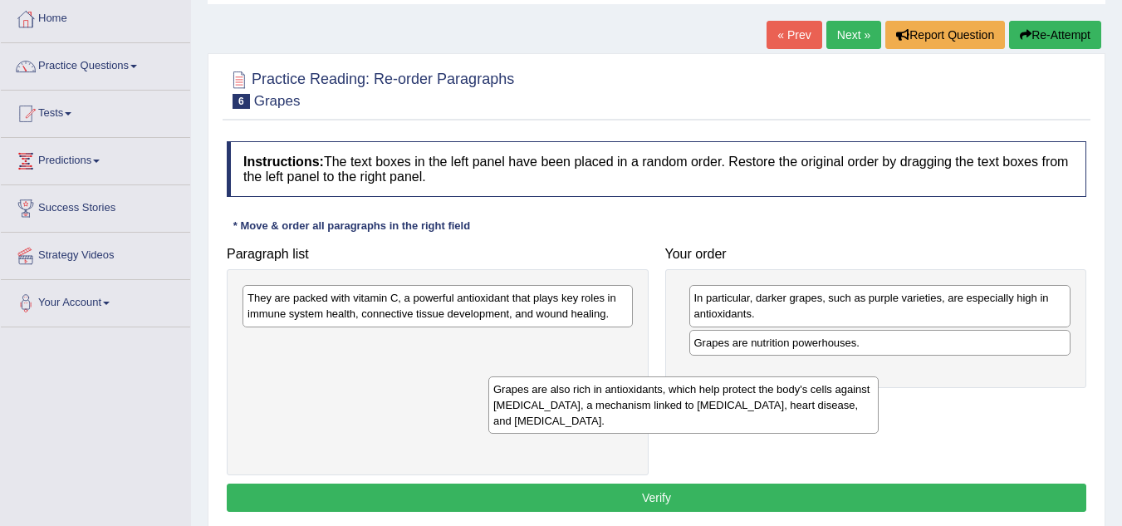
drag, startPoint x: 519, startPoint y: 353, endPoint x: 842, endPoint y: 384, distance: 324.5
click at [842, 384] on div "Grapes are also rich in antioxidants, which help protect the body's cells again…" at bounding box center [683, 404] width 390 height 57
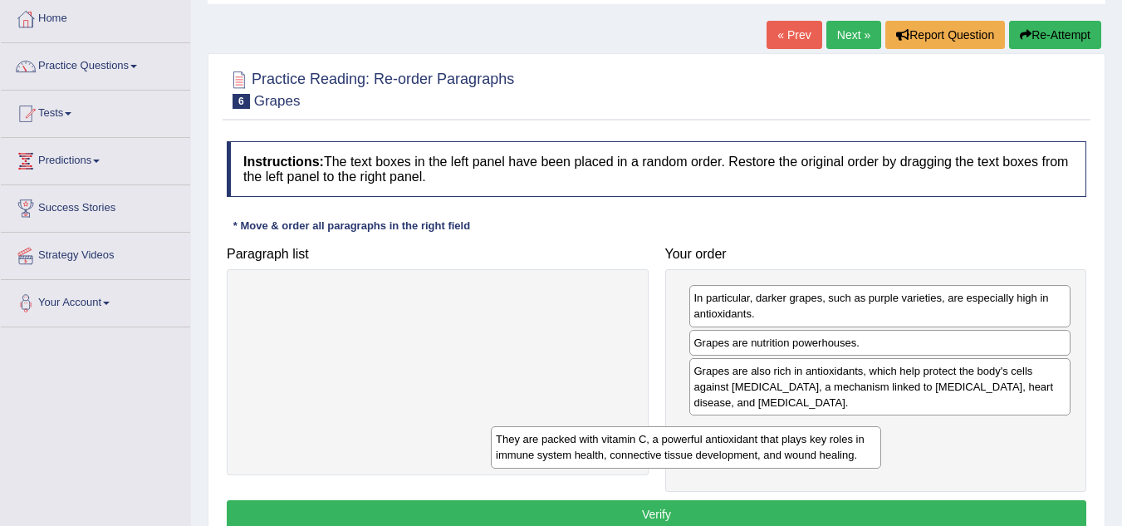
drag, startPoint x: 581, startPoint y: 301, endPoint x: 843, endPoint y: 443, distance: 297.6
click at [843, 443] on div "They are packed with vitamin C, a powerful antioxidant that plays key roles in …" at bounding box center [686, 447] width 390 height 42
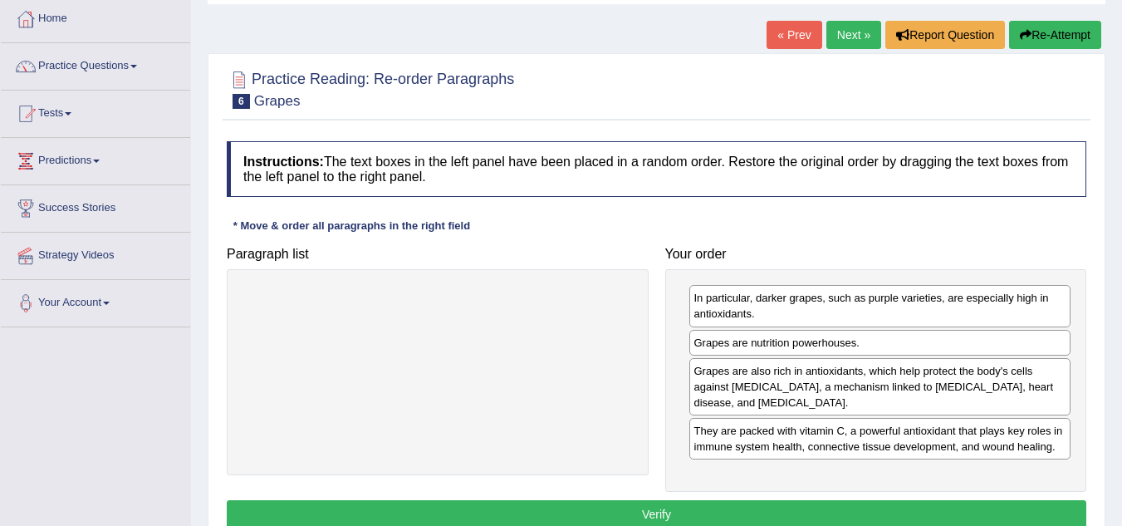
click at [680, 506] on button "Verify" at bounding box center [656, 514] width 859 height 28
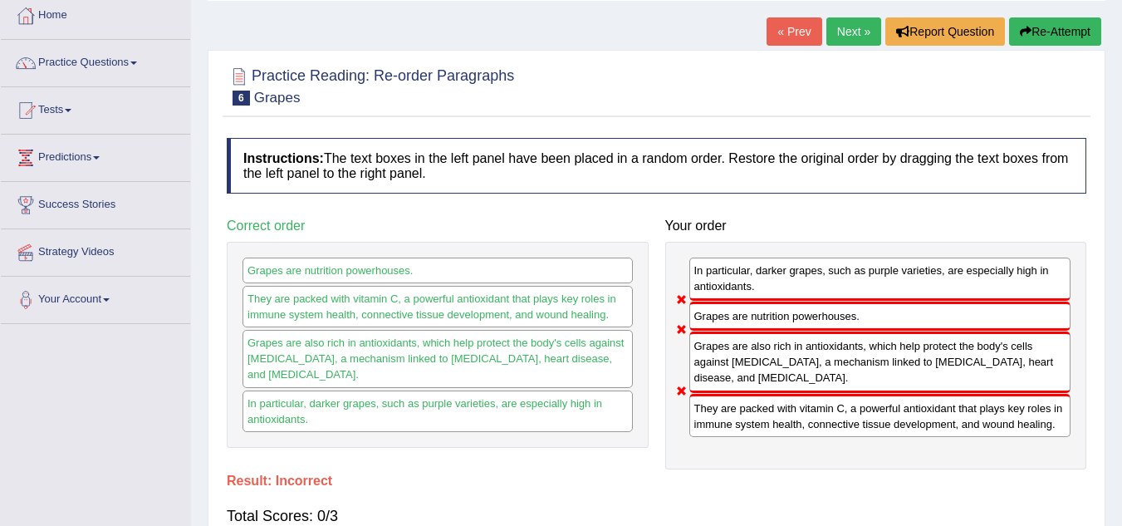
scroll to position [89, 0]
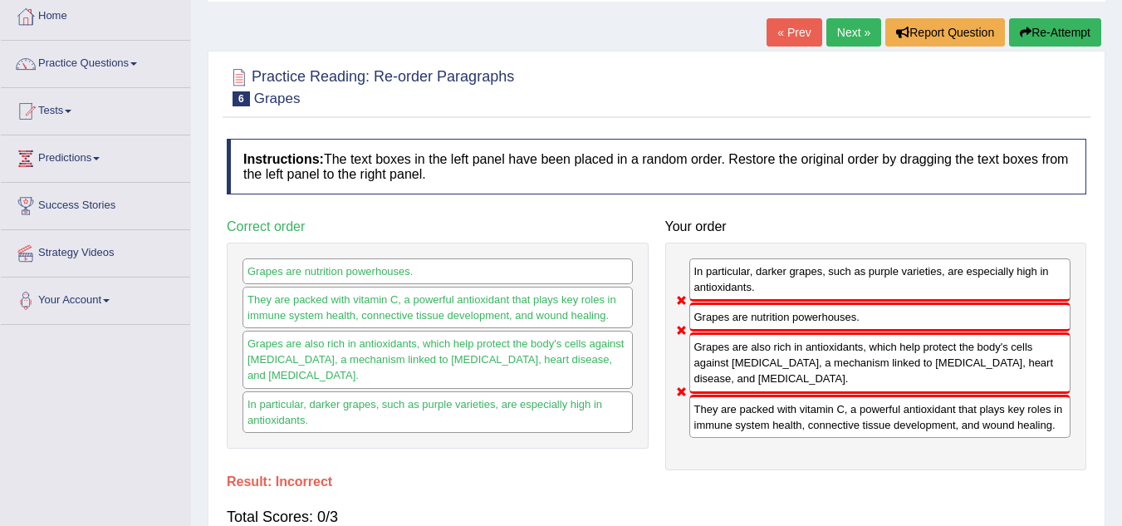
click at [844, 28] on link "Next »" at bounding box center [853, 32] width 55 height 28
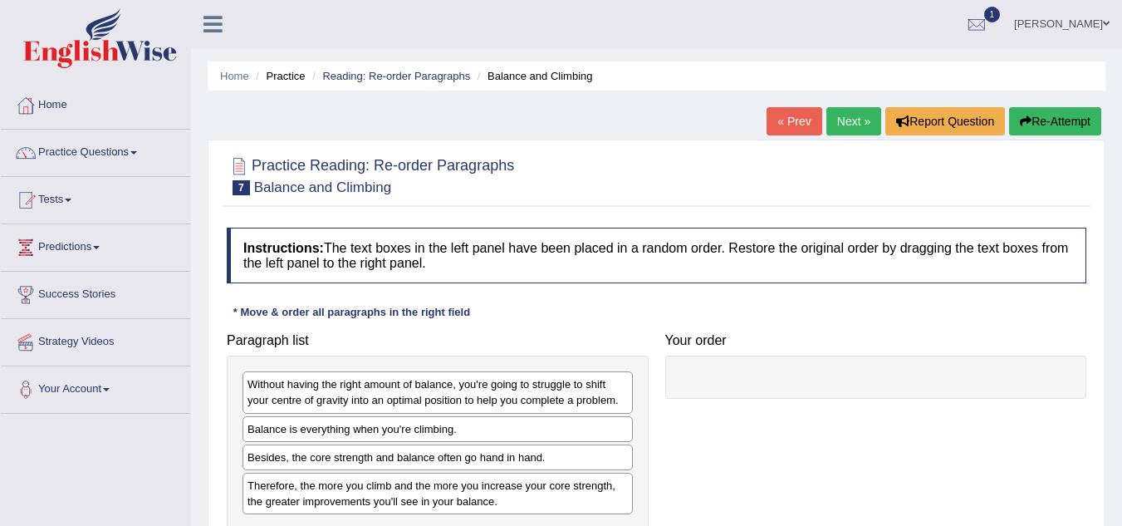
click at [844, 28] on ul "[PERSON_NAME] Toggle navigation Username: Prem28 Access Type: Online Subscripti…" at bounding box center [796, 23] width 652 height 47
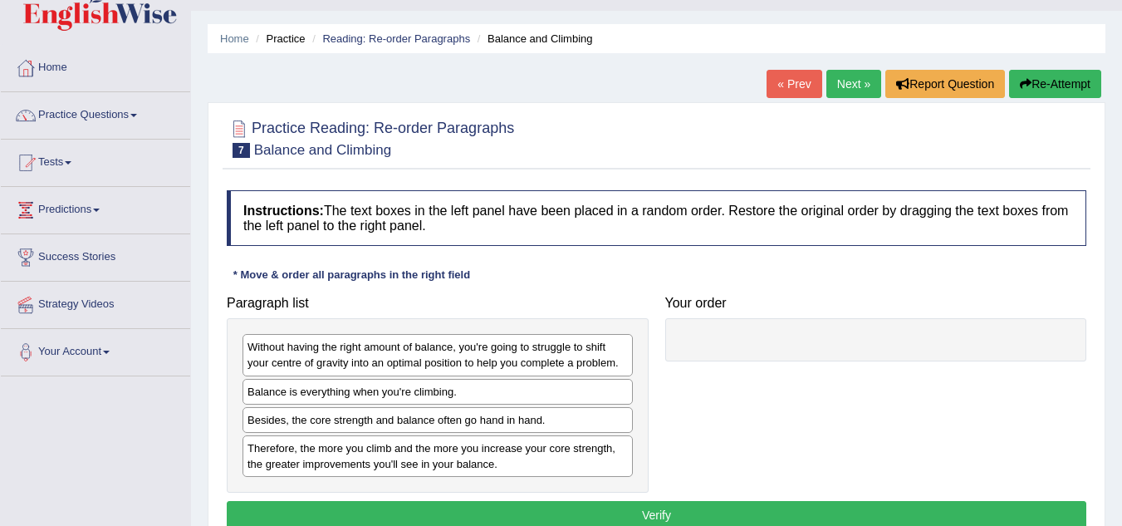
scroll to position [38, 0]
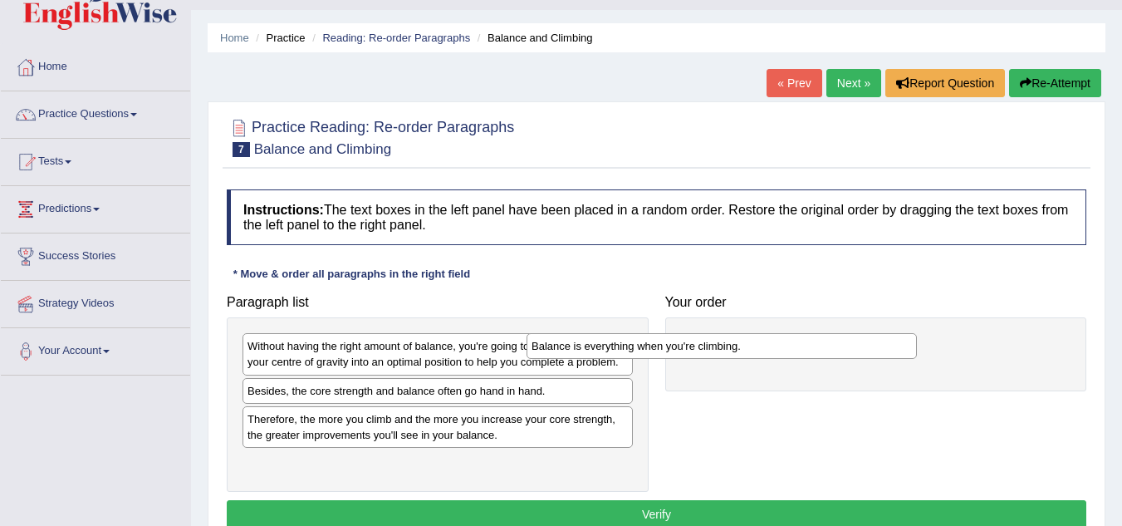
drag, startPoint x: 335, startPoint y: 390, endPoint x: 666, endPoint y: 340, distance: 335.0
click at [666, 340] on div "Balance is everything when you're climbing." at bounding box center [721, 346] width 390 height 26
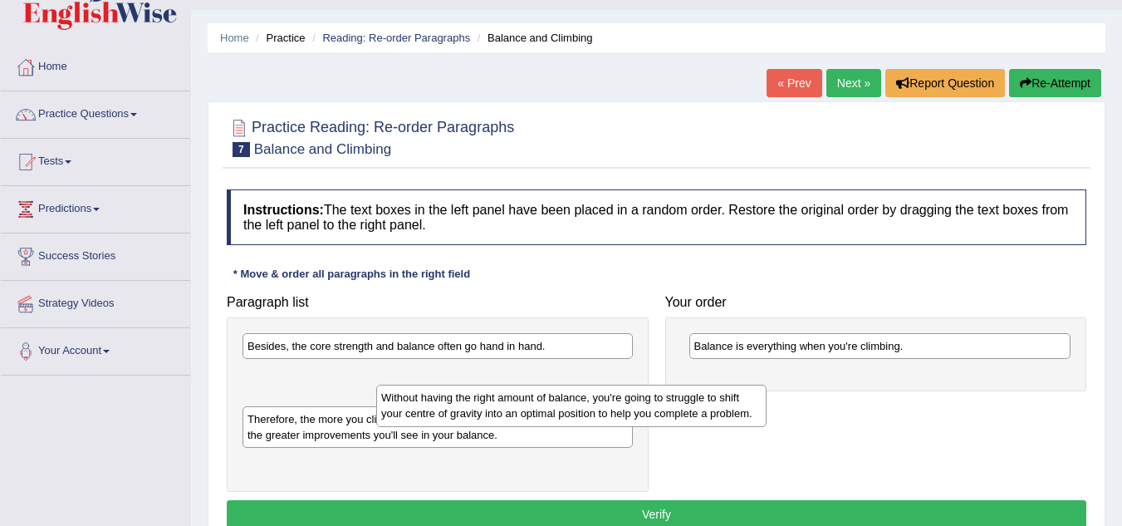
drag, startPoint x: 465, startPoint y: 357, endPoint x: 655, endPoint y: 448, distance: 210.9
click at [655, 426] on div "Without having the right amount of balance, you're going to struggle to shift y…" at bounding box center [571, 405] width 390 height 42
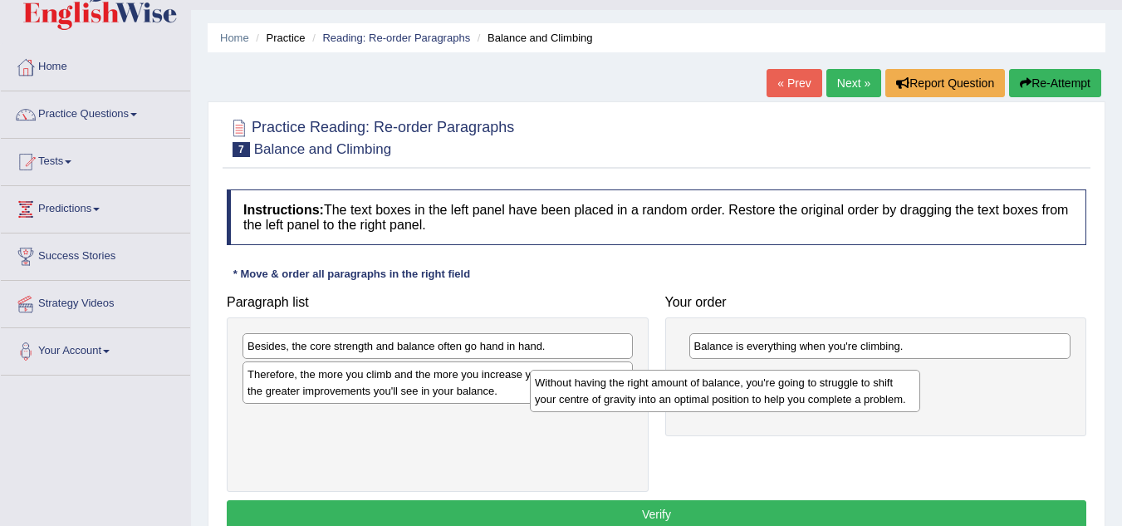
drag, startPoint x: 572, startPoint y: 398, endPoint x: 907, endPoint y: 398, distance: 334.6
click at [907, 398] on div "Without having the right amount of balance, you're going to struggle to shift y…" at bounding box center [725, 390] width 390 height 42
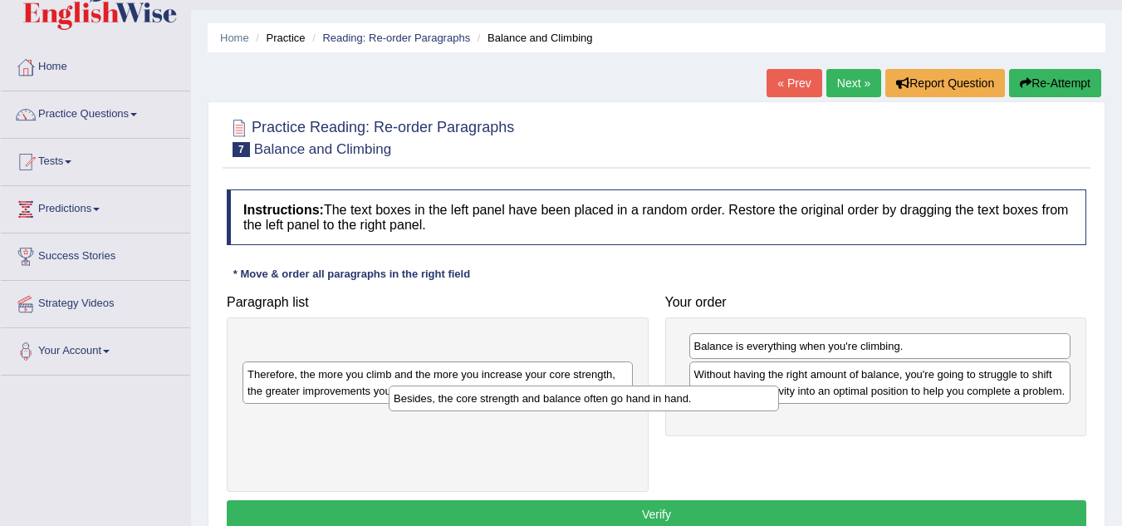
drag, startPoint x: 547, startPoint y: 347, endPoint x: 739, endPoint y: 409, distance: 201.6
click at [739, 409] on div "Besides, the core strength and balance often go hand in hand." at bounding box center [584, 398] width 390 height 26
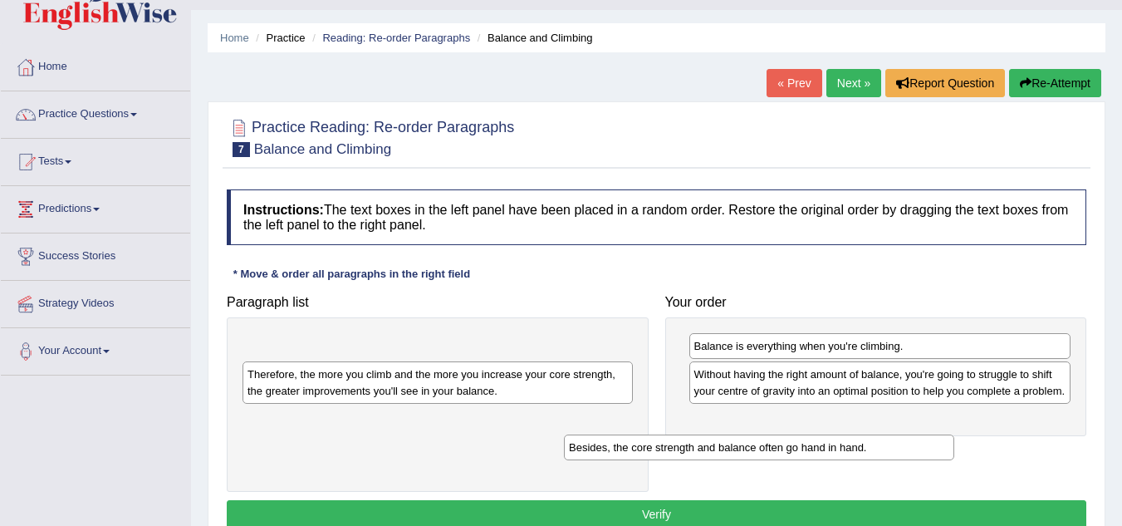
drag, startPoint x: 588, startPoint y: 351, endPoint x: 956, endPoint y: 452, distance: 382.1
click at [954, 452] on div "Besides, the core strength and balance often go hand in hand." at bounding box center [759, 447] width 390 height 26
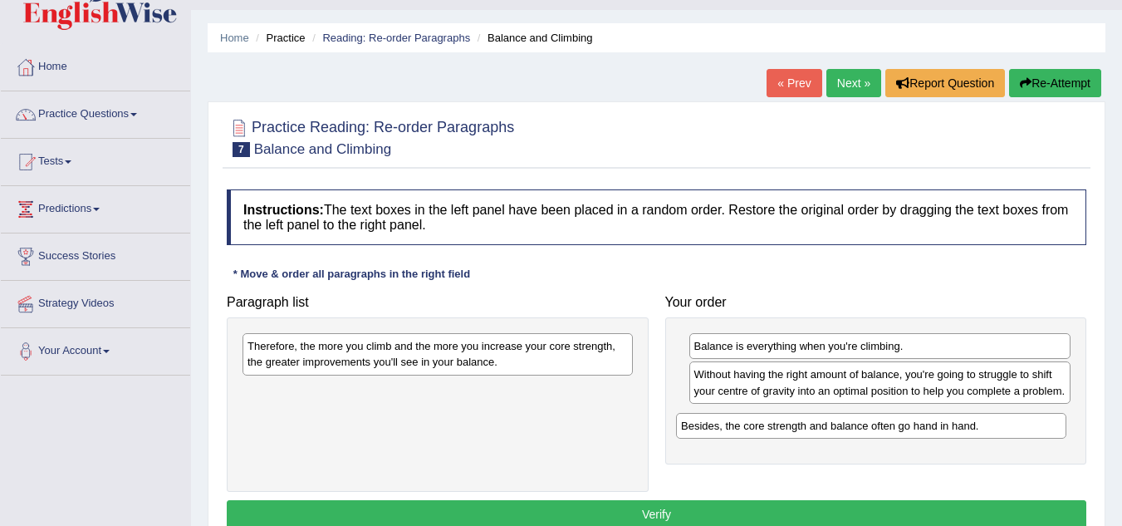
drag, startPoint x: 389, startPoint y: 352, endPoint x: 817, endPoint y: 424, distance: 434.5
click at [817, 424] on div "Besides, the core strength and balance often go hand in hand." at bounding box center [871, 426] width 390 height 26
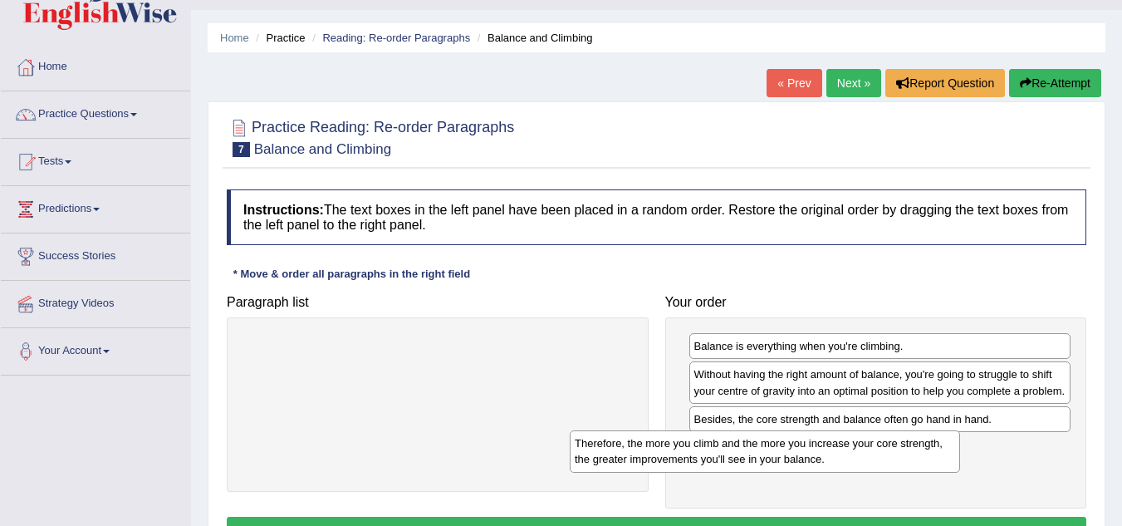
drag, startPoint x: 585, startPoint y: 364, endPoint x: 958, endPoint y: 474, distance: 389.6
click at [958, 472] on div "Therefore, the more you climb and the more you increase your core strength, the…" at bounding box center [765, 451] width 390 height 42
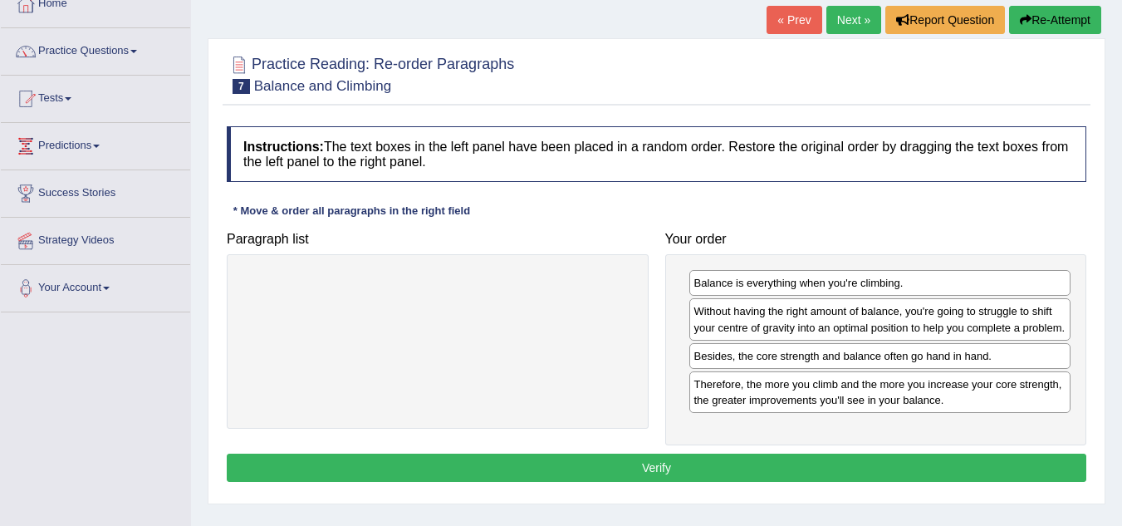
scroll to position [102, 0]
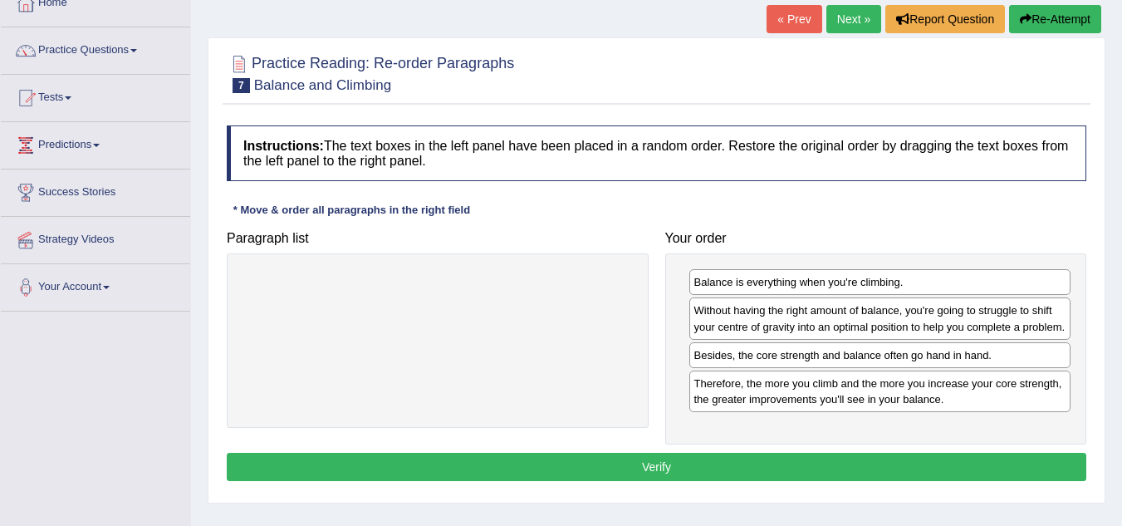
click at [666, 462] on button "Verify" at bounding box center [656, 466] width 859 height 28
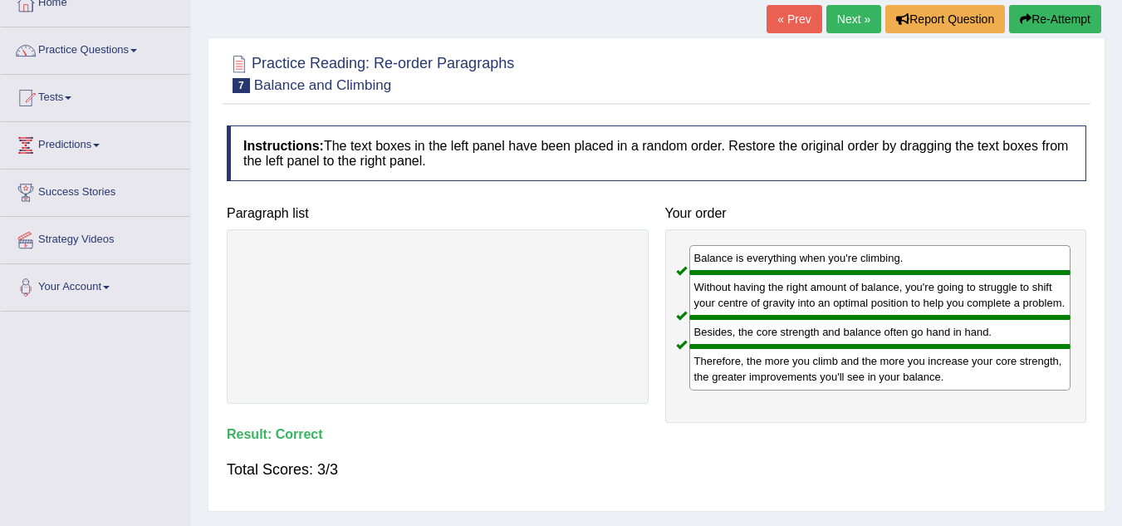
click at [848, 15] on link "Next »" at bounding box center [853, 19] width 55 height 28
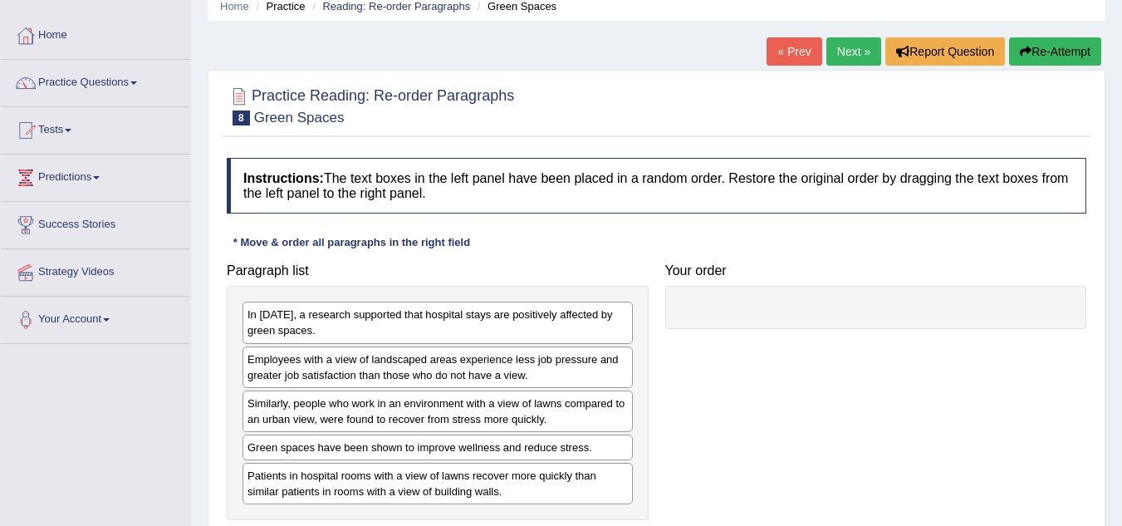
scroll to position [71, 0]
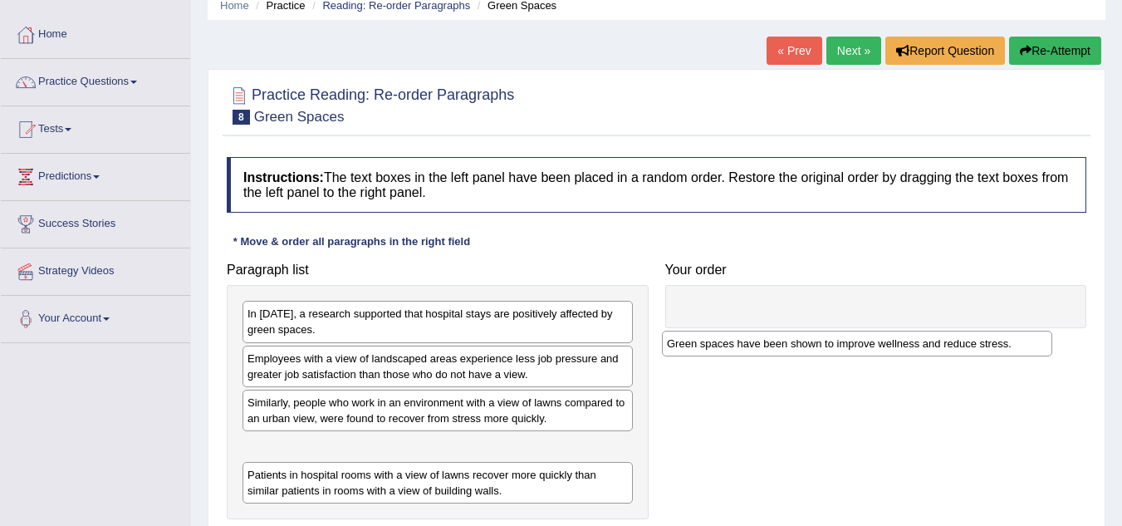
drag, startPoint x: 387, startPoint y: 450, endPoint x: 806, endPoint y: 347, distance: 431.7
click at [806, 347] on div "Green spaces have been shown to improve wellness and reduce stress." at bounding box center [857, 343] width 390 height 26
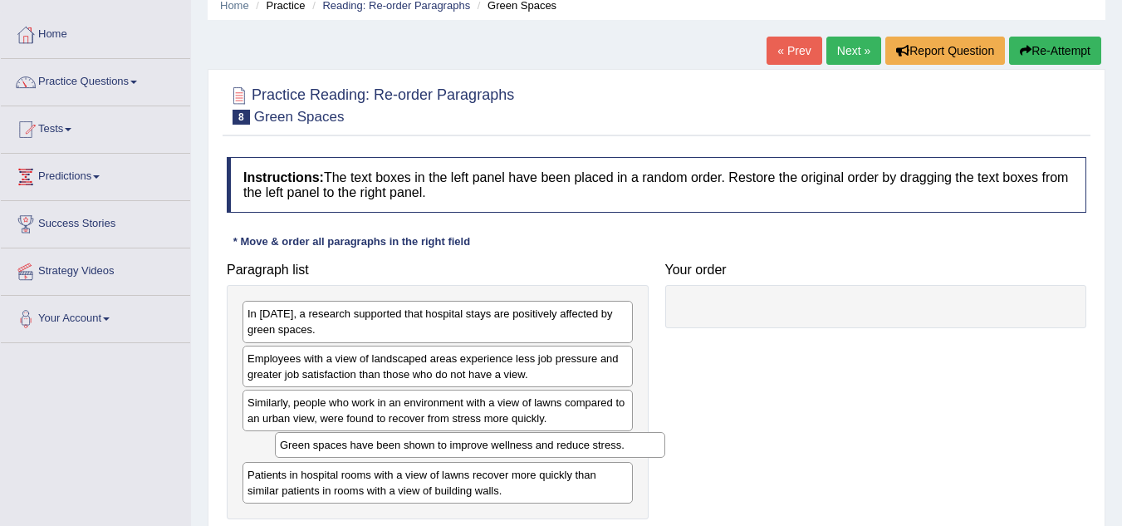
drag, startPoint x: 439, startPoint y: 448, endPoint x: 471, endPoint y: 446, distance: 31.6
click at [471, 446] on div "Green spaces have been shown to improve wellness and reduce stress." at bounding box center [470, 445] width 390 height 26
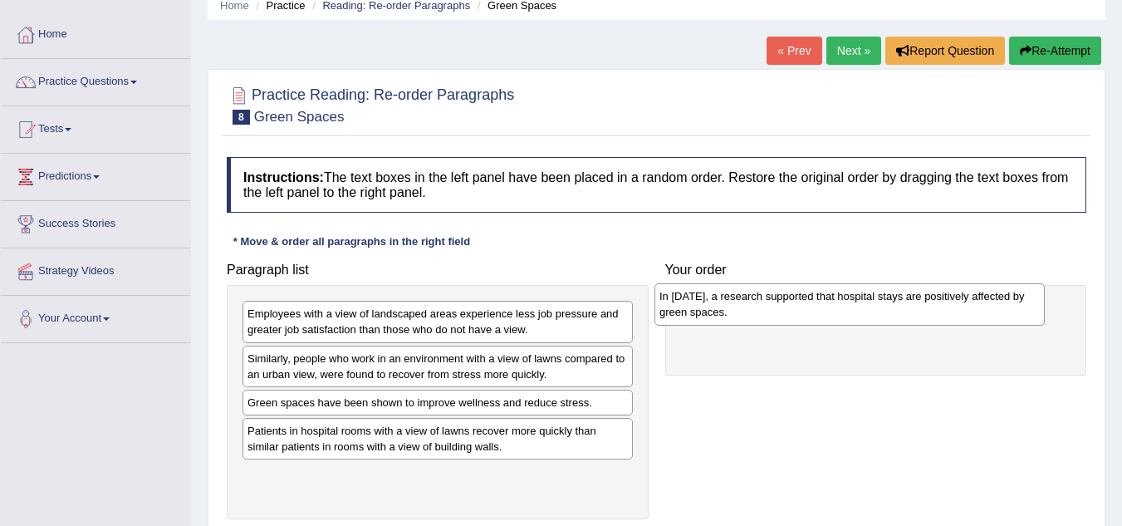
drag, startPoint x: 472, startPoint y: 330, endPoint x: 883, endPoint y: 313, distance: 412.2
click at [883, 313] on div "In [DATE], a research supported that hospital stays are positively affected by …" at bounding box center [849, 304] width 390 height 42
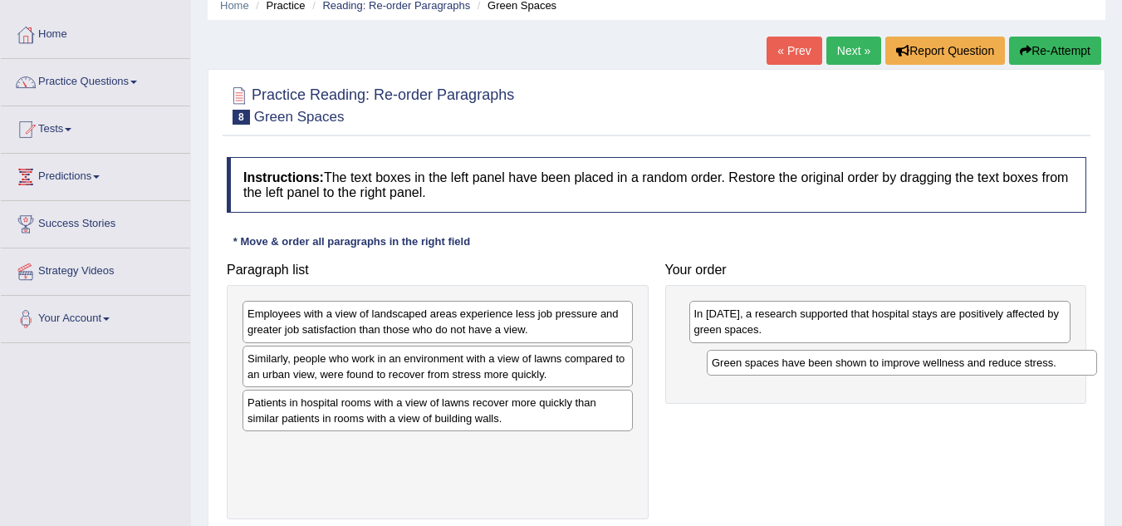
drag, startPoint x: 410, startPoint y: 413, endPoint x: 895, endPoint y: 373, distance: 486.5
click at [895, 373] on div "Green spaces have been shown to improve wellness and reduce stress." at bounding box center [902, 363] width 390 height 26
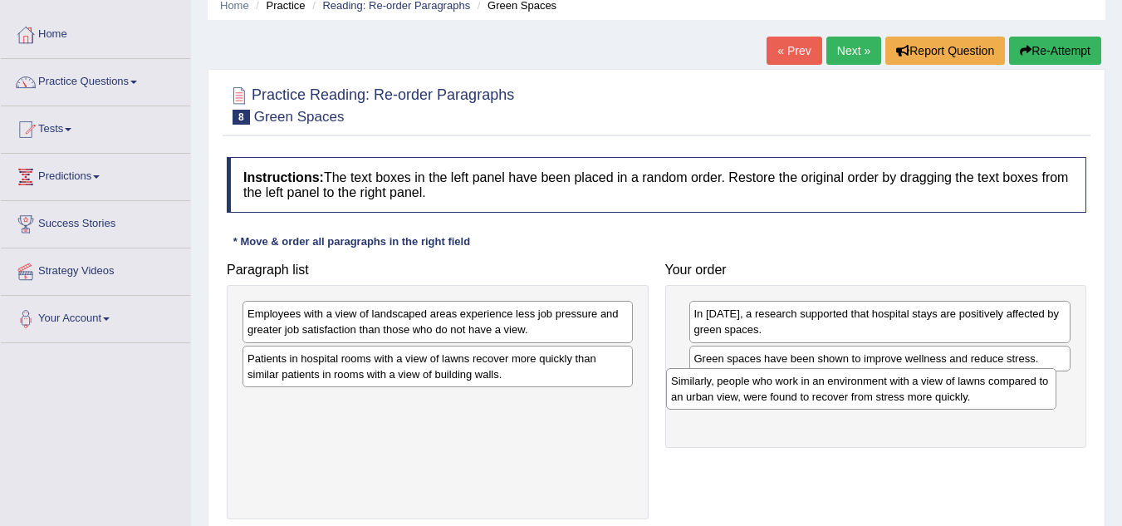
drag, startPoint x: 465, startPoint y: 365, endPoint x: 891, endPoint y: 389, distance: 426.6
click at [891, 389] on div "Similarly, people who work in an environment with a view of lawns compared to a…" at bounding box center [861, 389] width 390 height 42
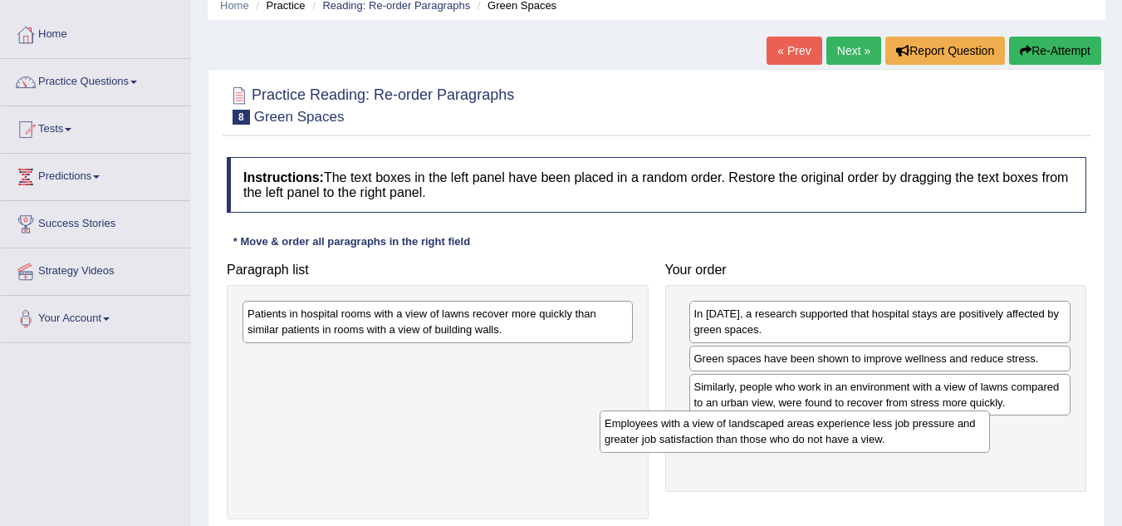
drag, startPoint x: 561, startPoint y: 325, endPoint x: 950, endPoint y: 439, distance: 405.1
click at [950, 439] on div "Employees with a view of landscaped areas experience less job pressure and grea…" at bounding box center [794, 431] width 390 height 42
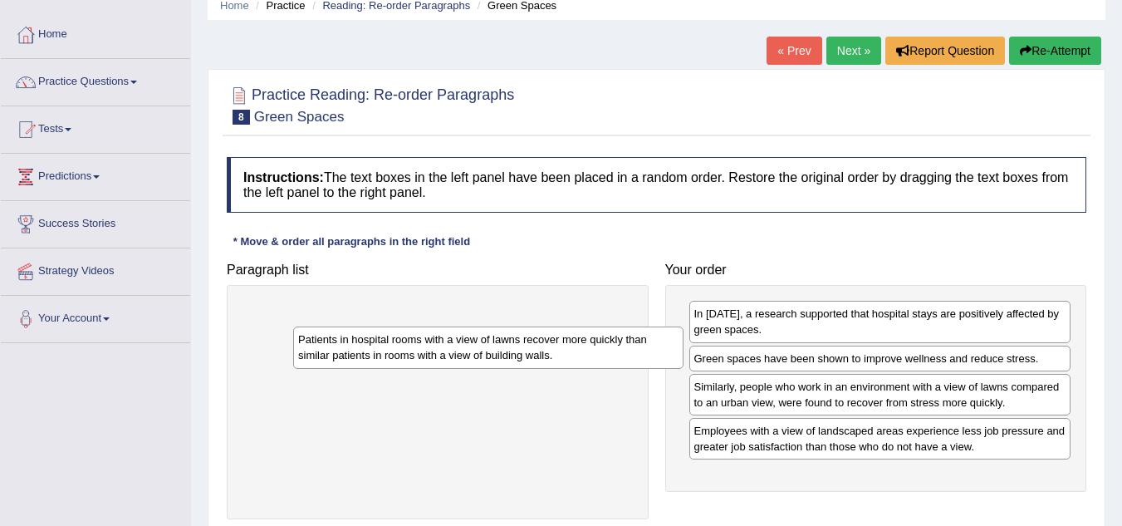
drag, startPoint x: 555, startPoint y: 331, endPoint x: 976, endPoint y: 554, distance: 475.4
click at [976, 455] on html "Toggle navigation Home Practice Questions Speaking Practice Read Aloud Repeat S…" at bounding box center [561, 192] width 1122 height 526
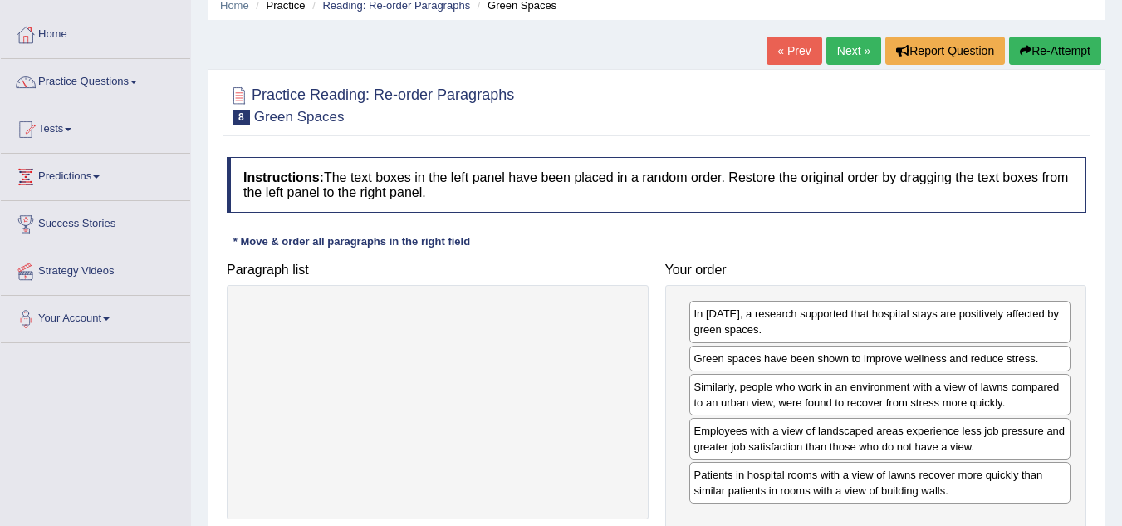
scroll to position [168, 0]
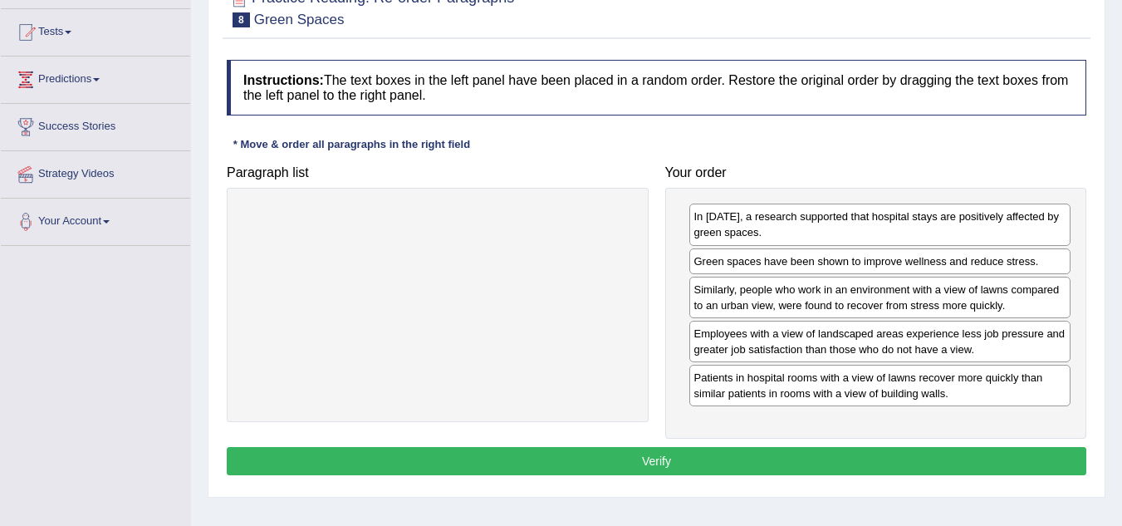
click at [672, 460] on button "Verify" at bounding box center [656, 461] width 859 height 28
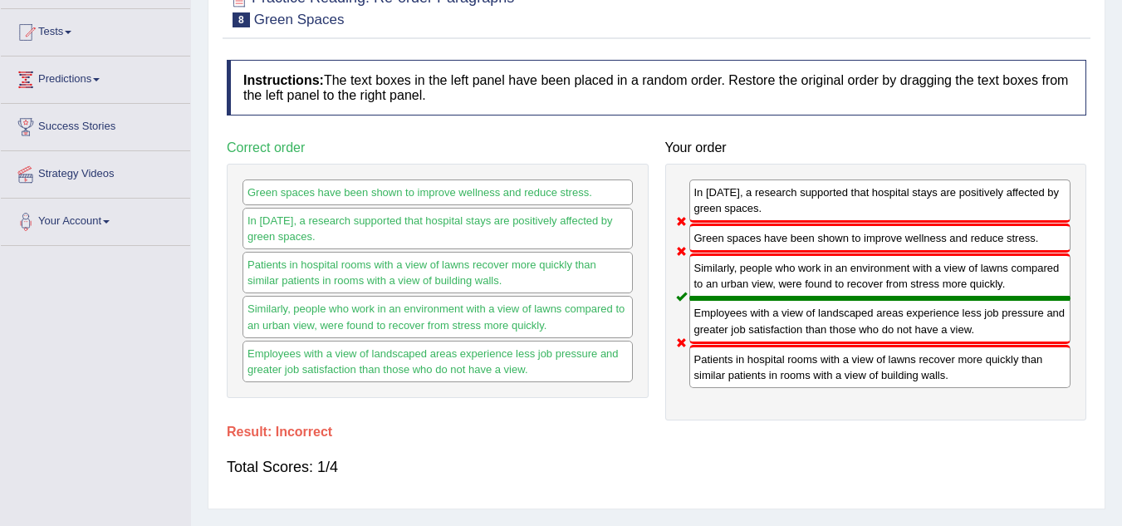
click at [672, 460] on div "Total Scores: 1/4" at bounding box center [656, 467] width 859 height 40
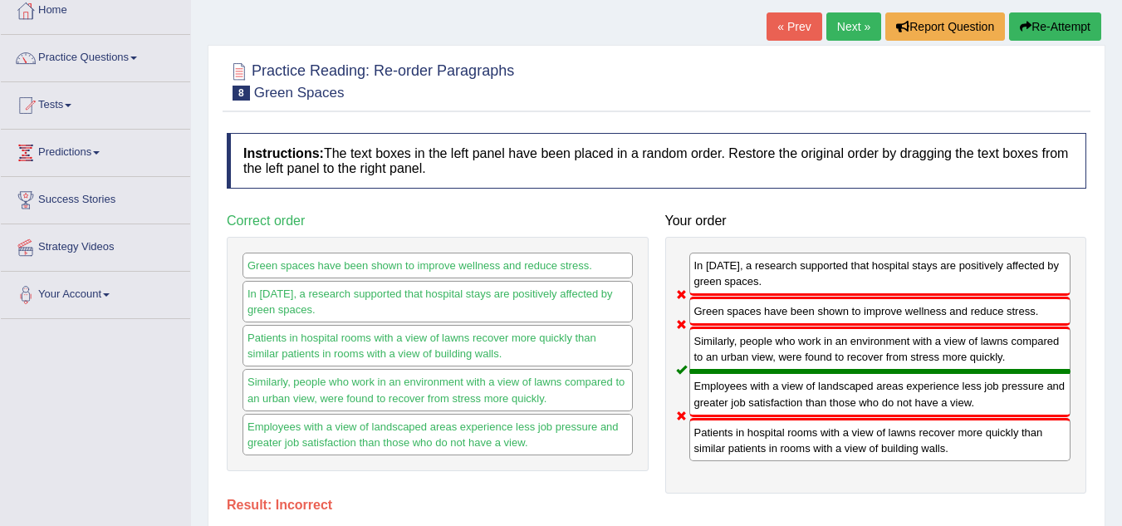
click at [844, 27] on link "Next »" at bounding box center [853, 26] width 55 height 28
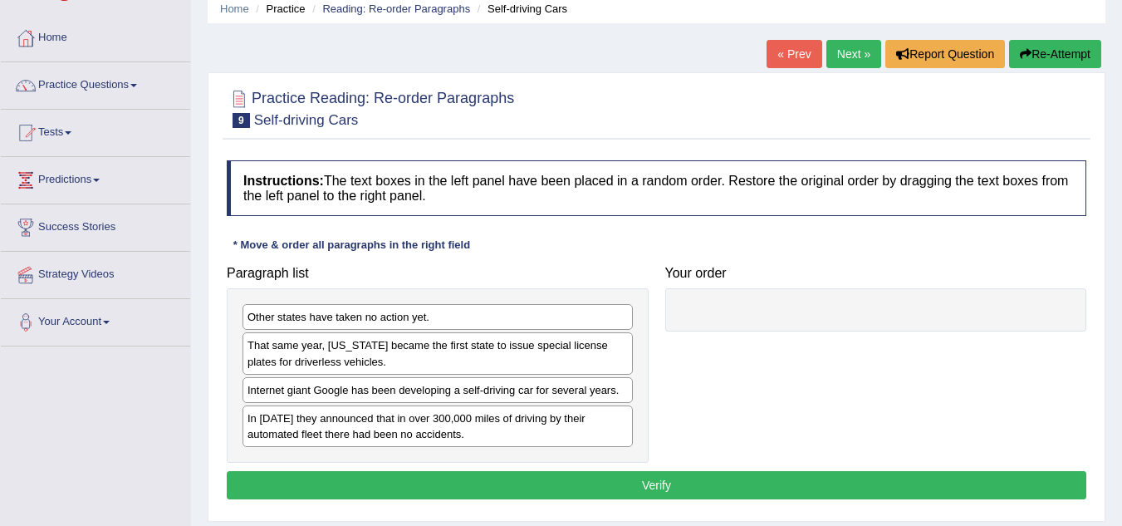
scroll to position [68, 0]
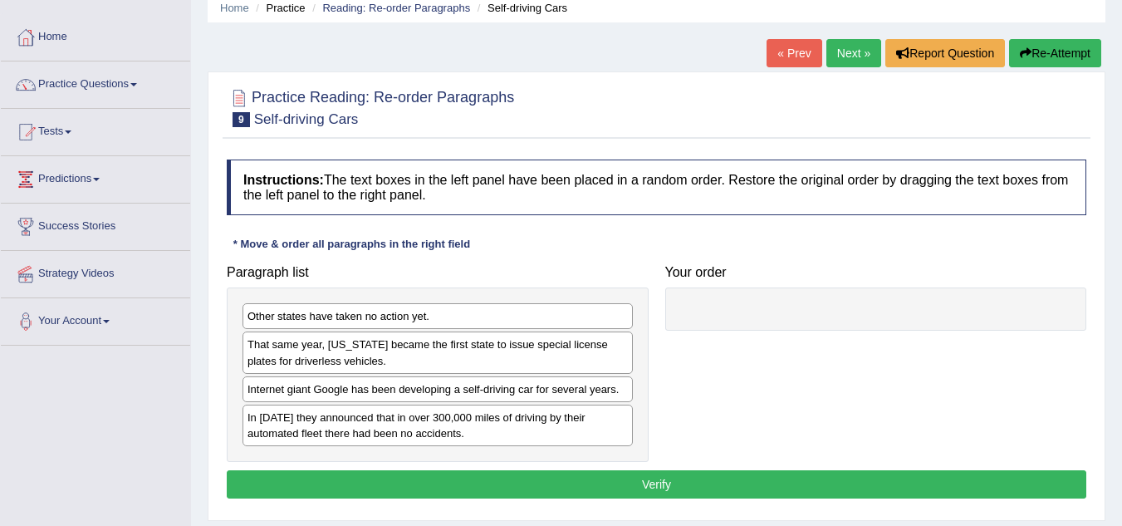
click at [307, 436] on div "In 2012 they announced that in over 300,000 miles of driving by their automated…" at bounding box center [437, 425] width 390 height 42
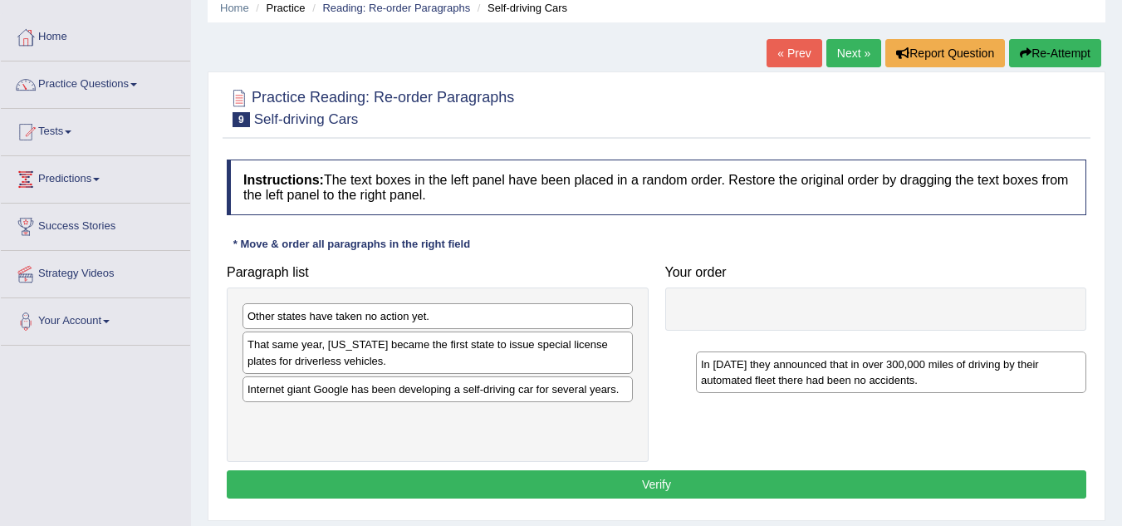
drag, startPoint x: 307, startPoint y: 436, endPoint x: 764, endPoint y: 376, distance: 460.5
click at [764, 376] on div "In 2012 they announced that in over 300,000 miles of driving by their automated…" at bounding box center [891, 372] width 390 height 42
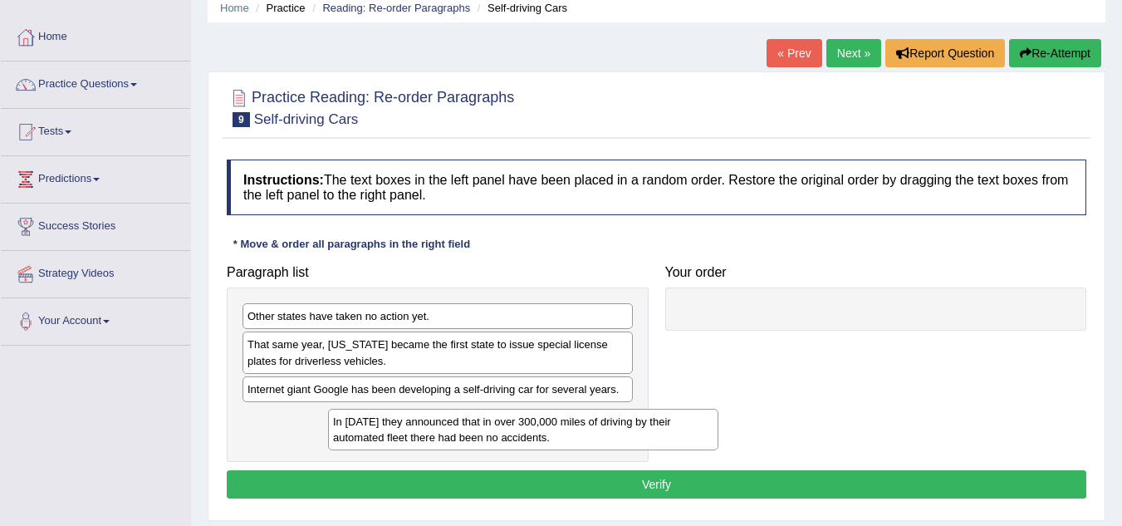
drag, startPoint x: 500, startPoint y: 423, endPoint x: 889, endPoint y: 334, distance: 399.6
click at [718, 408] on div "In 2012 they announced that in over 300,000 miles of driving by their automated…" at bounding box center [523, 429] width 390 height 42
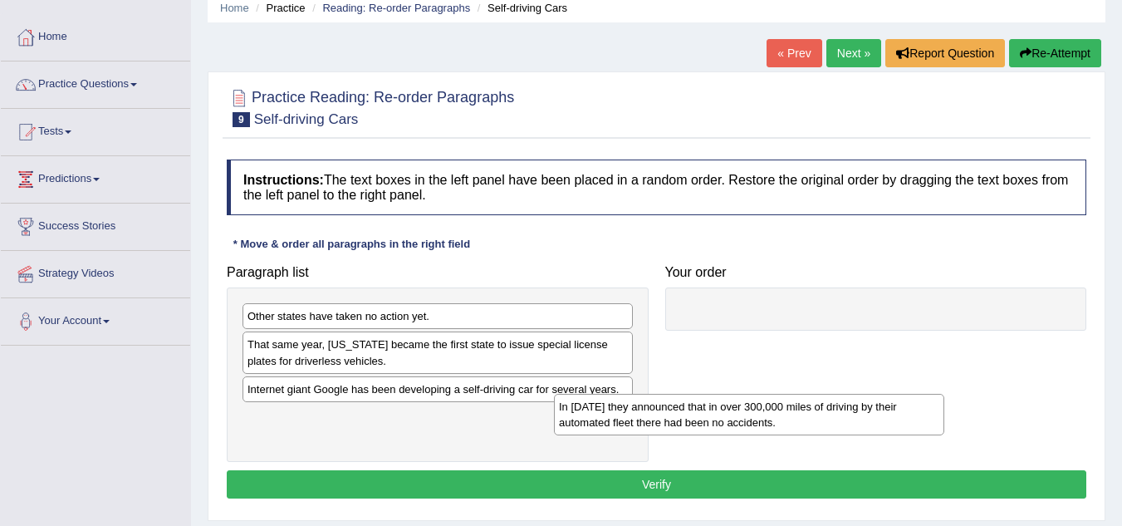
drag, startPoint x: 442, startPoint y: 430, endPoint x: 823, endPoint y: 384, distance: 383.8
click at [823, 394] on div "In 2012 they announced that in over 300,000 miles of driving by their automated…" at bounding box center [749, 415] width 390 height 42
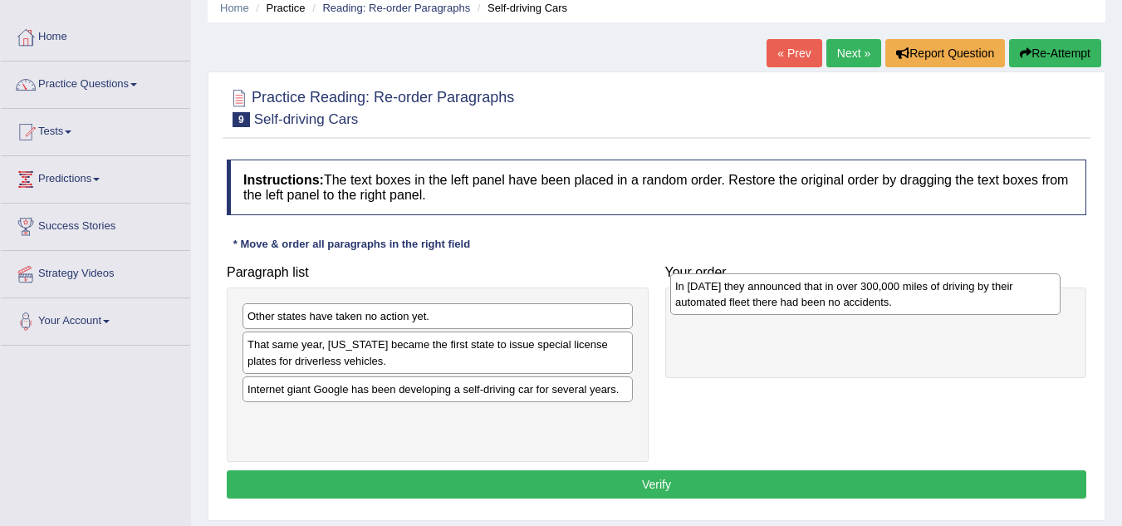
drag, startPoint x: 274, startPoint y: 427, endPoint x: 702, endPoint y: 297, distance: 447.6
click at [702, 297] on div "In 2012 they announced that in over 300,000 miles of driving by their automated…" at bounding box center [865, 294] width 390 height 42
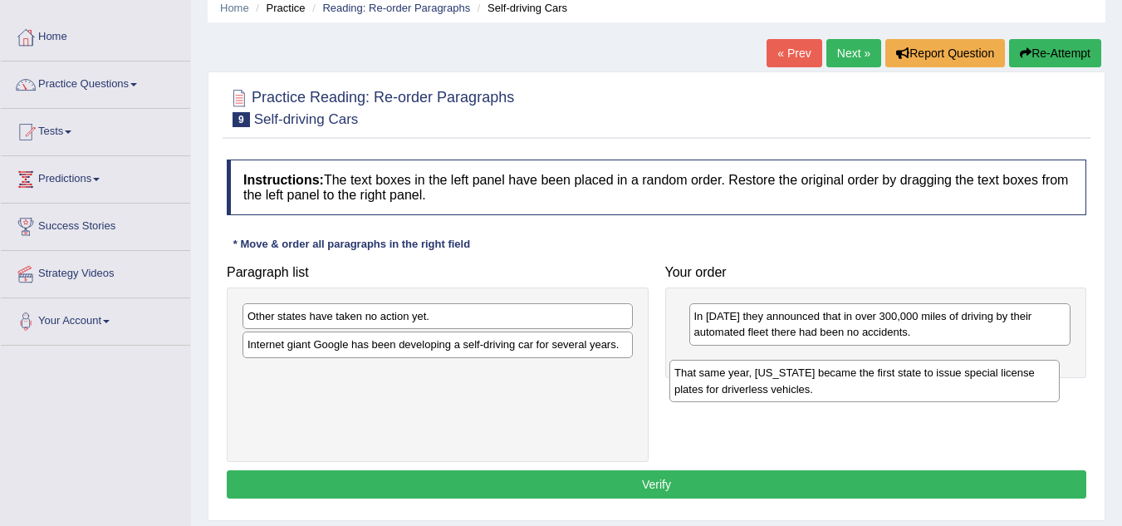
drag, startPoint x: 369, startPoint y: 351, endPoint x: 800, endPoint y: 370, distance: 431.3
click at [800, 370] on div "That same year, Nevada became the first state to issue special license plates f…" at bounding box center [864, 381] width 390 height 42
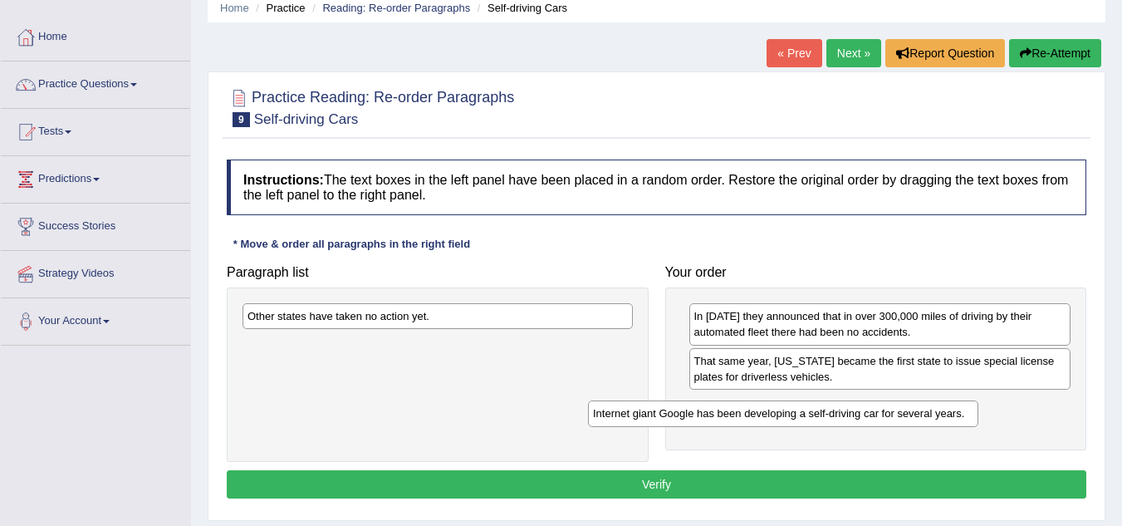
drag, startPoint x: 512, startPoint y: 348, endPoint x: 883, endPoint y: 409, distance: 376.2
click at [883, 409] on div "Internet giant Google has been developing a self-driving car for several years." at bounding box center [783, 413] width 390 height 26
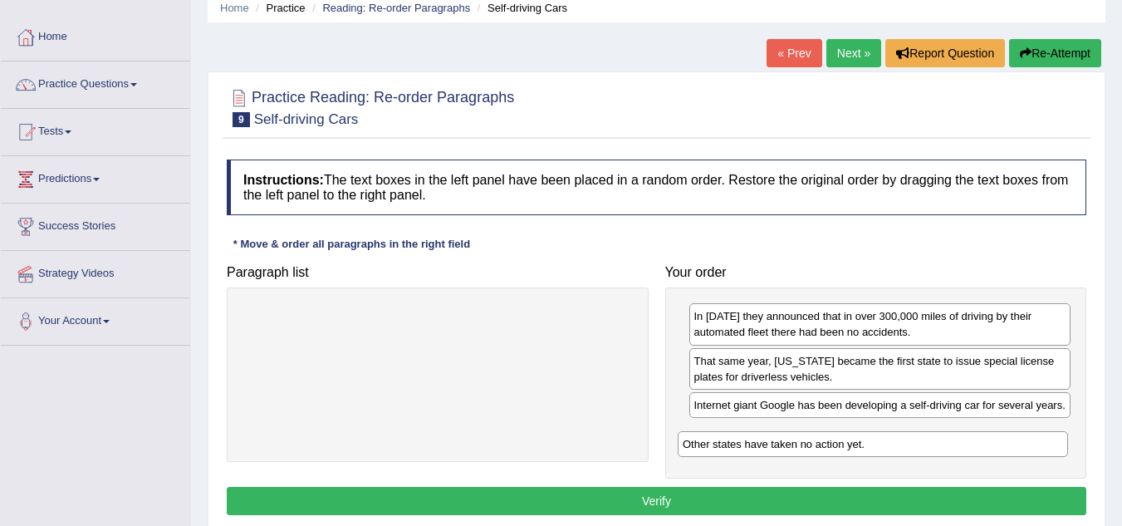
drag, startPoint x: 422, startPoint y: 329, endPoint x: 857, endPoint y: 457, distance: 453.5
click at [857, 457] on div "Other states have taken no action yet." at bounding box center [872, 444] width 390 height 26
click at [722, 502] on button "Verify" at bounding box center [656, 501] width 859 height 28
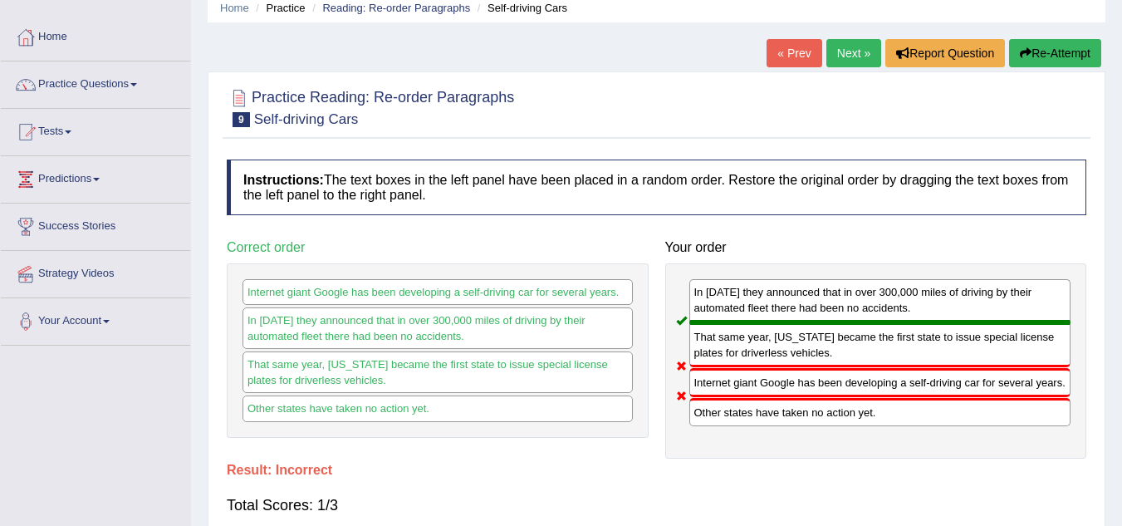
click at [794, 92] on div at bounding box center [656, 106] width 859 height 51
click at [837, 58] on link "Next »" at bounding box center [853, 53] width 55 height 28
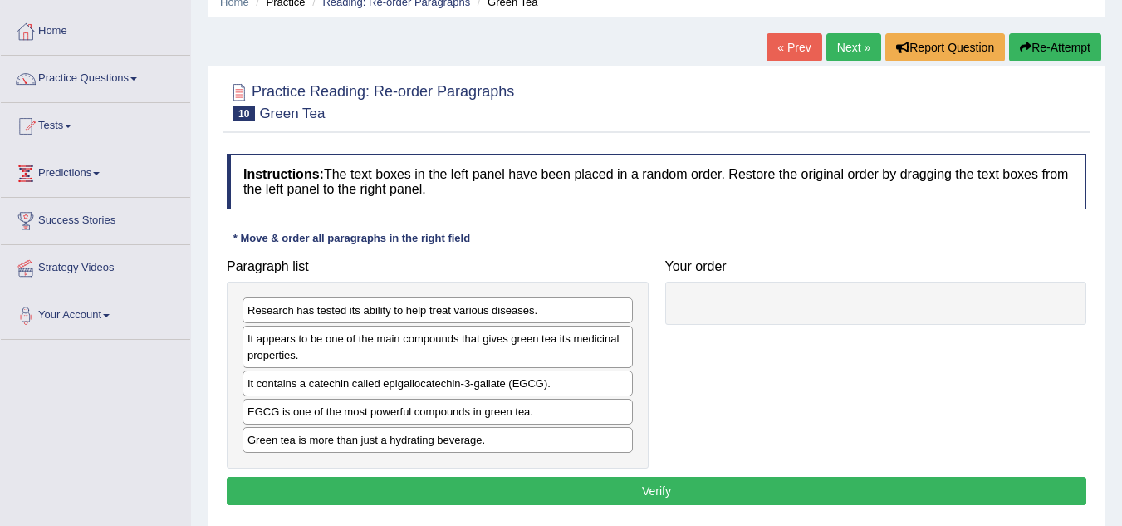
scroll to position [75, 0]
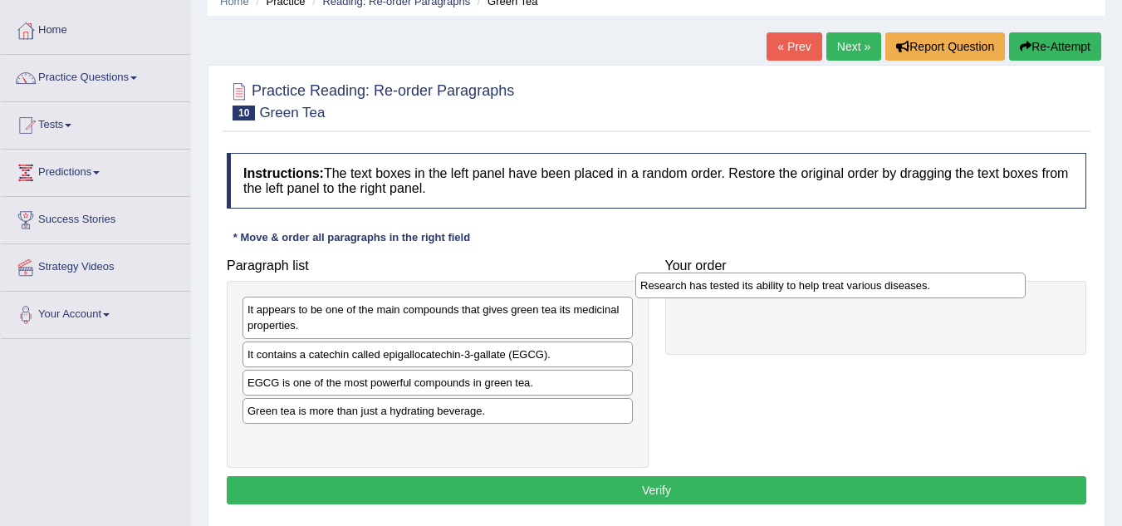
drag, startPoint x: 494, startPoint y: 314, endPoint x: 888, endPoint y: 291, distance: 394.2
click at [888, 291] on div "Research has tested its ability to help treat various diseases." at bounding box center [830, 285] width 390 height 26
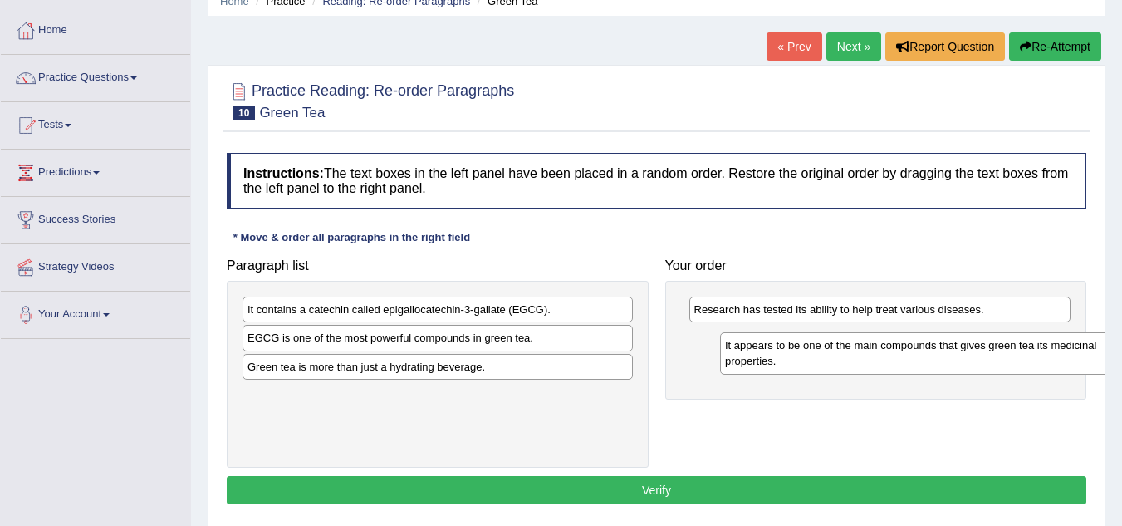
drag, startPoint x: 480, startPoint y: 306, endPoint x: 964, endPoint y: 343, distance: 485.5
click at [964, 343] on div "It appears to be one of the main compounds that gives green tea its medicinal p…" at bounding box center [915, 353] width 390 height 42
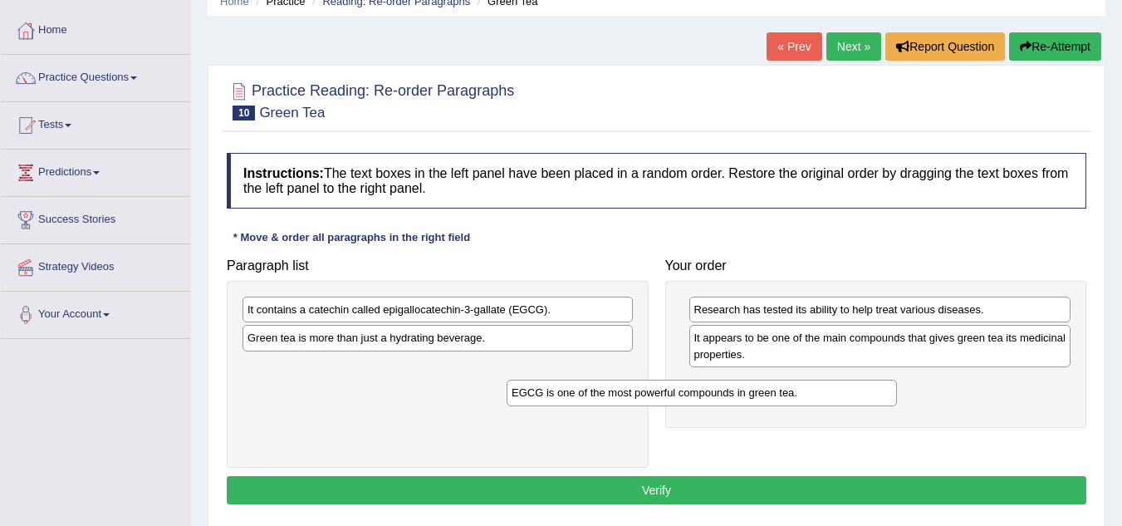
drag, startPoint x: 515, startPoint y: 347, endPoint x: 832, endPoint y: 403, distance: 322.0
click at [832, 403] on div "EGCG is one of the most powerful compounds in green tea." at bounding box center [701, 392] width 390 height 26
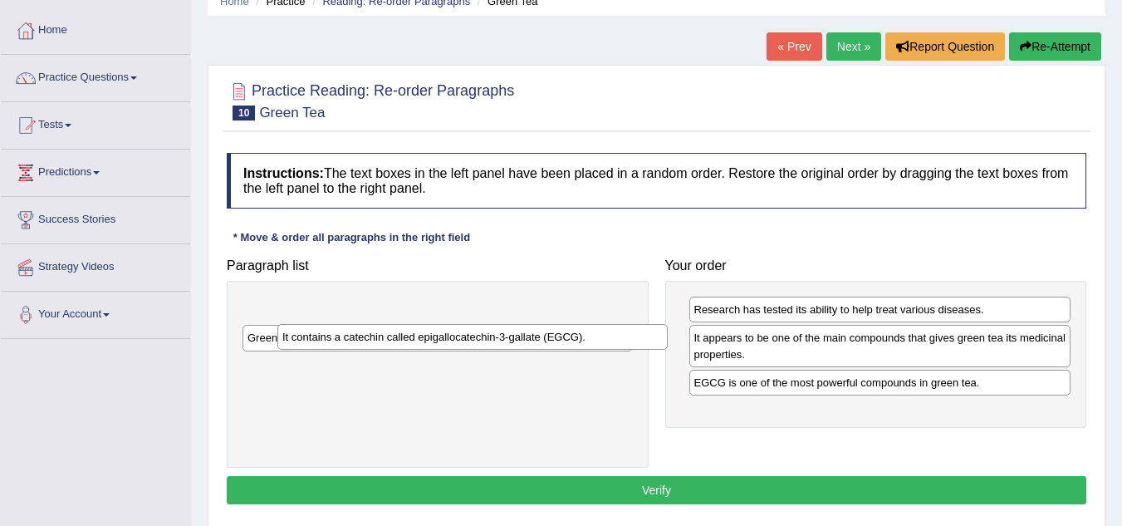
drag, startPoint x: 489, startPoint y: 311, endPoint x: 742, endPoint y: 380, distance: 262.7
click at [668, 350] on div "It contains a catechin called epigallocatechin-3-gallate (EGCG)." at bounding box center [472, 337] width 390 height 26
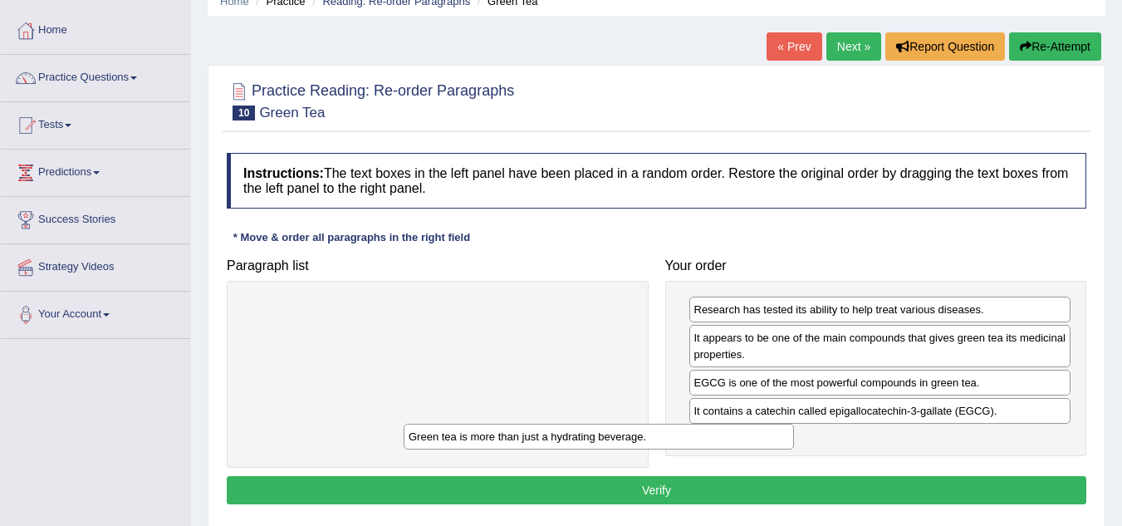
drag, startPoint x: 518, startPoint y: 317, endPoint x: 747, endPoint y: 482, distance: 282.5
click at [747, 449] on div "Green tea is more than just a hydrating beverage." at bounding box center [599, 436] width 390 height 26
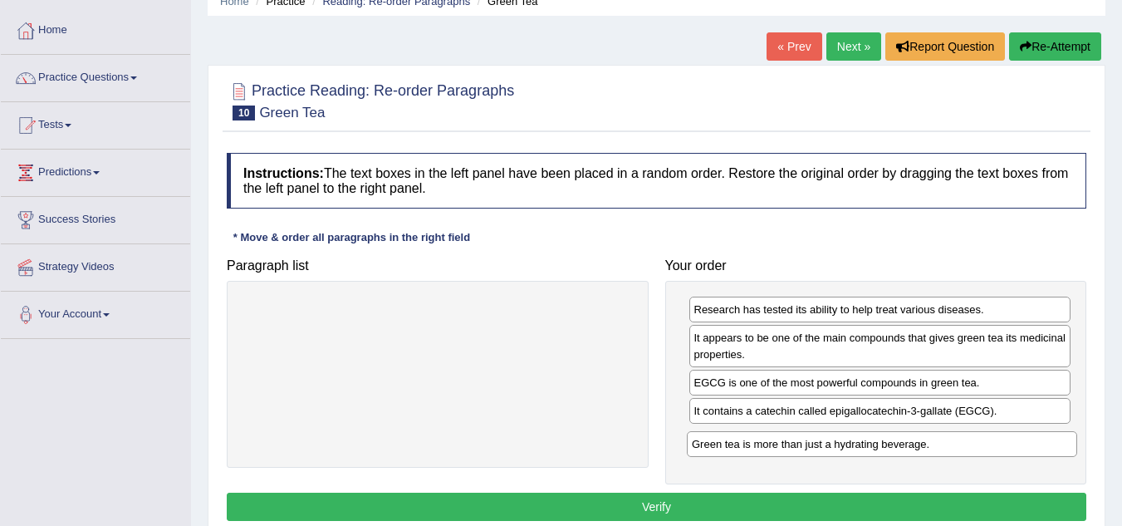
drag, startPoint x: 385, startPoint y: 311, endPoint x: 826, endPoint y: 446, distance: 461.2
click at [826, 446] on div "Green tea is more than just a hydrating beverage." at bounding box center [882, 444] width 390 height 26
click at [658, 506] on button "Verify" at bounding box center [656, 506] width 859 height 28
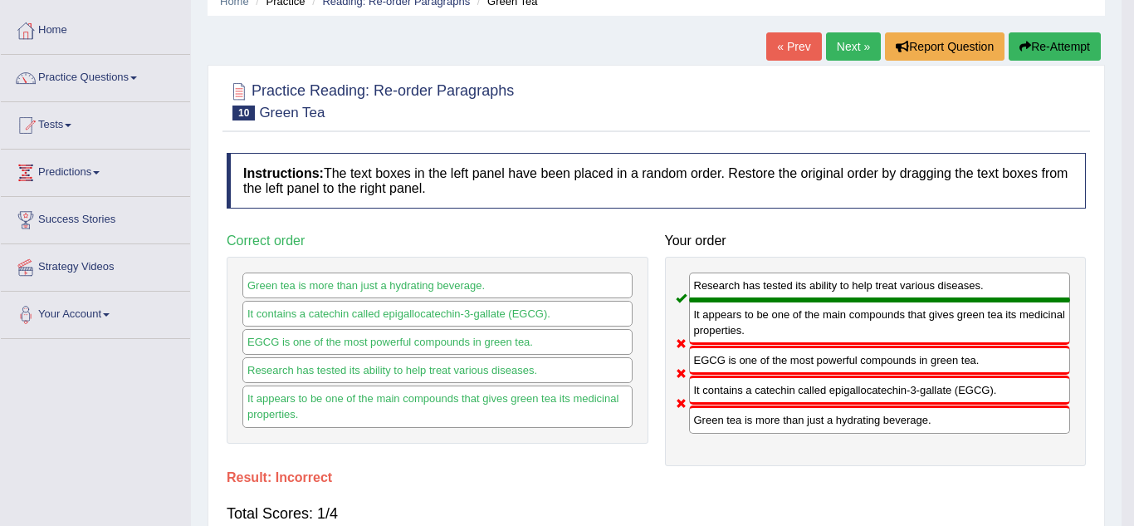
click at [658, 451] on body "Toggle navigation Home Practice Questions Speaking Practice Read Aloud Repeat S…" at bounding box center [567, 188] width 1134 height 526
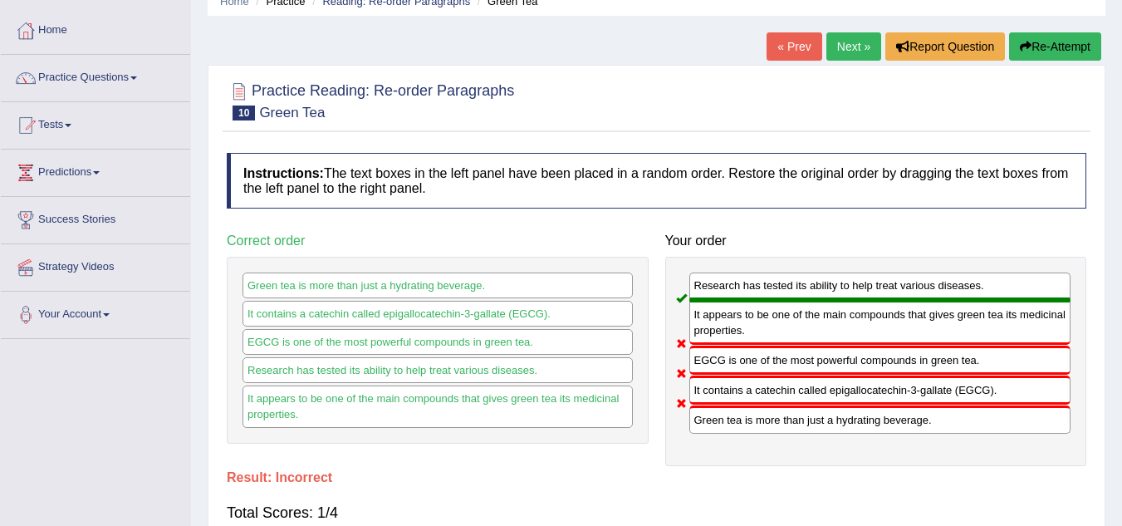
click at [848, 45] on link "Next »" at bounding box center [853, 46] width 55 height 28
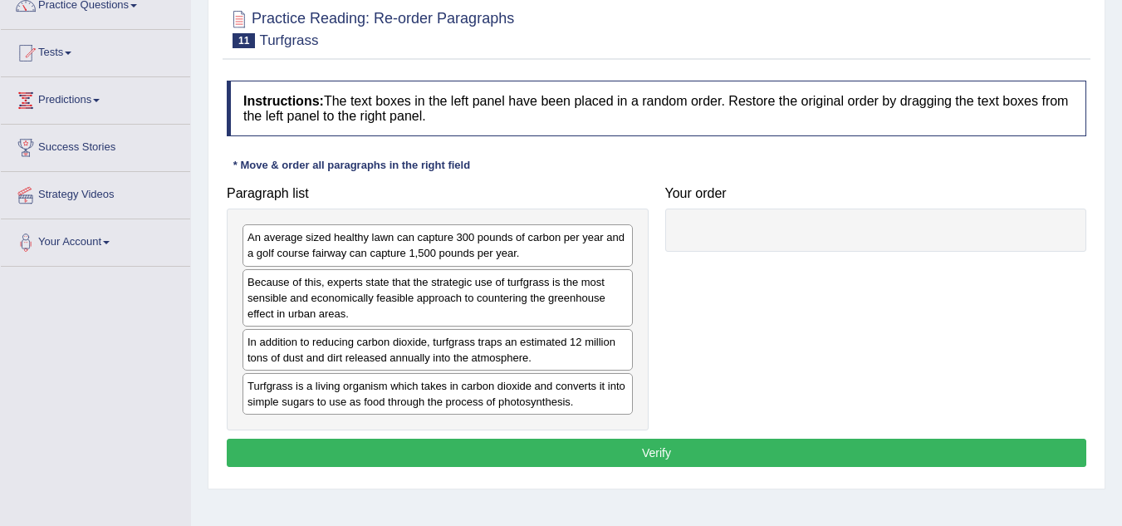
scroll to position [149, 0]
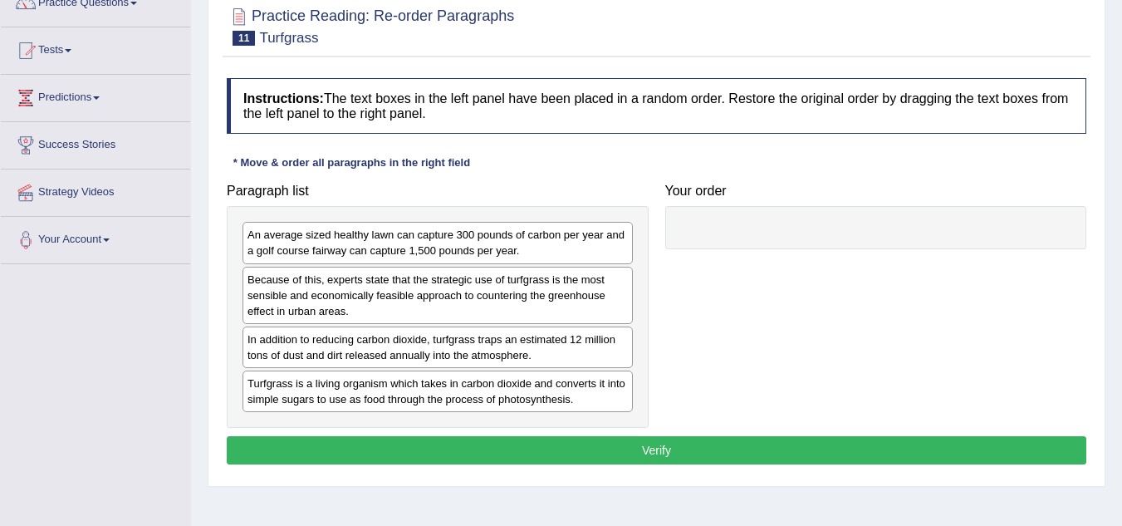
click at [474, 401] on div "Turfgrass is a living organism which takes in carbon dioxide and converts it in…" at bounding box center [437, 391] width 390 height 42
click at [705, 247] on div at bounding box center [876, 227] width 422 height 43
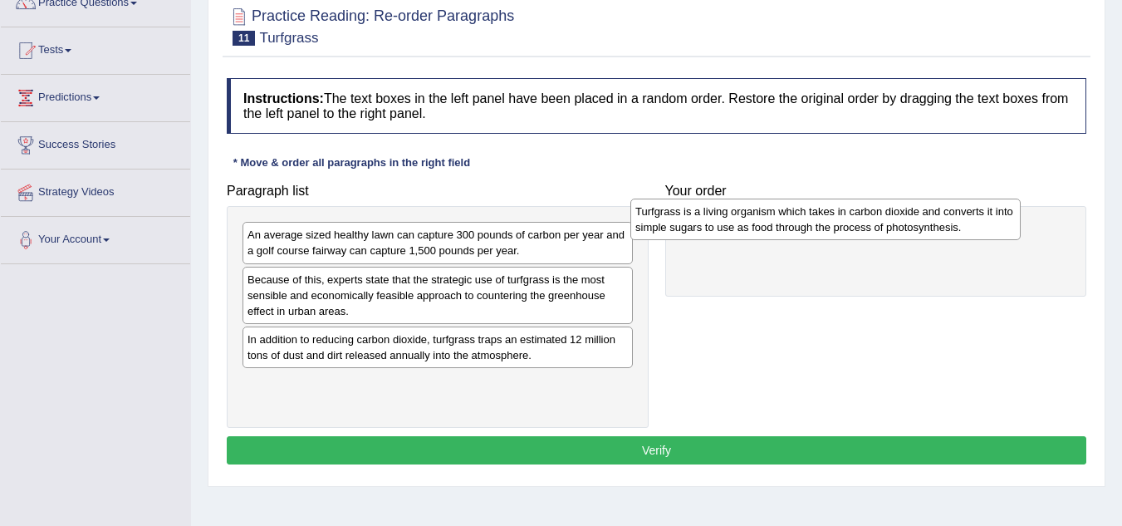
drag, startPoint x: 543, startPoint y: 403, endPoint x: 931, endPoint y: 231, distance: 424.1
click at [931, 231] on div "Turfgrass is a living organism which takes in carbon dioxide and converts it in…" at bounding box center [825, 219] width 390 height 42
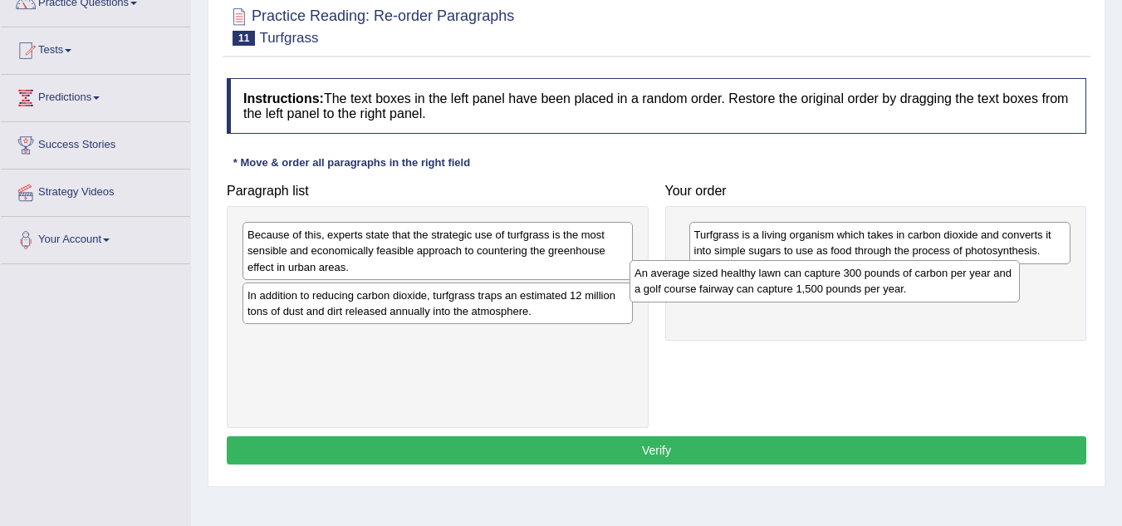
drag, startPoint x: 388, startPoint y: 258, endPoint x: 785, endPoint y: 285, distance: 397.8
click at [785, 285] on div "An average sized healthy lawn can capture 300 pounds of carbon per year and a g…" at bounding box center [824, 281] width 390 height 42
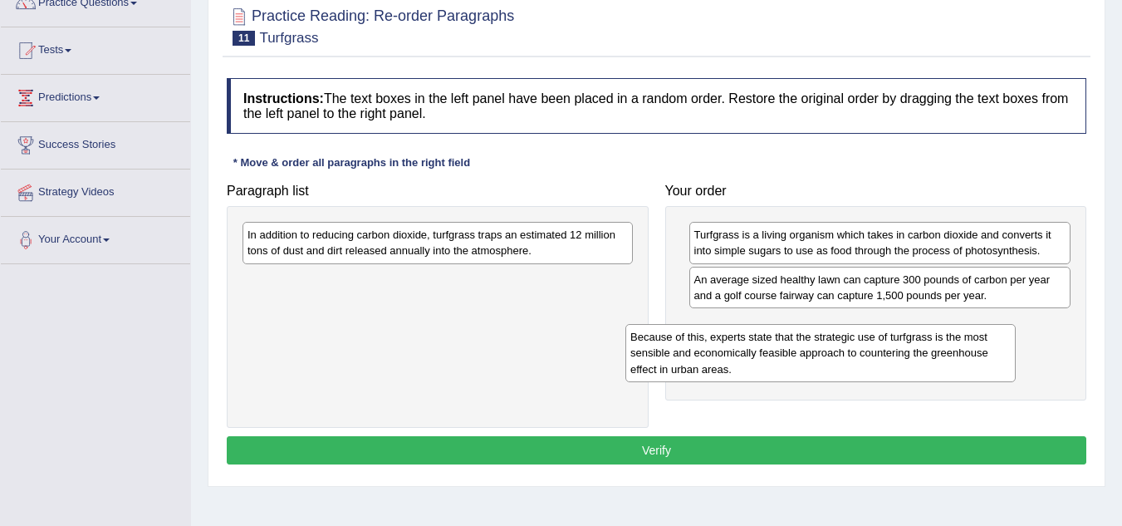
drag, startPoint x: 467, startPoint y: 242, endPoint x: 850, endPoint y: 344, distance: 396.1
click at [850, 344] on div "Because of this, experts state that the strategic use of turfgrass is the most …" at bounding box center [820, 352] width 390 height 57
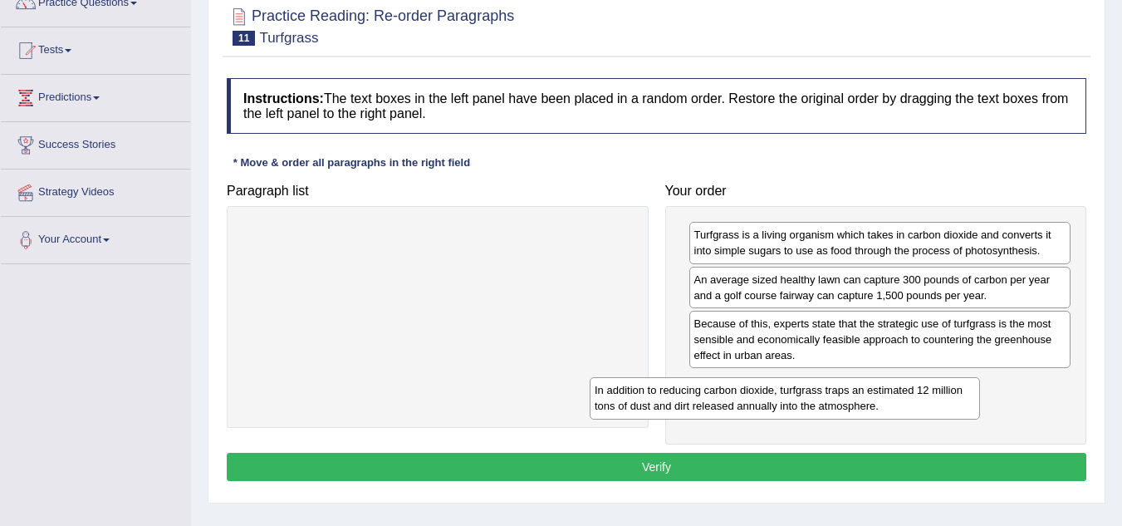
drag, startPoint x: 545, startPoint y: 253, endPoint x: 892, endPoint y: 408, distance: 380.2
click at [892, 408] on div "In addition to reducing carbon dioxide, turfgrass traps an estimated 12 million…" at bounding box center [784, 398] width 390 height 42
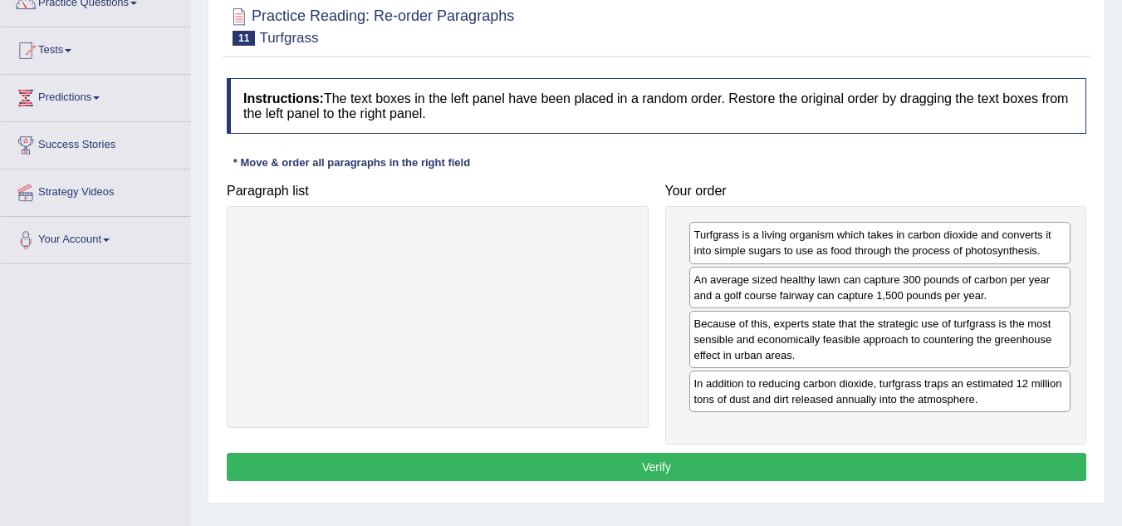
click at [790, 462] on button "Verify" at bounding box center [656, 466] width 859 height 28
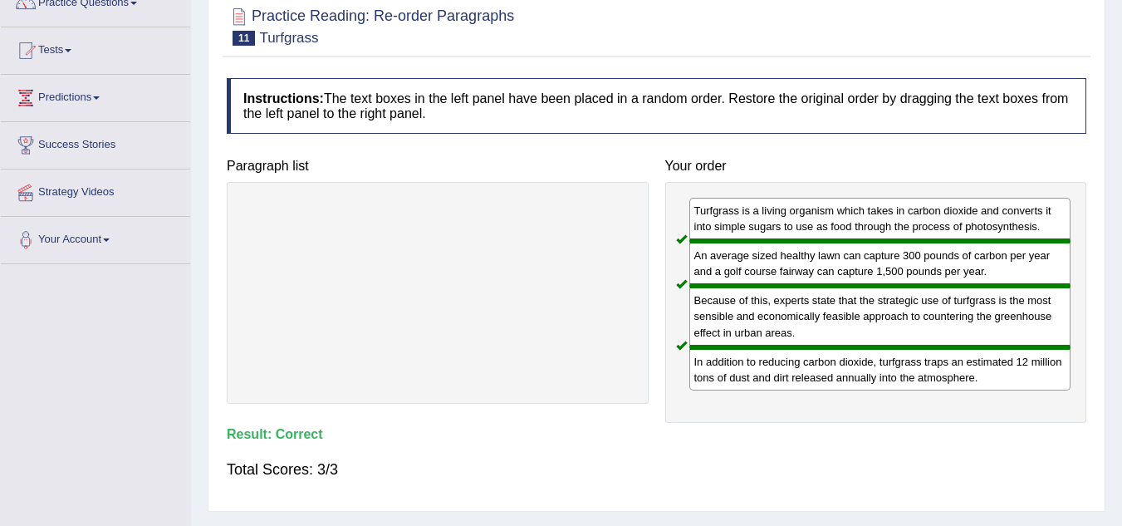
scroll to position [146, 0]
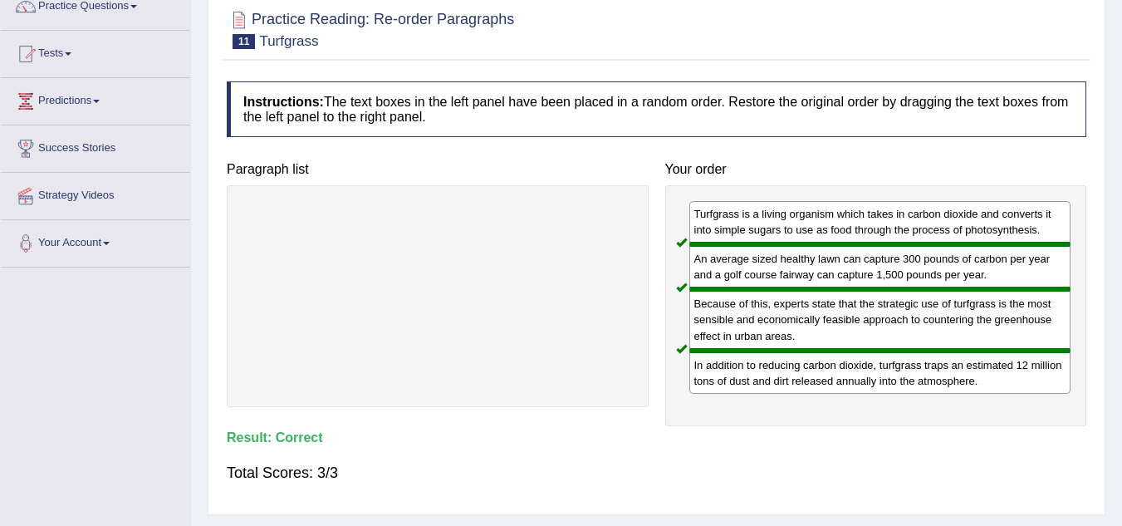
click at [813, 296] on div "Because of this, experts state that the strategic use of turfgrass is the most …" at bounding box center [880, 319] width 382 height 61
click at [834, 287] on div "An average sized healthy lawn can capture 300 pounds of carbon per year and a g…" at bounding box center [880, 266] width 382 height 45
click at [704, 294] on div "Because of this, experts state that the strategic use of turfgrass is the most …" at bounding box center [880, 319] width 382 height 61
click at [731, 284] on div "An average sized healthy lawn can capture 300 pounds of carbon per year and a g…" at bounding box center [880, 266] width 382 height 45
click at [758, 281] on div "An average sized healthy lawn can capture 300 pounds of carbon per year and a g…" at bounding box center [880, 266] width 382 height 45
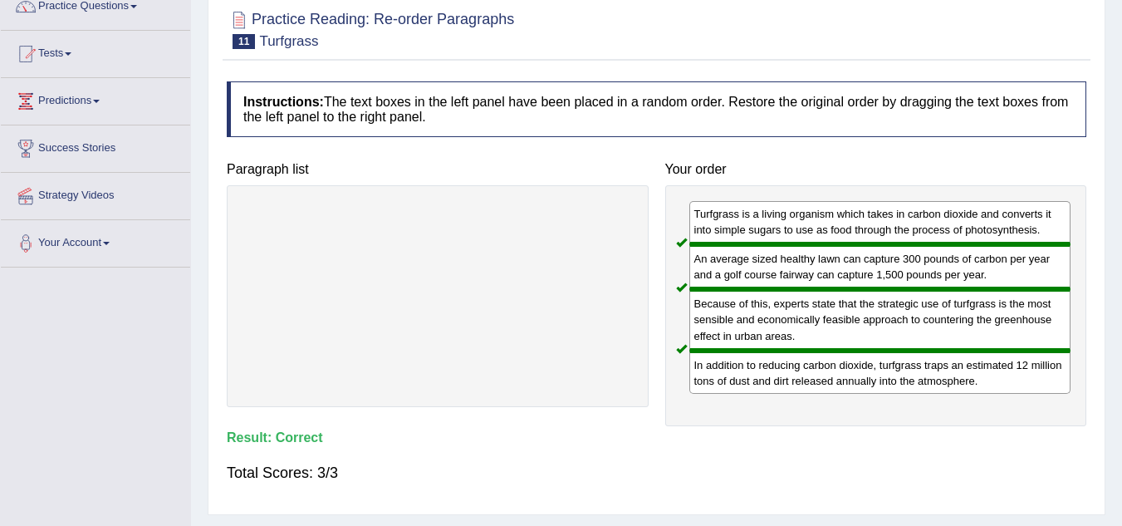
click at [781, 289] on div "Because of this, experts state that the strategic use of turfgrass is the most …" at bounding box center [880, 319] width 382 height 61
click at [820, 279] on div "An average sized healthy lawn can capture 300 pounds of carbon per year and a g…" at bounding box center [880, 266] width 382 height 45
click at [843, 282] on div "An average sized healthy lawn can capture 300 pounds of carbon per year and a g…" at bounding box center [880, 266] width 382 height 45
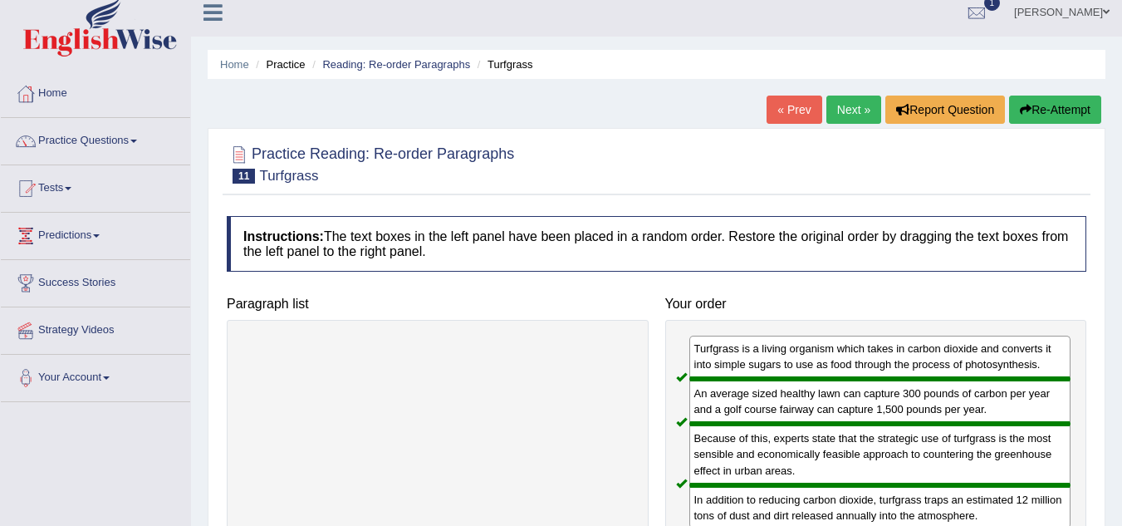
scroll to position [7, 0]
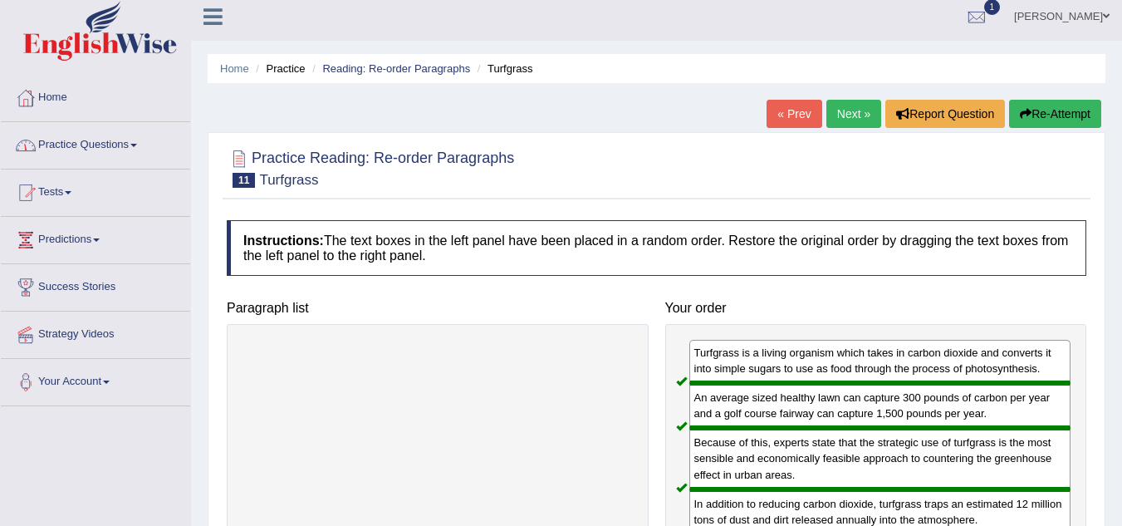
click at [89, 138] on link "Practice Questions" at bounding box center [95, 143] width 189 height 42
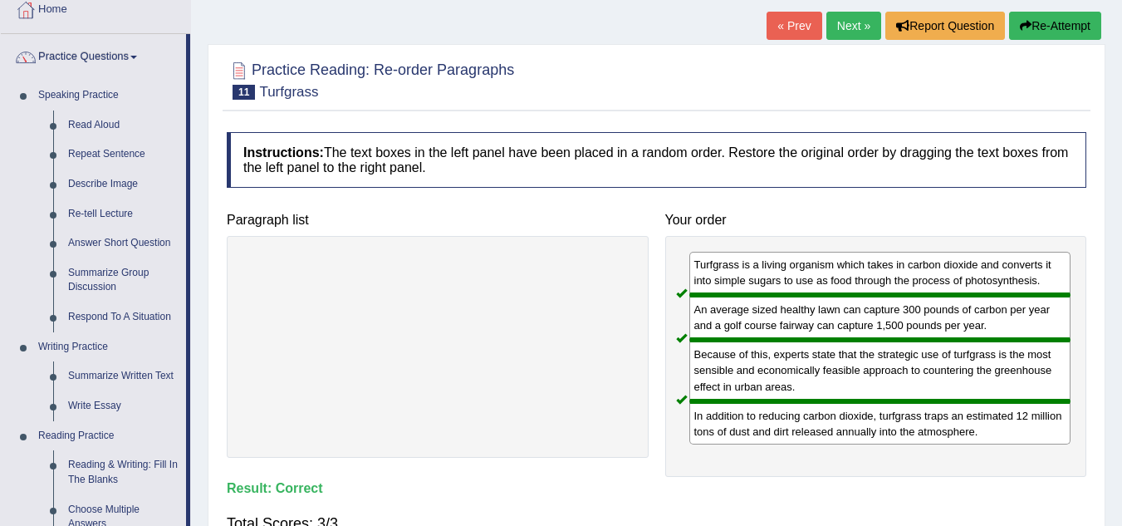
scroll to position [83, 0]
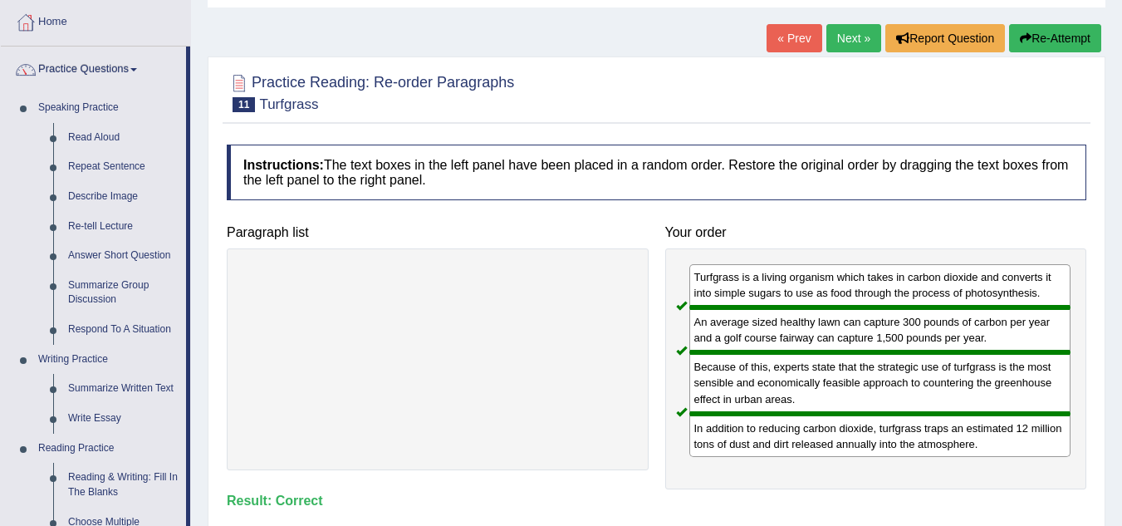
click at [89, 138] on link "Read Aloud" at bounding box center [123, 138] width 125 height 30
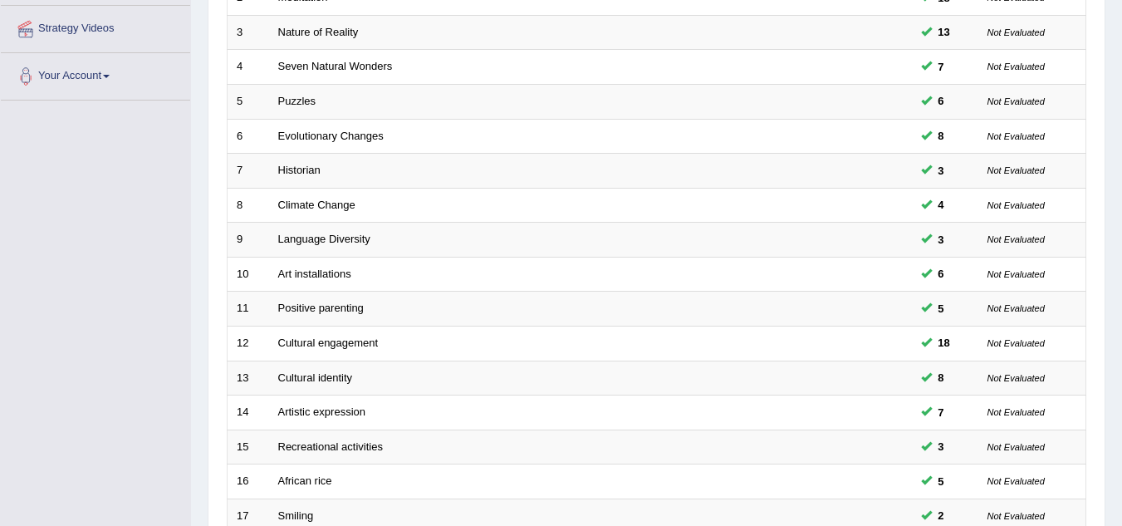
scroll to position [314, 0]
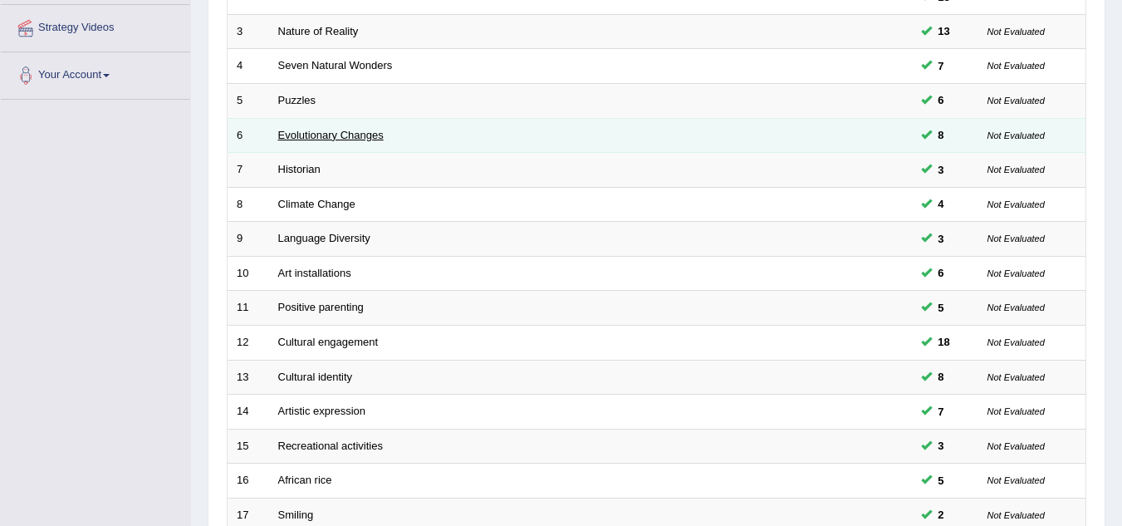
click at [311, 133] on link "Evolutionary Changes" at bounding box center [330, 135] width 105 height 12
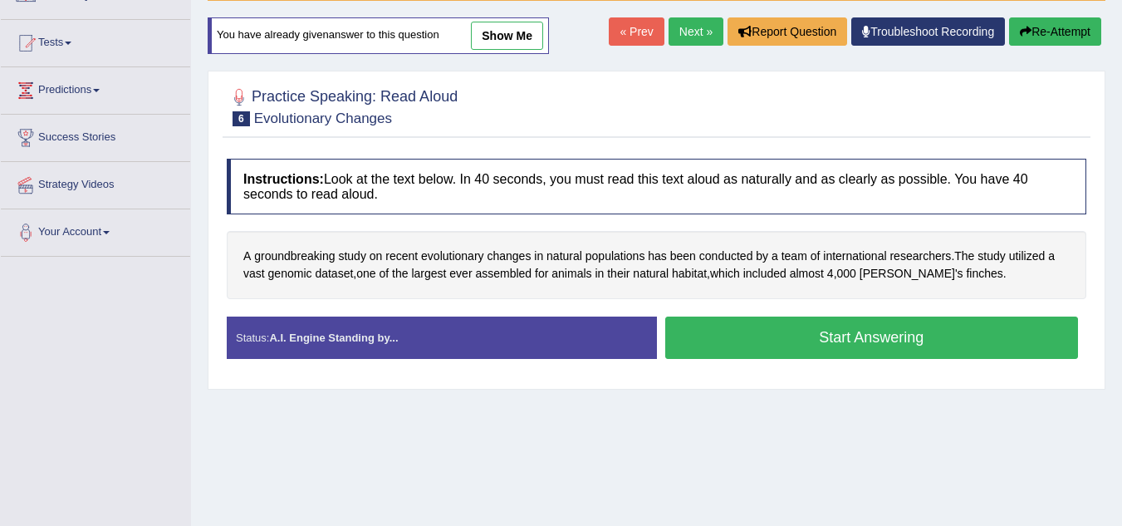
scroll to position [158, 0]
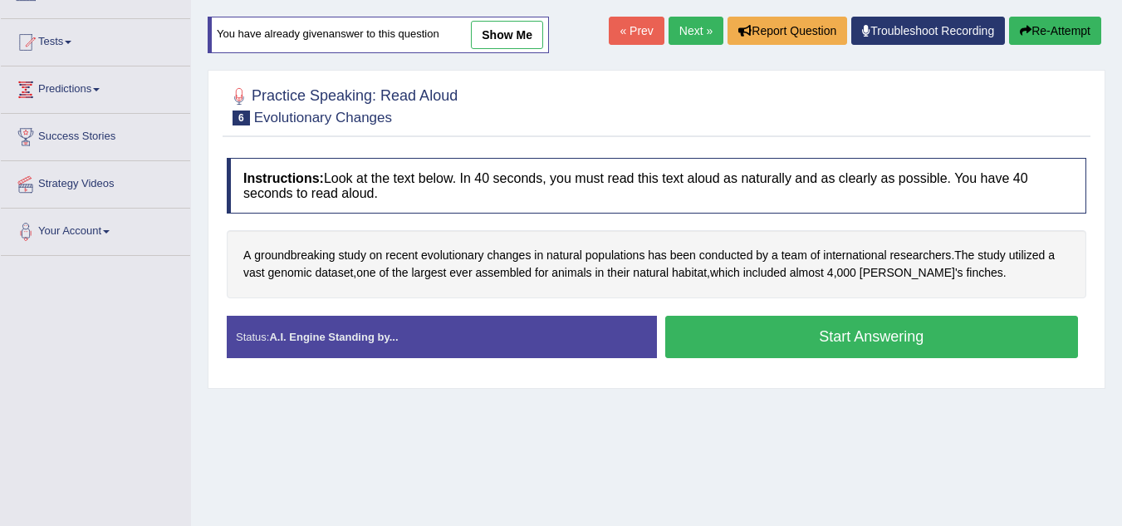
click at [687, 32] on link "Next »" at bounding box center [695, 31] width 55 height 28
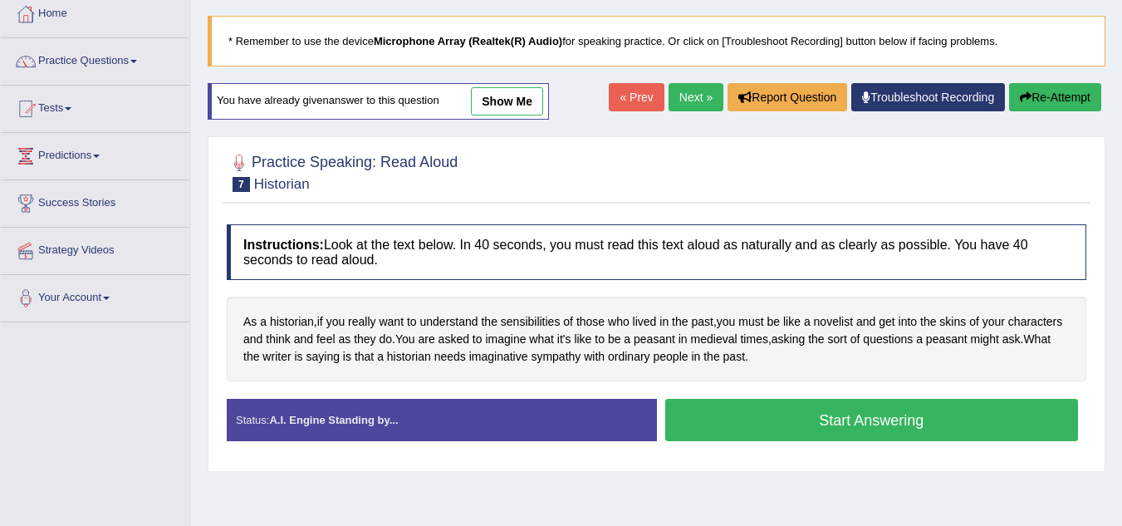
scroll to position [111, 0]
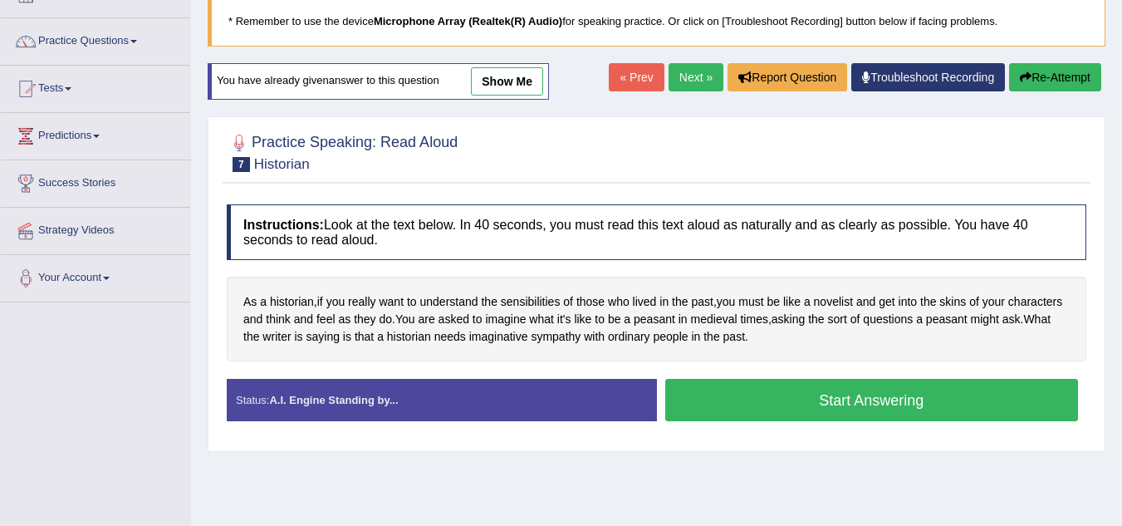
click at [902, 392] on button "Start Answering" at bounding box center [871, 400] width 413 height 42
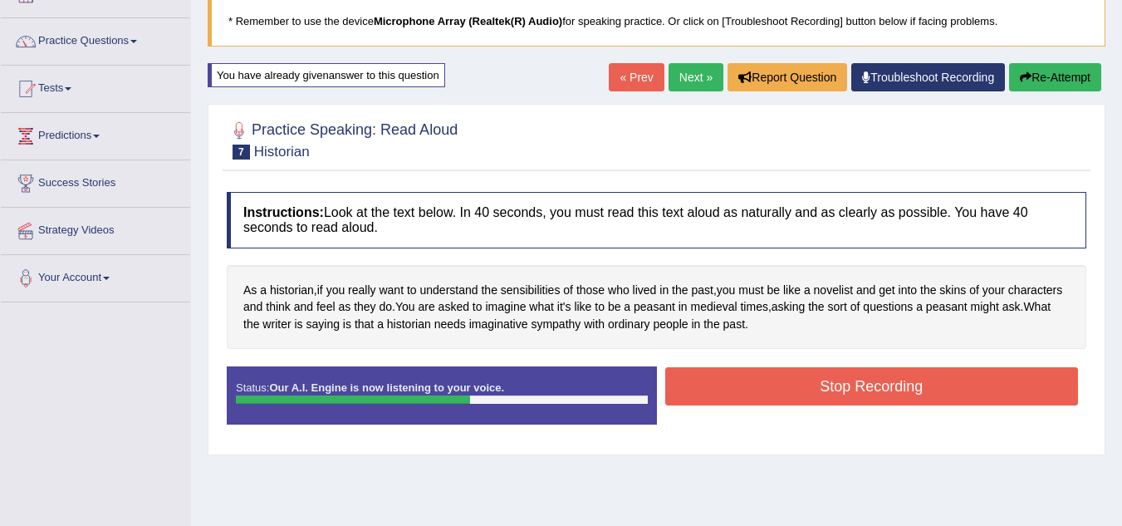
click at [902, 392] on button "Stop Recording" at bounding box center [871, 386] width 413 height 38
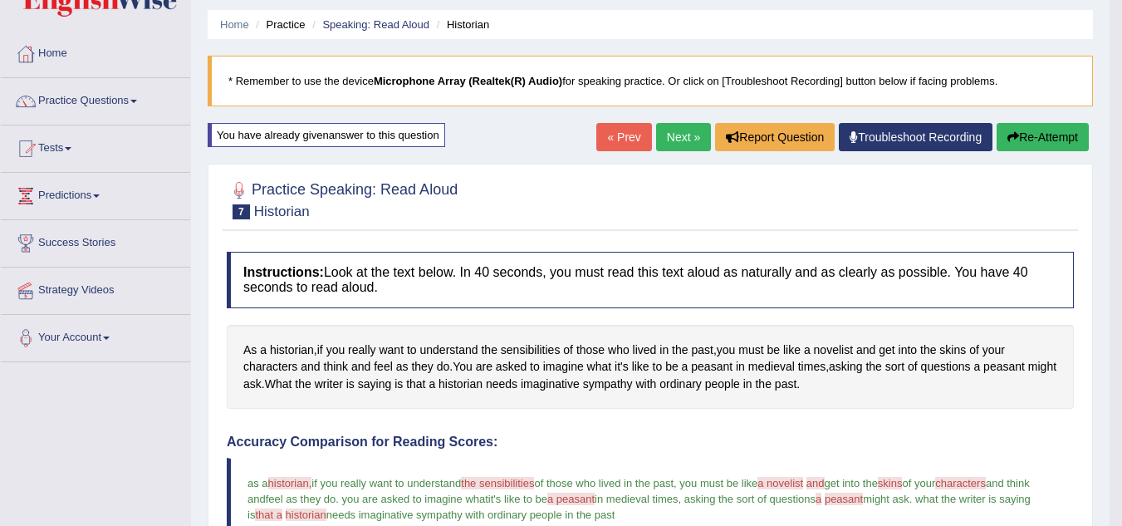
scroll to position [0, 0]
